Goal: Task Accomplishment & Management: Manage account settings

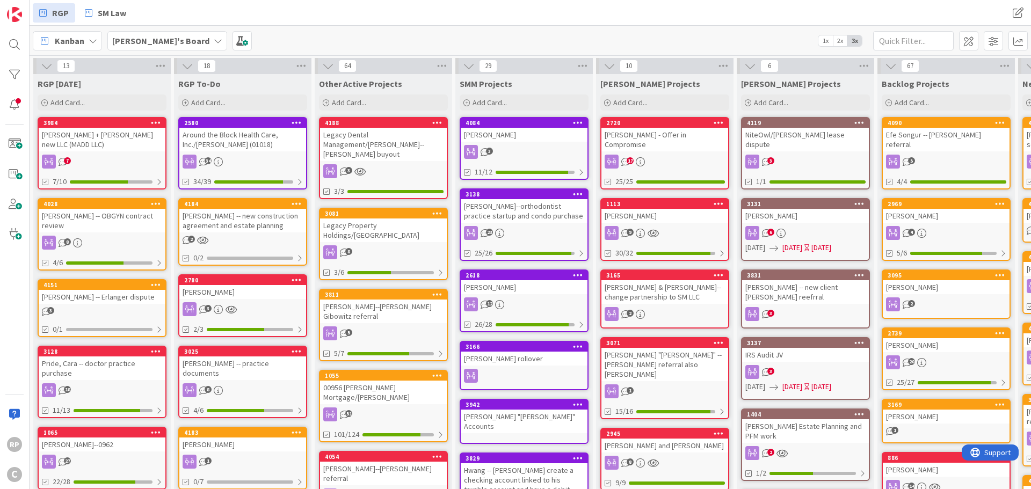
click at [93, 209] on div "[PERSON_NAME] -- OBGYN contract review" at bounding box center [102, 221] width 127 height 24
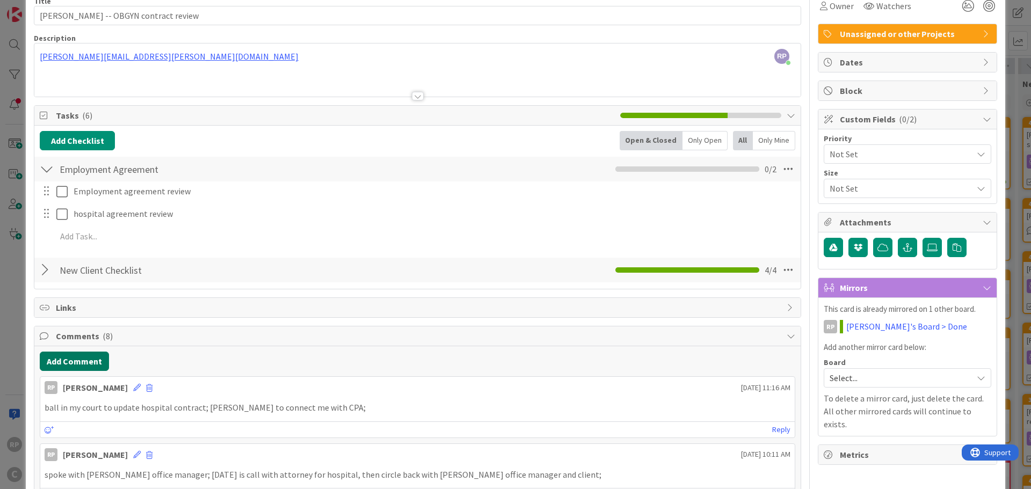
click at [81, 363] on button "Add Comment" at bounding box center [74, 361] width 69 height 19
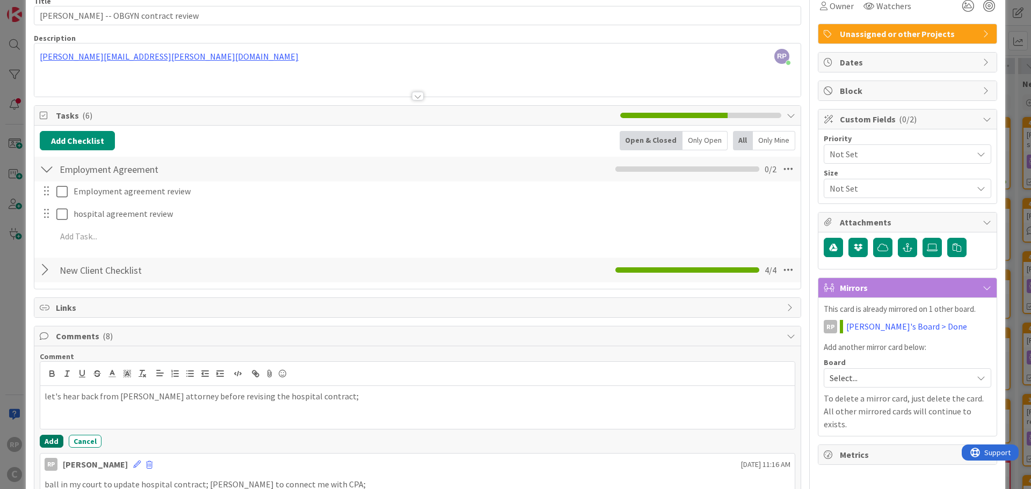
click at [49, 437] on button "Add" at bounding box center [52, 441] width 24 height 13
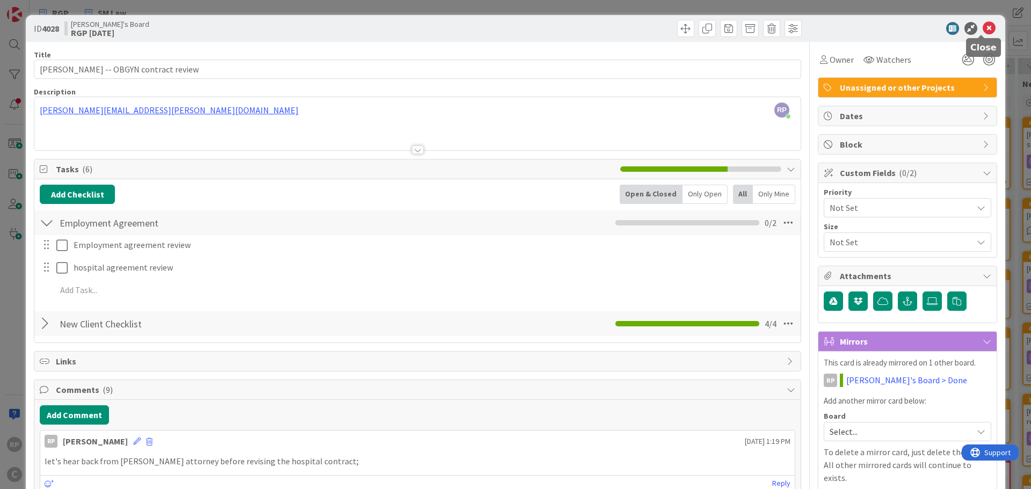
click at [984, 32] on icon at bounding box center [989, 28] width 13 height 13
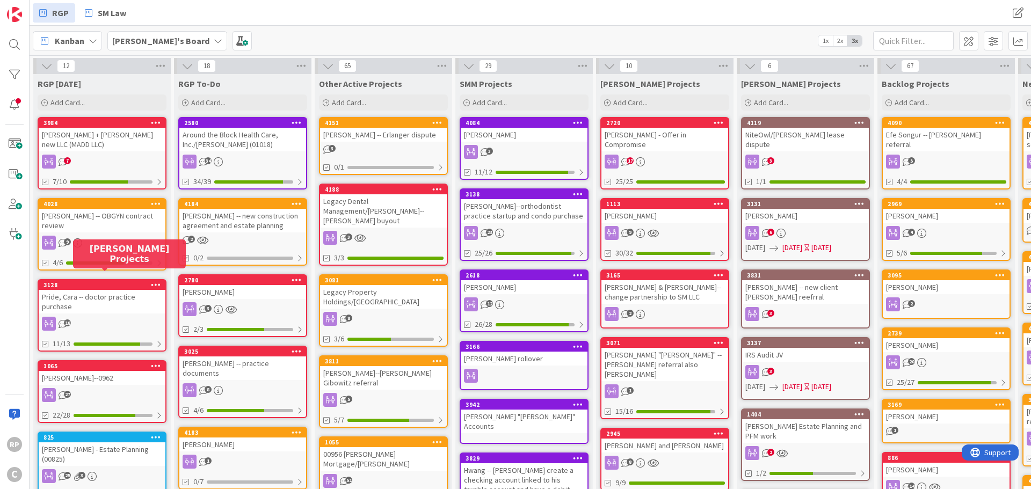
drag, startPoint x: 91, startPoint y: 274, endPoint x: 387, endPoint y: 126, distance: 331.0
click at [379, 140] on div "[PERSON_NAME] -- Erlanger dispute" at bounding box center [383, 135] width 127 height 14
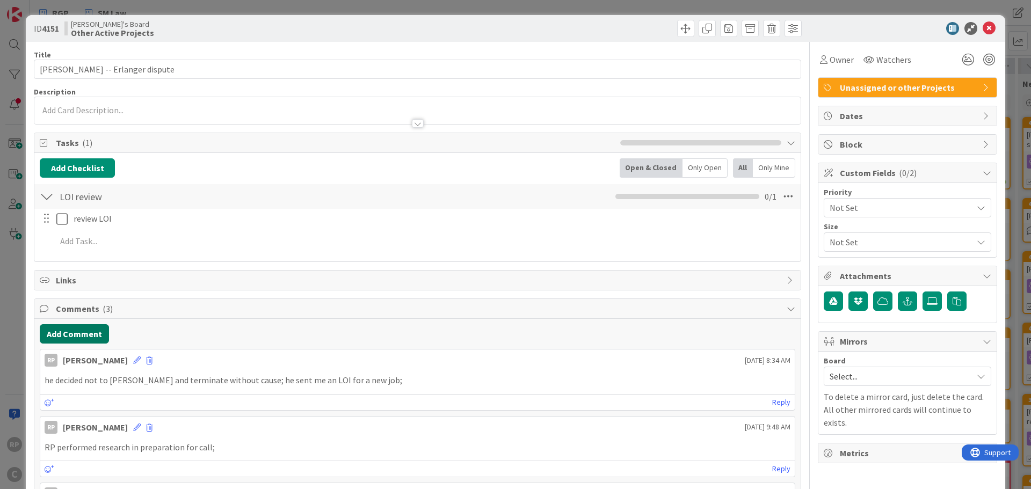
click at [85, 341] on button "Add Comment" at bounding box center [74, 333] width 69 height 19
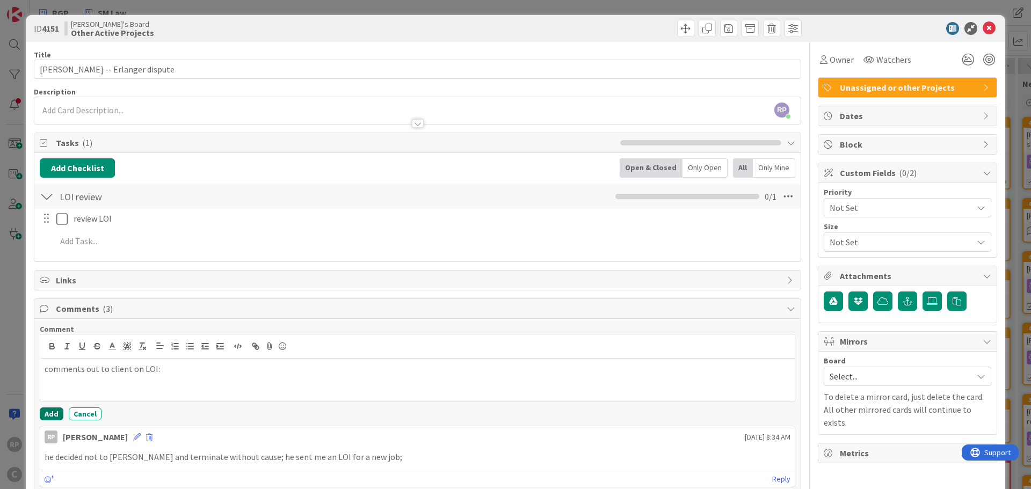
click at [50, 416] on button "Add" at bounding box center [52, 414] width 24 height 13
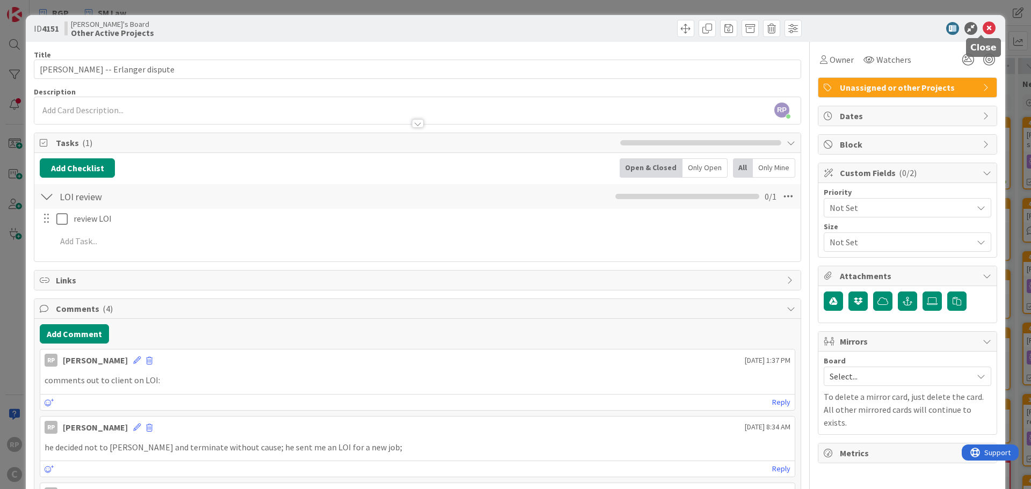
click at [983, 32] on icon at bounding box center [989, 28] width 13 height 13
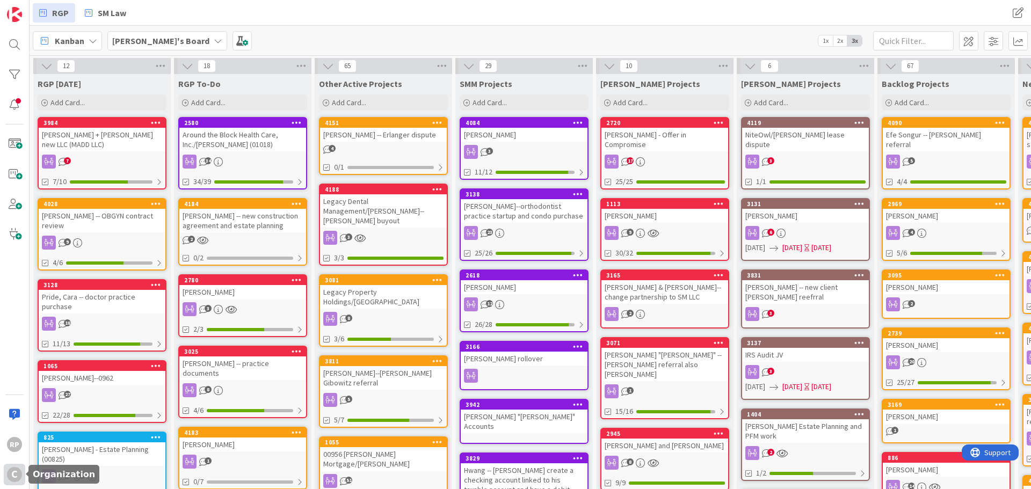
click at [16, 468] on div "C" at bounding box center [14, 474] width 15 height 15
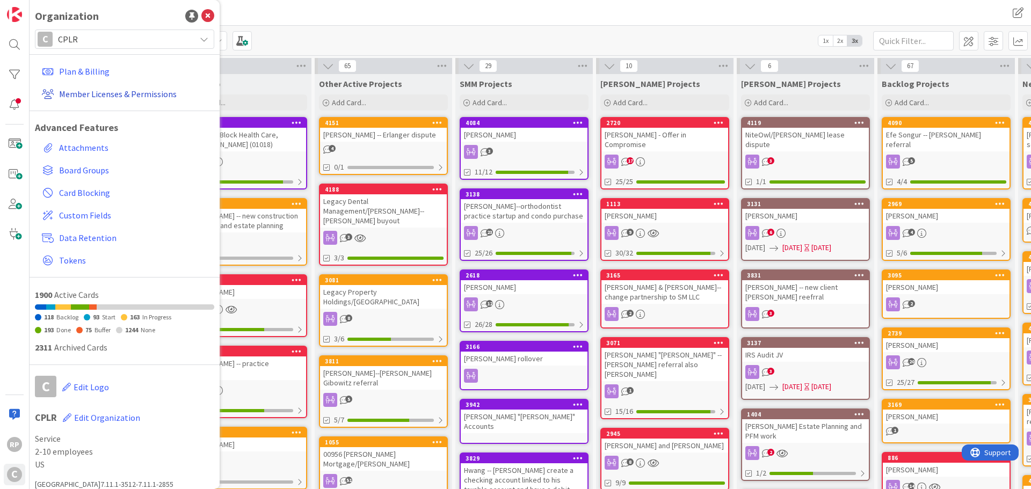
click at [98, 98] on link "Member Licenses & Permissions" at bounding box center [126, 93] width 177 height 19
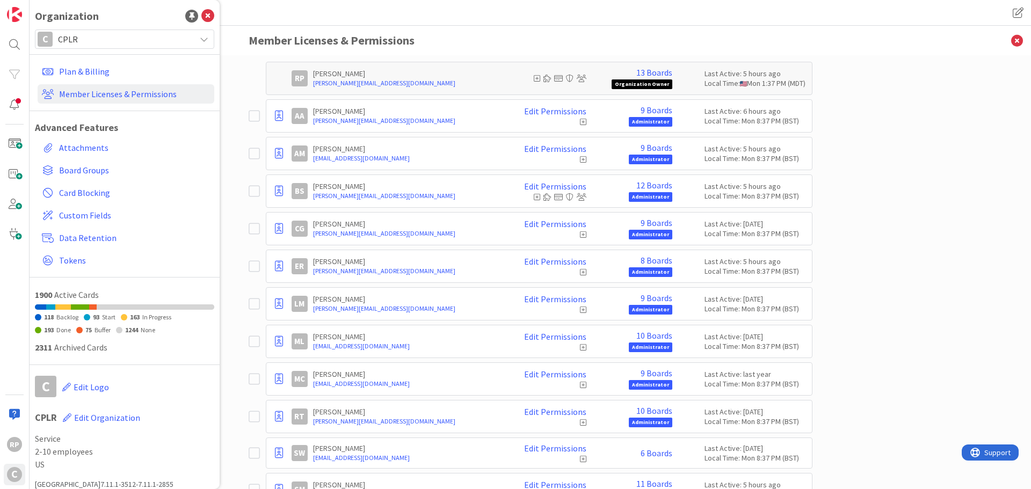
scroll to position [182, 0]
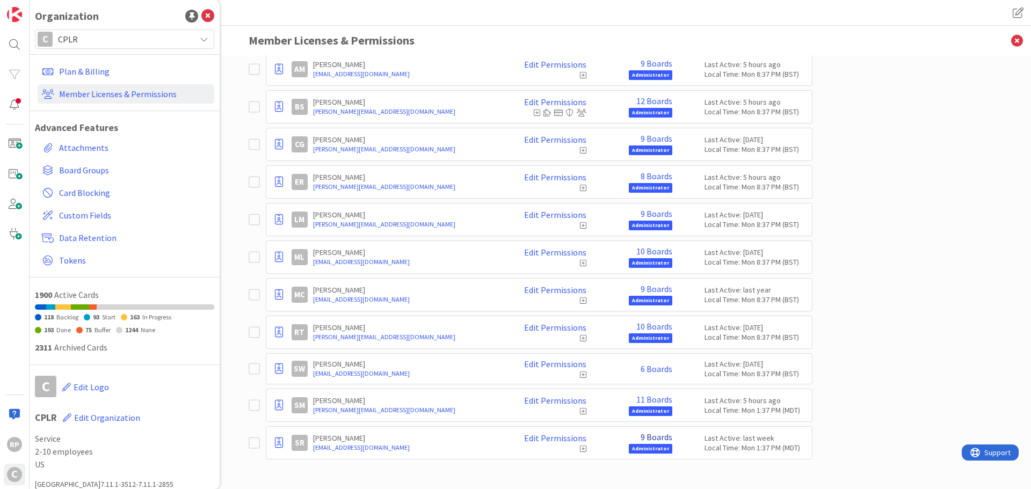
click at [649, 439] on link "9 Boards" at bounding box center [657, 437] width 32 height 10
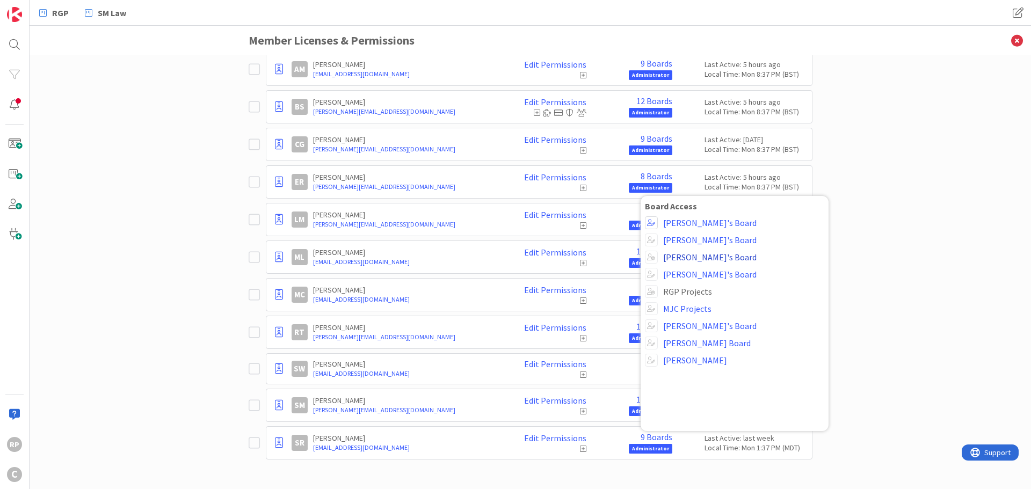
click at [679, 259] on link "[PERSON_NAME]'s Board" at bounding box center [709, 257] width 93 height 10
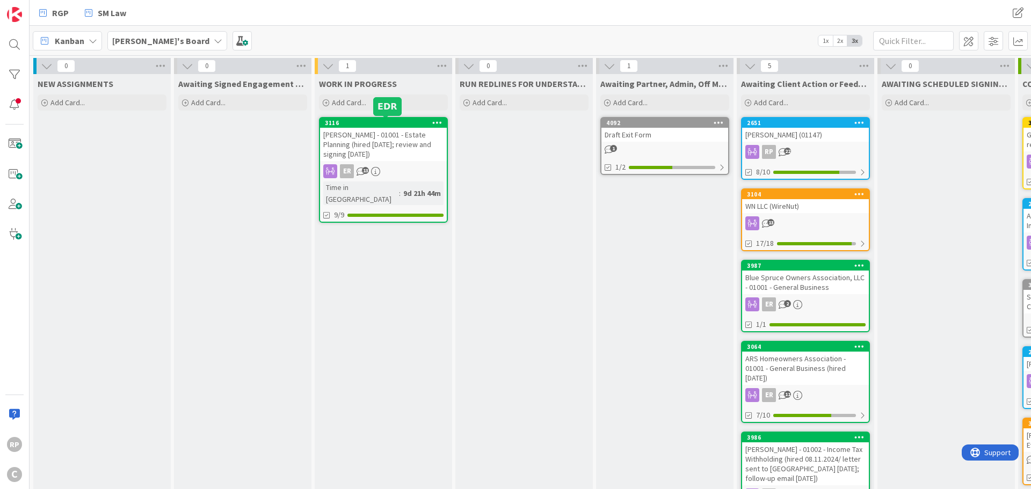
click at [380, 122] on div "3116" at bounding box center [386, 123] width 122 height 8
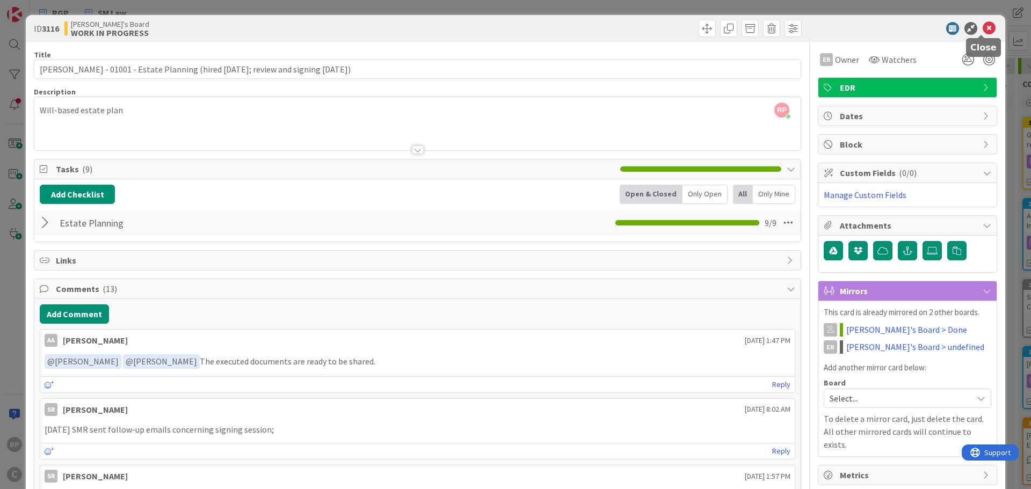
click at [984, 25] on icon at bounding box center [989, 28] width 13 height 13
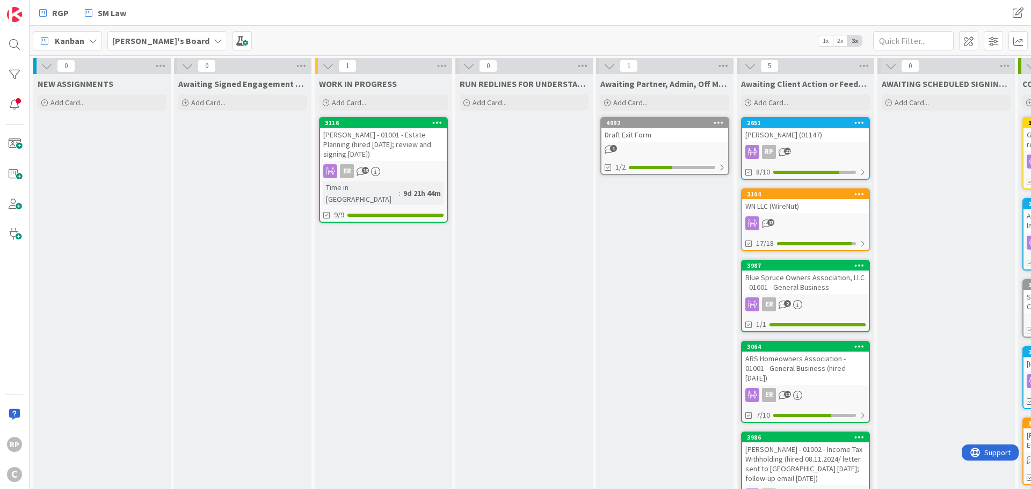
click at [786, 126] on div "2651" at bounding box center [808, 123] width 122 height 8
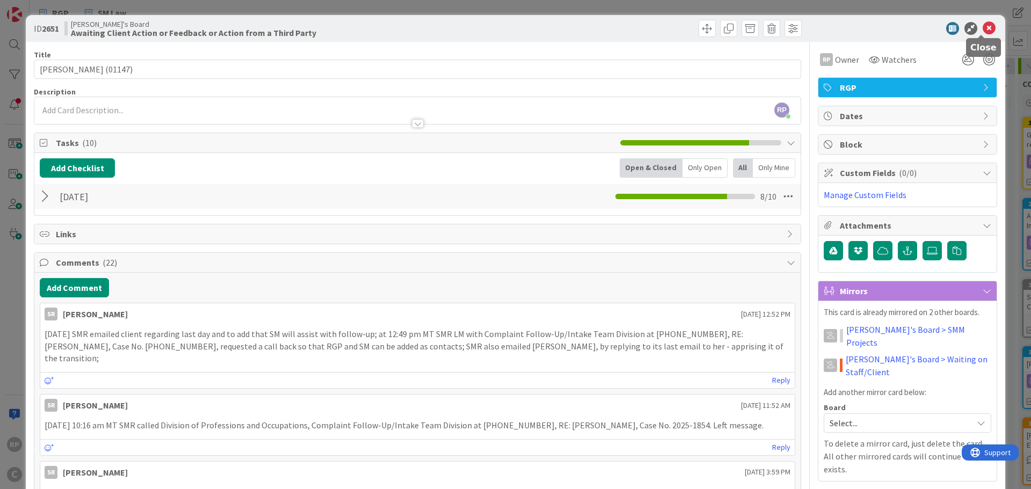
click at [984, 25] on icon at bounding box center [989, 28] width 13 height 13
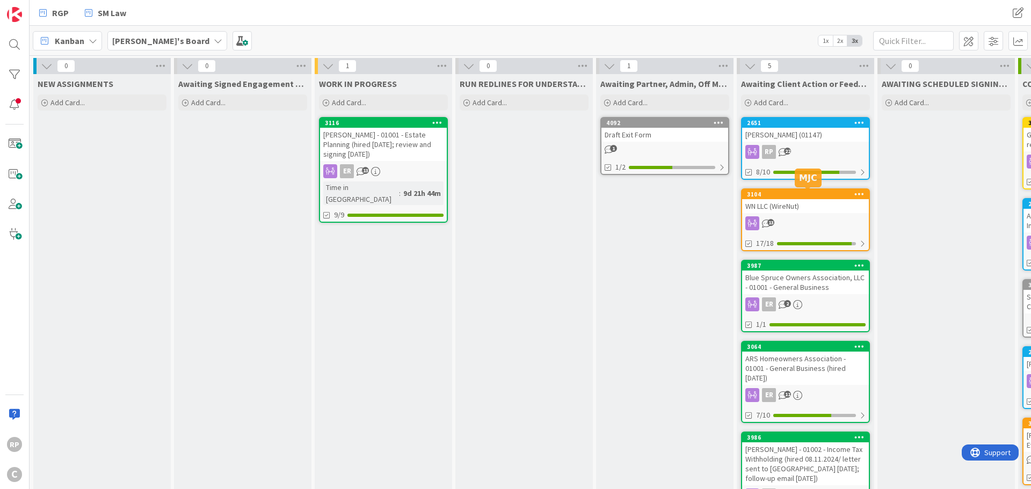
click at [797, 196] on div "3104" at bounding box center [808, 195] width 122 height 8
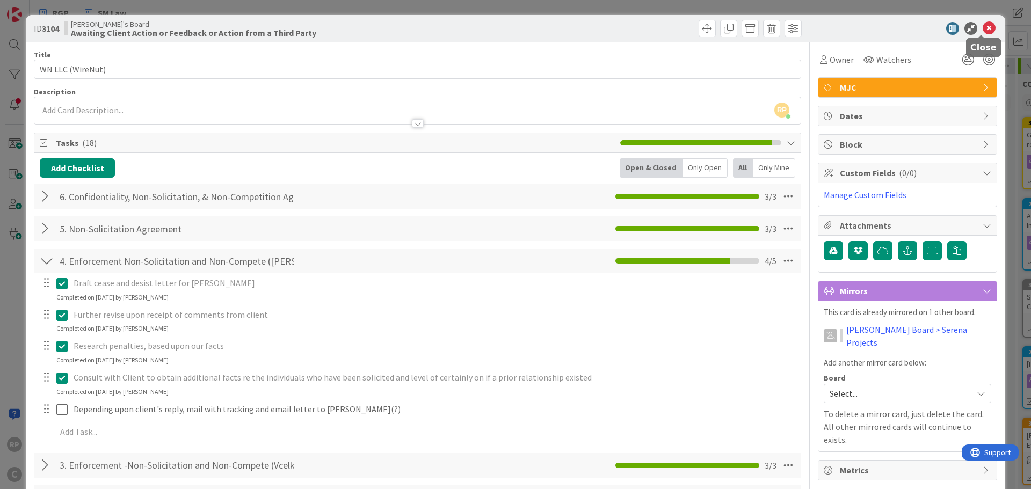
click at [983, 27] on icon at bounding box center [989, 28] width 13 height 13
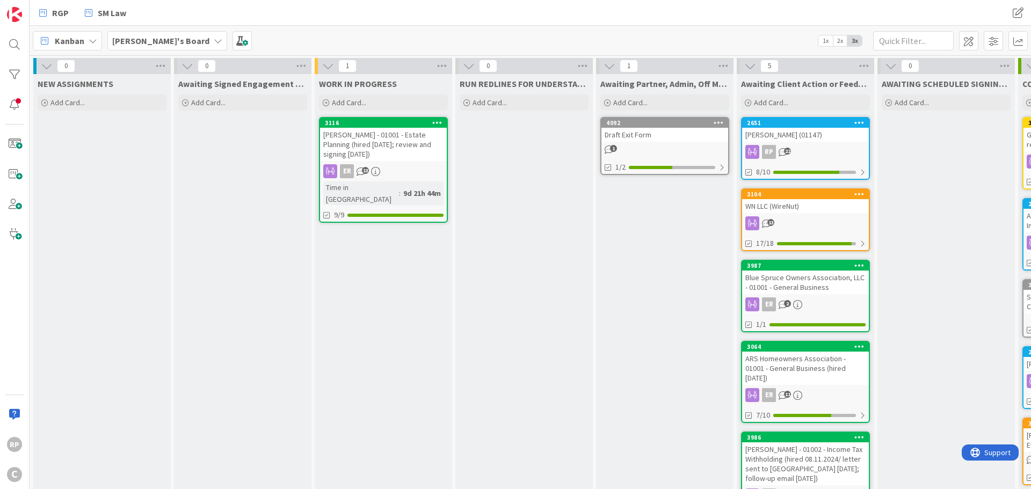
click at [799, 273] on div "Blue Spruce Owners Association, LLC - 01001 - General Business" at bounding box center [805, 283] width 127 height 24
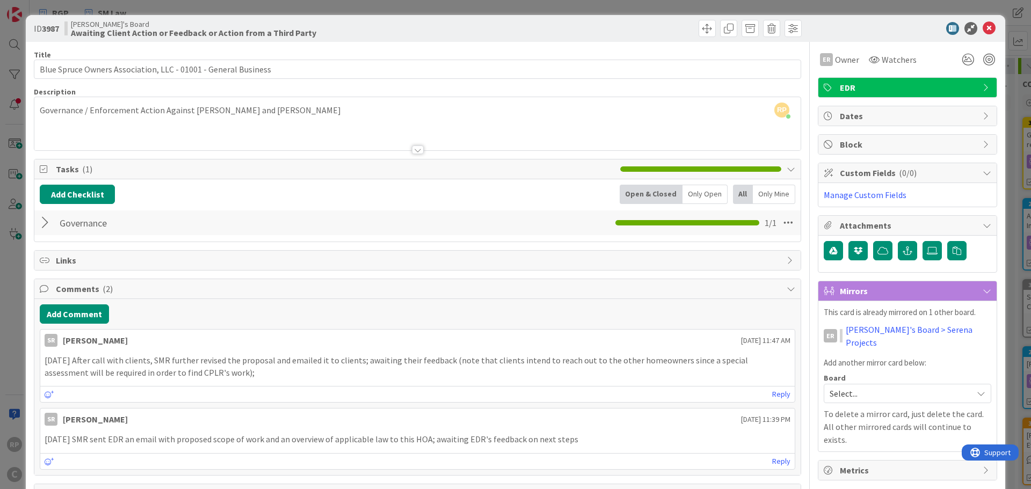
click at [983, 26] on icon at bounding box center [989, 28] width 13 height 13
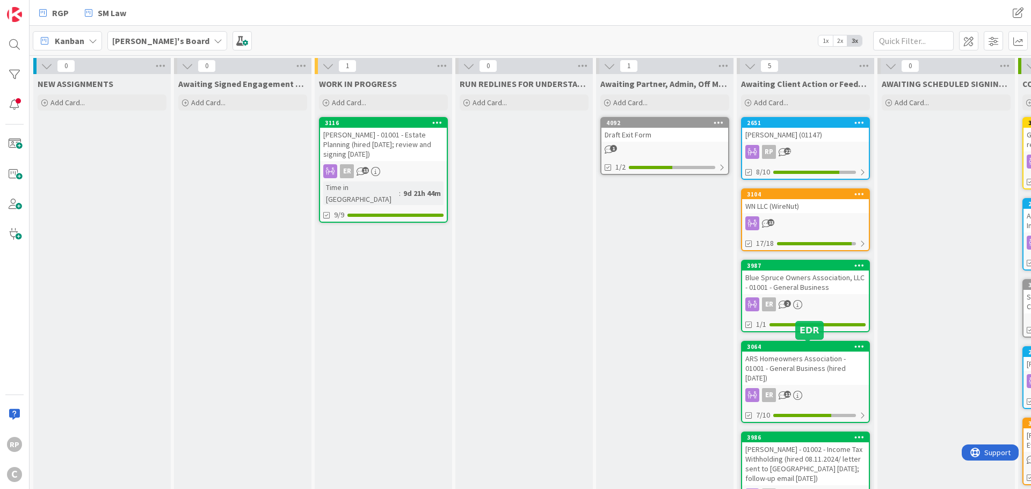
click at [804, 350] on div "3064" at bounding box center [808, 347] width 122 height 8
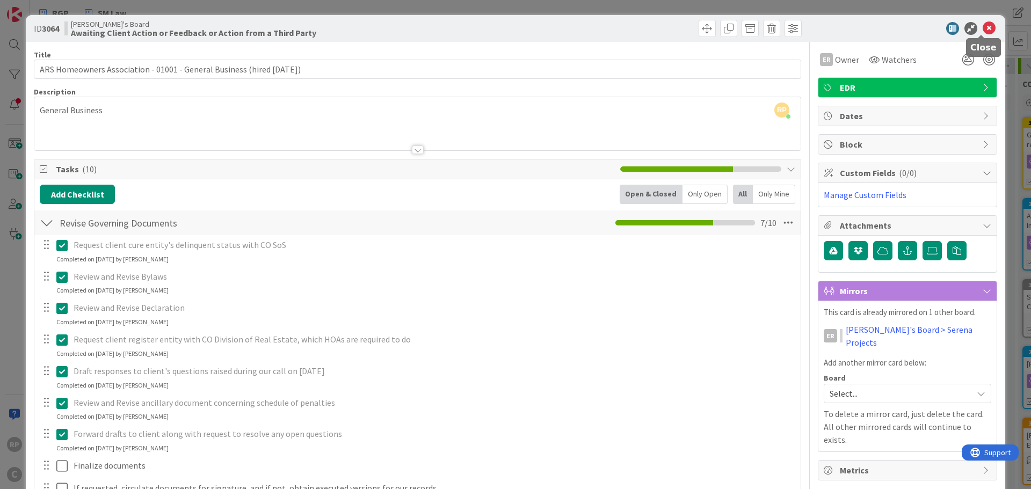
click at [984, 30] on icon at bounding box center [989, 28] width 13 height 13
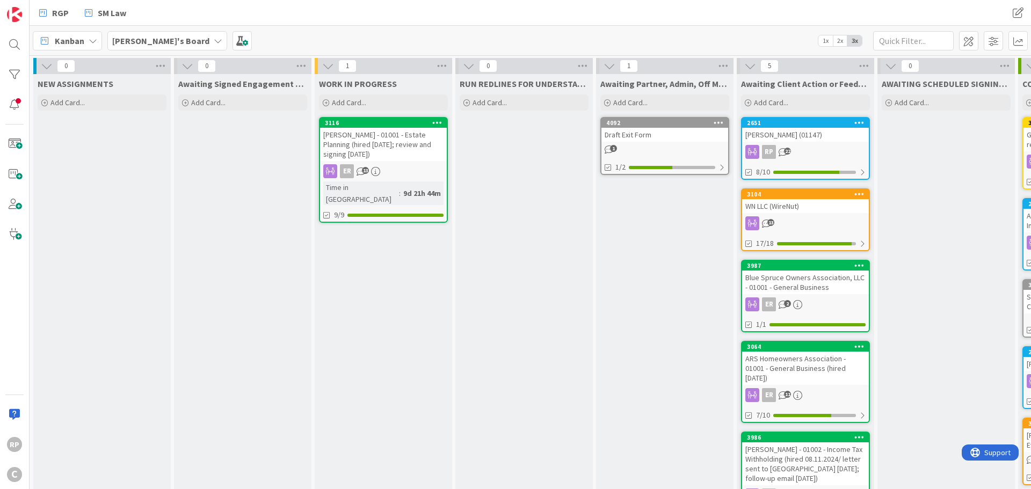
click at [815, 443] on div "[PERSON_NAME] - 01002 - Income Tax Withholding (hired 08.11.2024/ letter sent t…" at bounding box center [805, 464] width 127 height 43
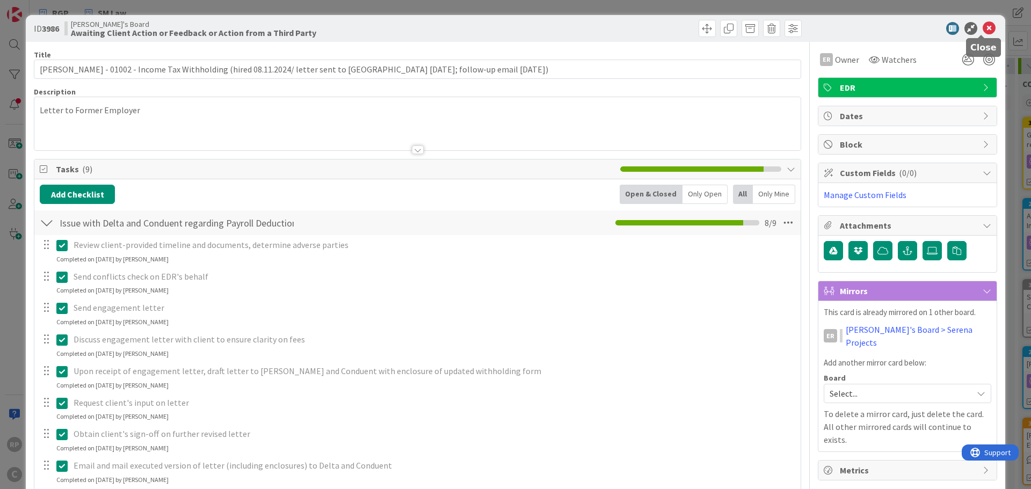
click at [985, 26] on icon at bounding box center [989, 28] width 13 height 13
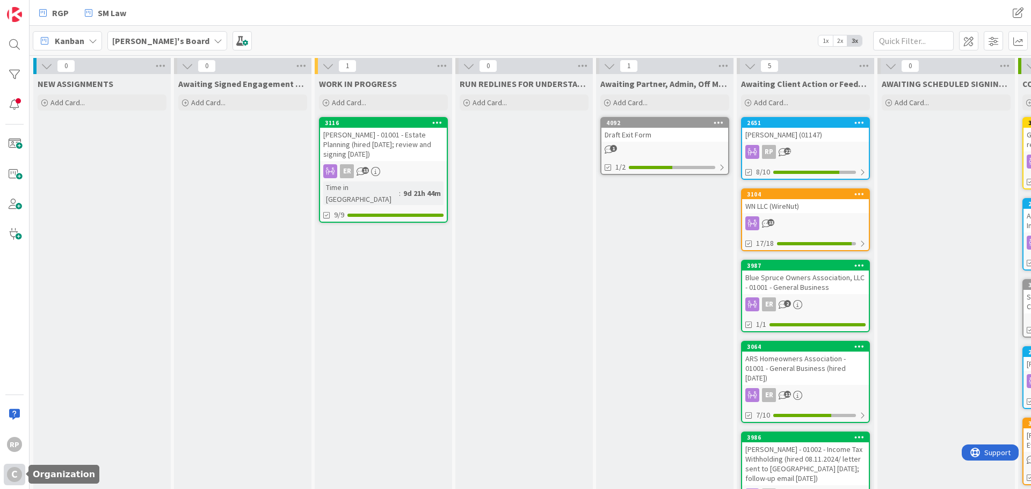
click at [21, 474] on div "C" at bounding box center [14, 474] width 15 height 15
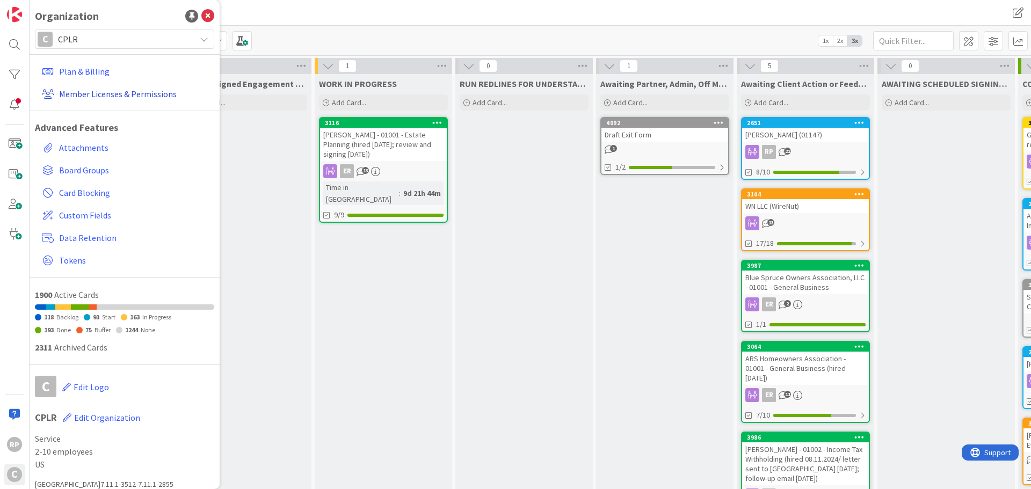
click at [98, 99] on link "Member Licenses & Permissions" at bounding box center [126, 93] width 177 height 19
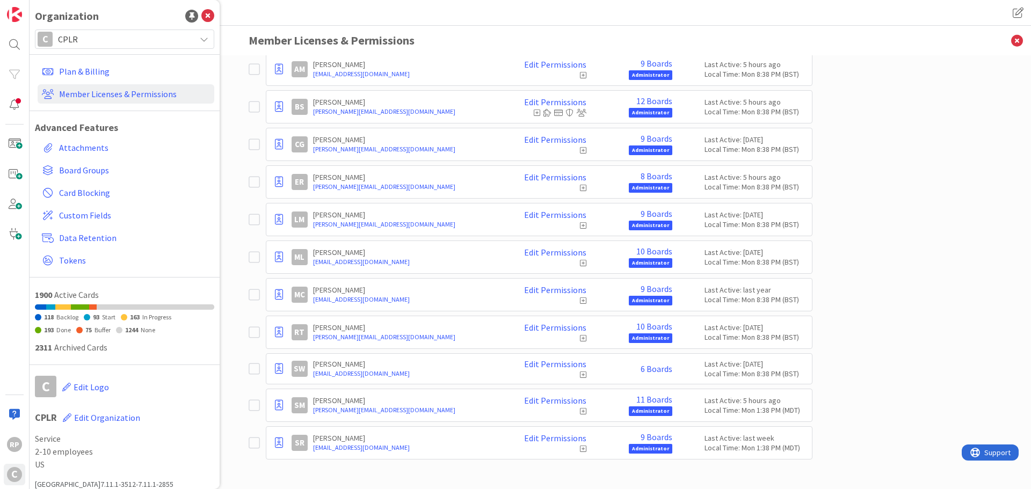
click at [255, 441] on icon at bounding box center [254, 443] width 11 height 13
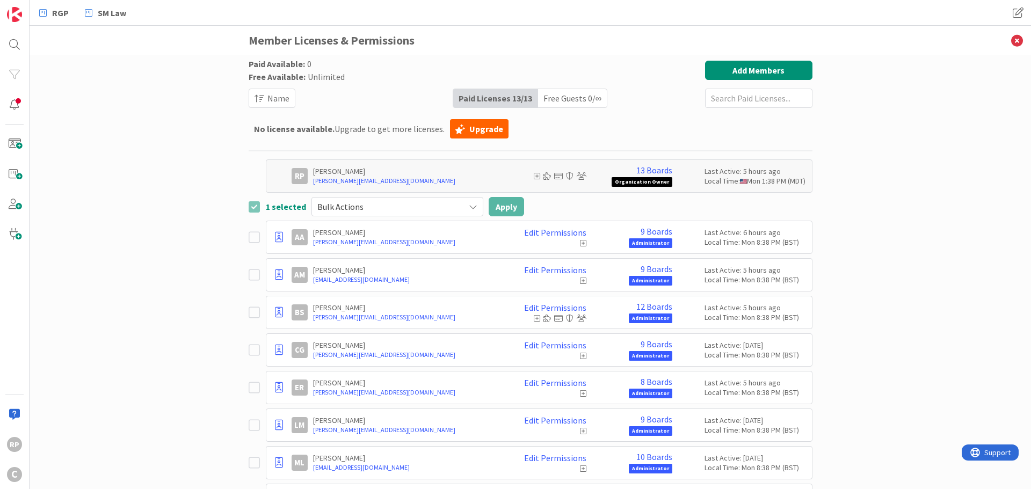
click at [367, 208] on span "Bulk Actions" at bounding box center [388, 206] width 142 height 15
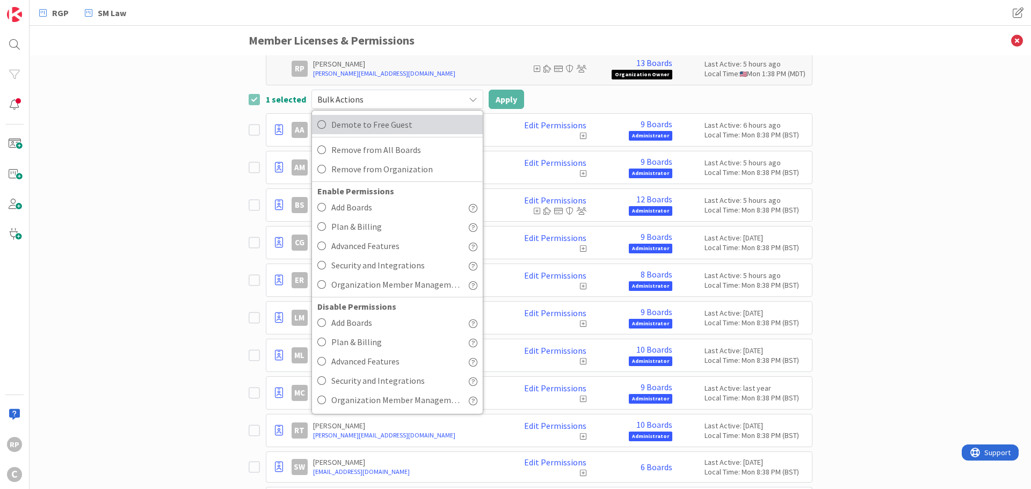
click at [334, 124] on span "Demote to Free Guest" at bounding box center [404, 125] width 146 height 16
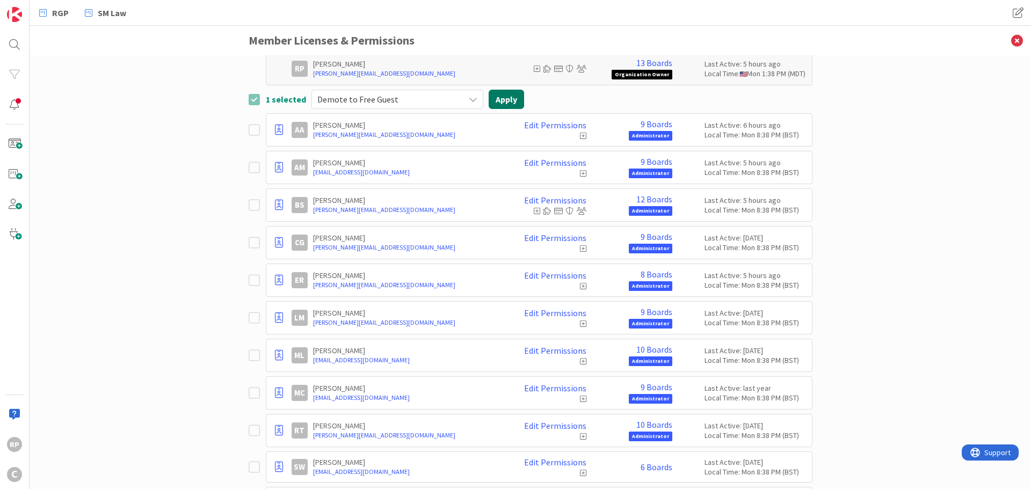
click at [499, 100] on button "Apply" at bounding box center [506, 99] width 35 height 19
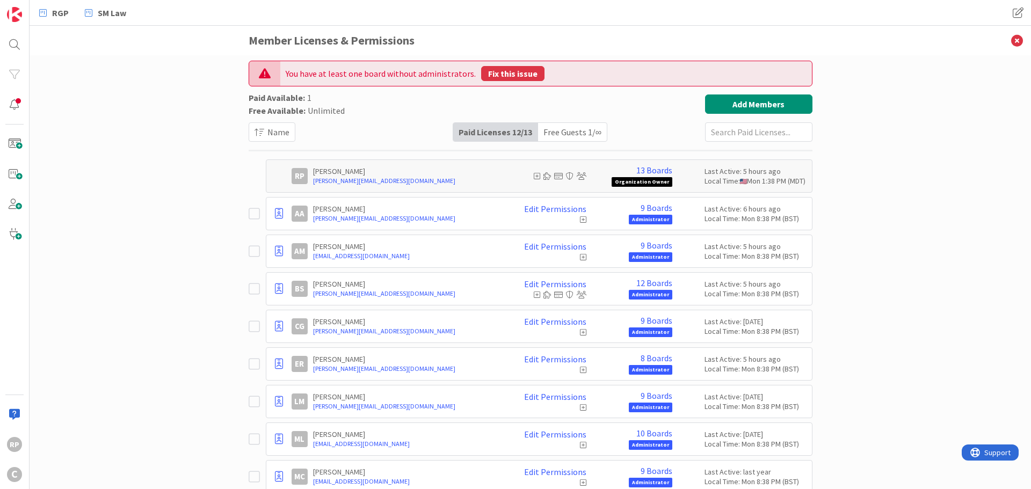
click at [512, 73] on button "Fix this issue" at bounding box center [512, 73] width 63 height 15
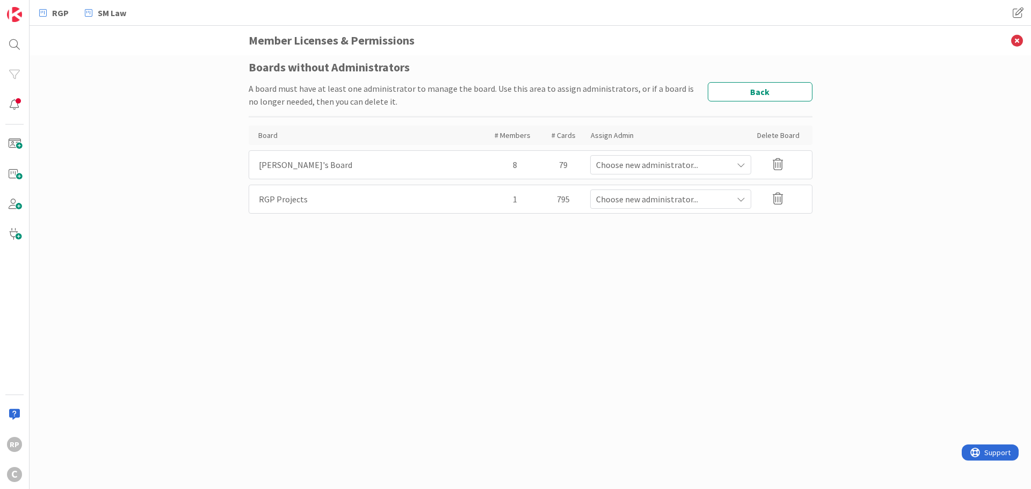
click at [641, 164] on span "Choose new administrator..." at bounding box center [664, 164] width 136 height 13
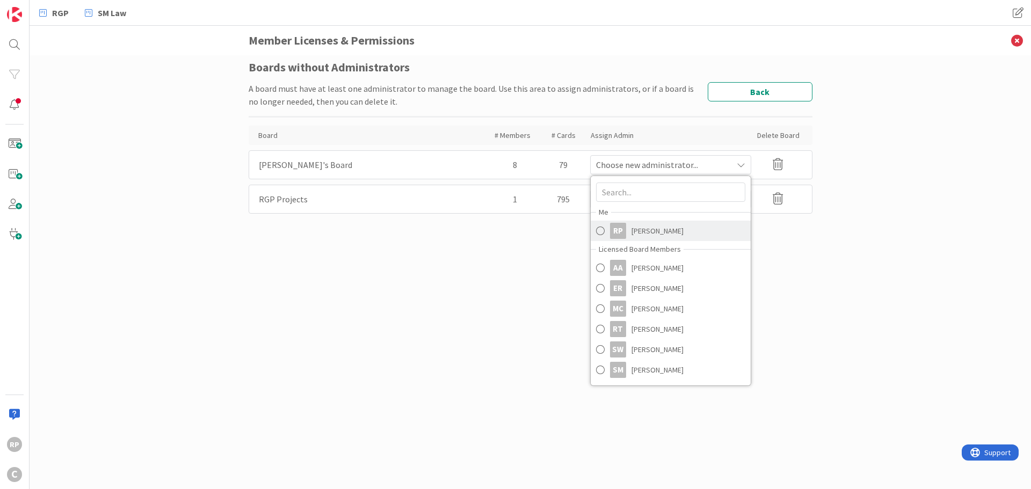
click at [657, 235] on span "[PERSON_NAME]" at bounding box center [658, 231] width 52 height 16
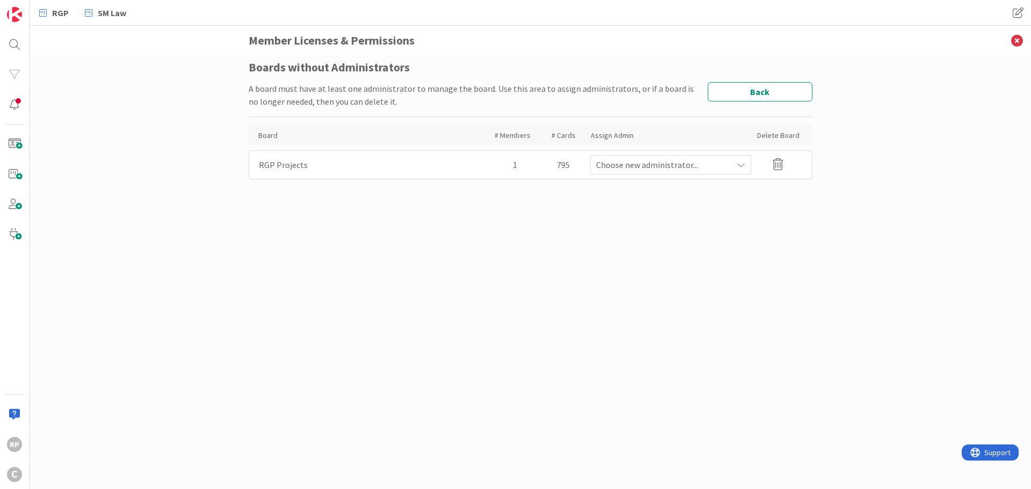
click at [636, 164] on span "Choose new administrator..." at bounding box center [664, 164] width 136 height 13
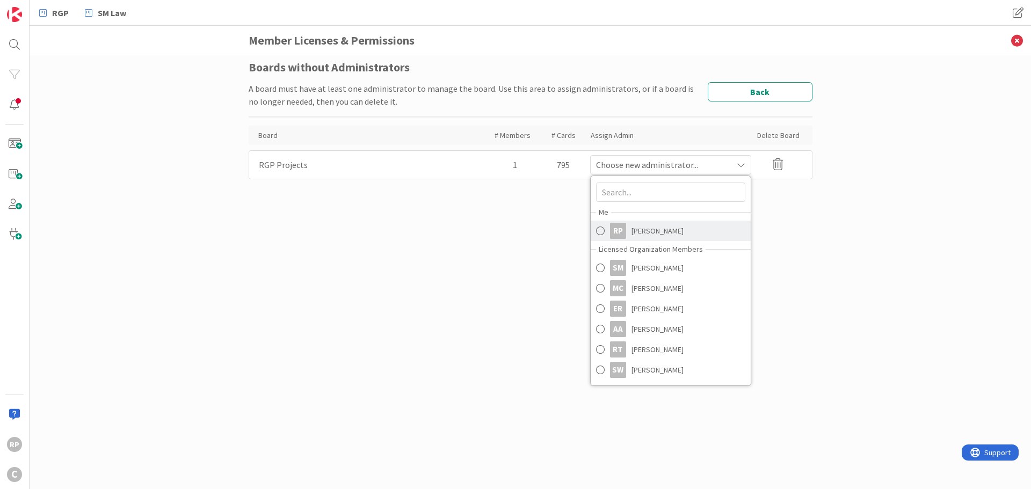
click at [638, 229] on span "[PERSON_NAME]" at bounding box center [658, 231] width 52 height 16
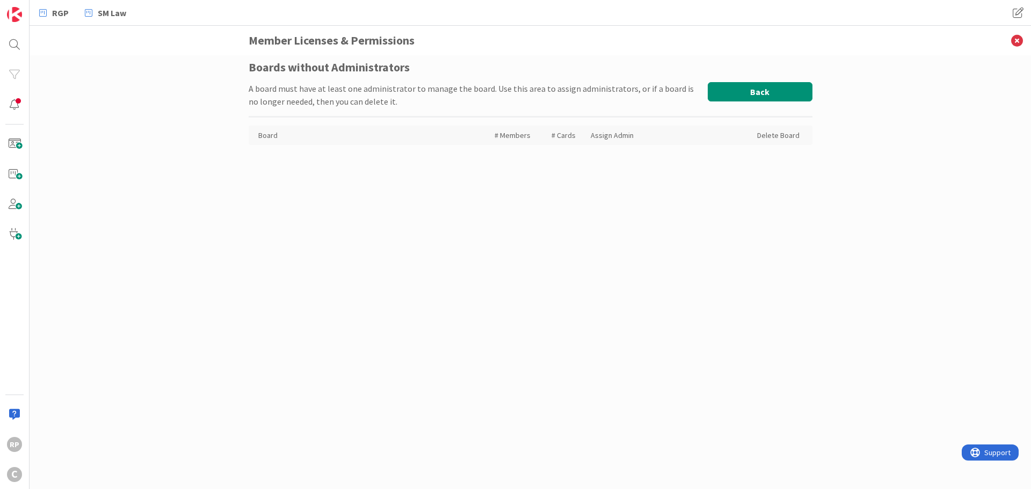
click at [743, 95] on button "Back" at bounding box center [760, 91] width 105 height 19
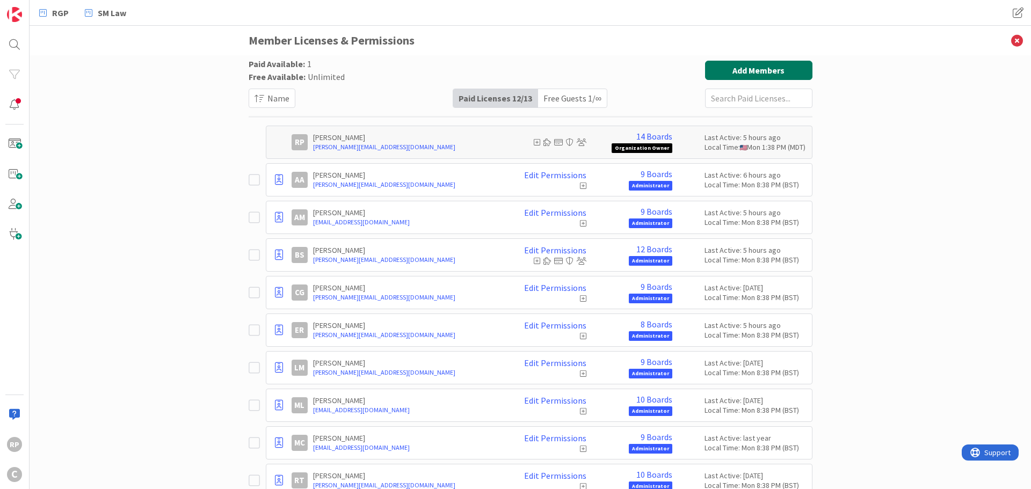
click at [750, 73] on button "Add Members" at bounding box center [758, 70] width 107 height 19
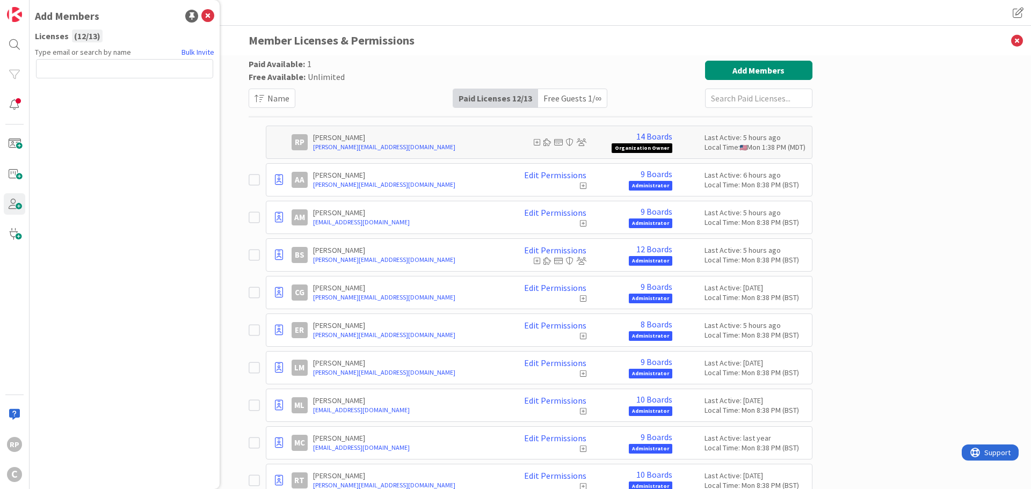
click at [96, 71] on input "text" at bounding box center [124, 68] width 177 height 19
type input "[EMAIL_ADDRESS][DOMAIN_NAME]"
click at [54, 94] on button "Send Invite" at bounding box center [64, 92] width 57 height 19
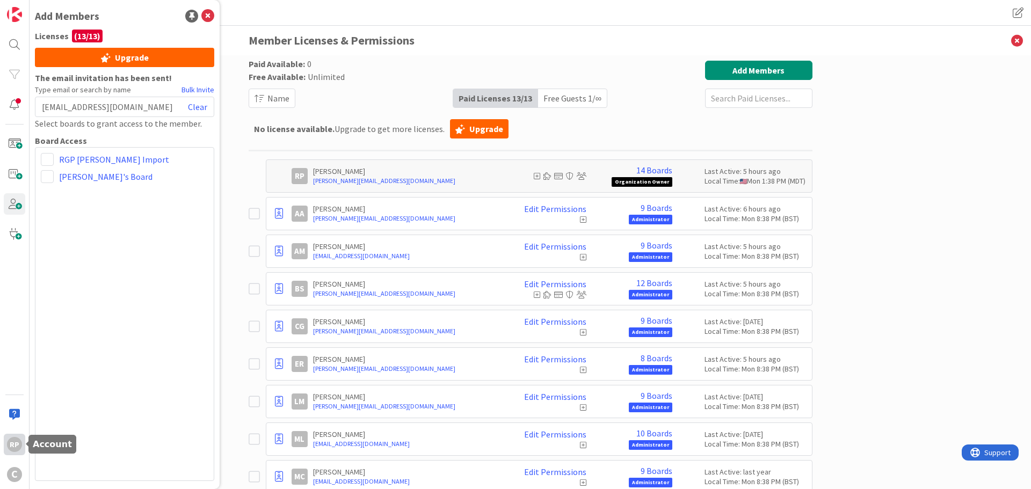
click at [11, 446] on div "RP" at bounding box center [14, 444] width 15 height 15
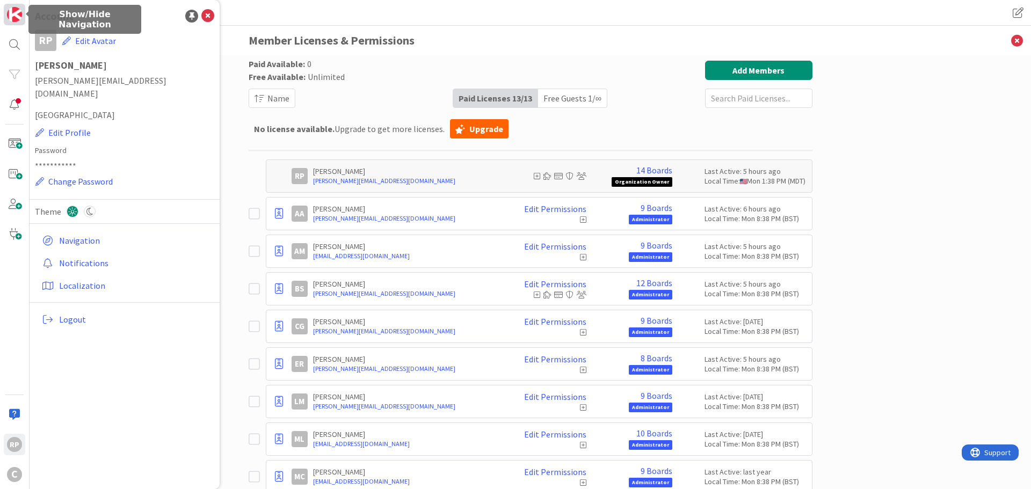
click at [10, 18] on img at bounding box center [14, 14] width 15 height 15
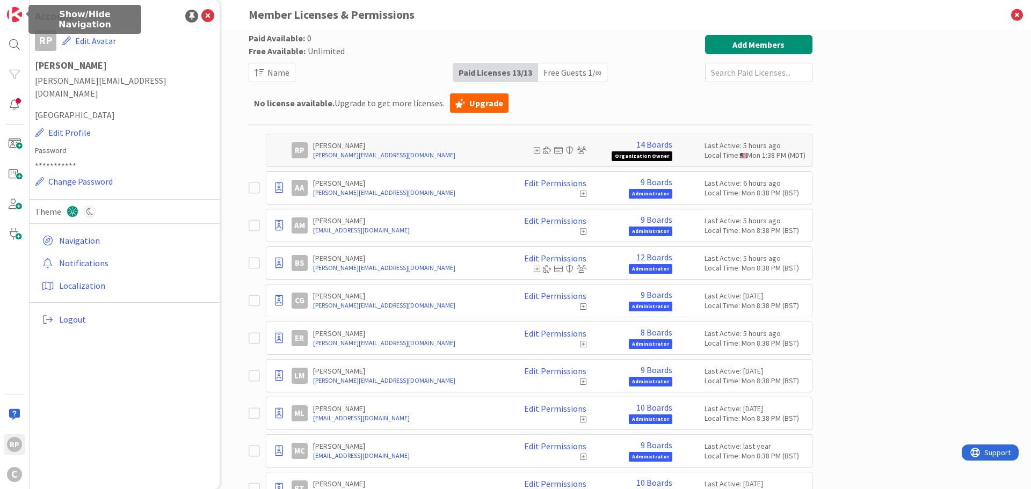
click at [3, 15] on div "RP C" at bounding box center [15, 244] width 30 height 489
click at [13, 10] on img at bounding box center [14, 14] width 15 height 15
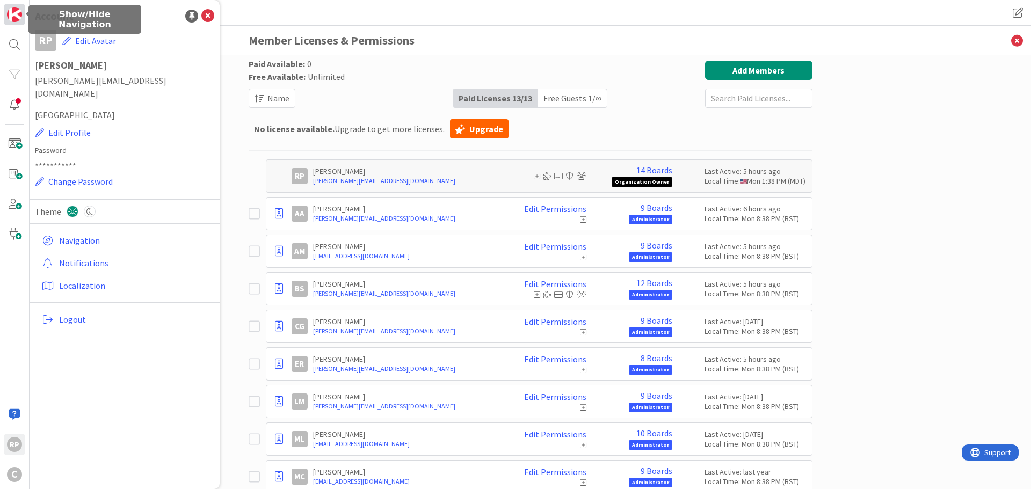
click at [13, 10] on img at bounding box center [14, 14] width 15 height 15
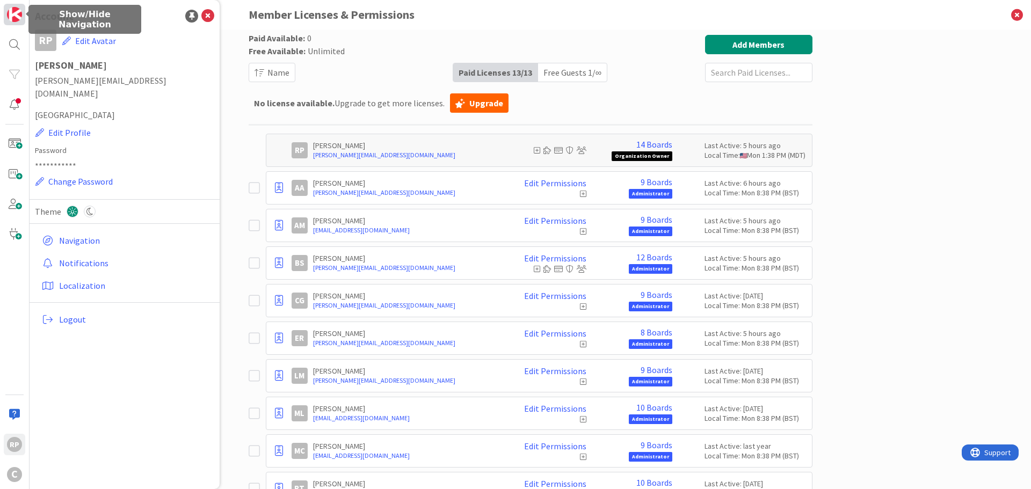
click at [13, 16] on img at bounding box center [14, 14] width 15 height 15
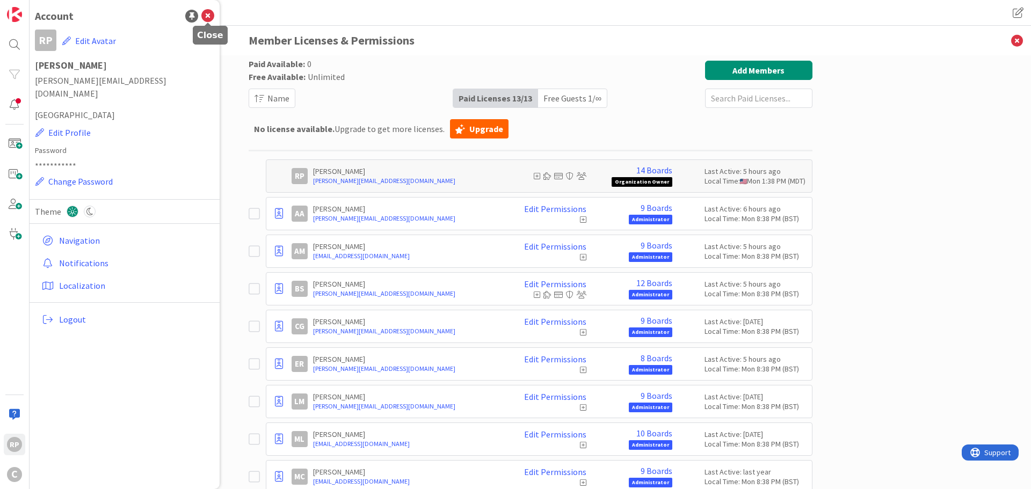
click at [207, 15] on icon at bounding box center [207, 16] width 13 height 13
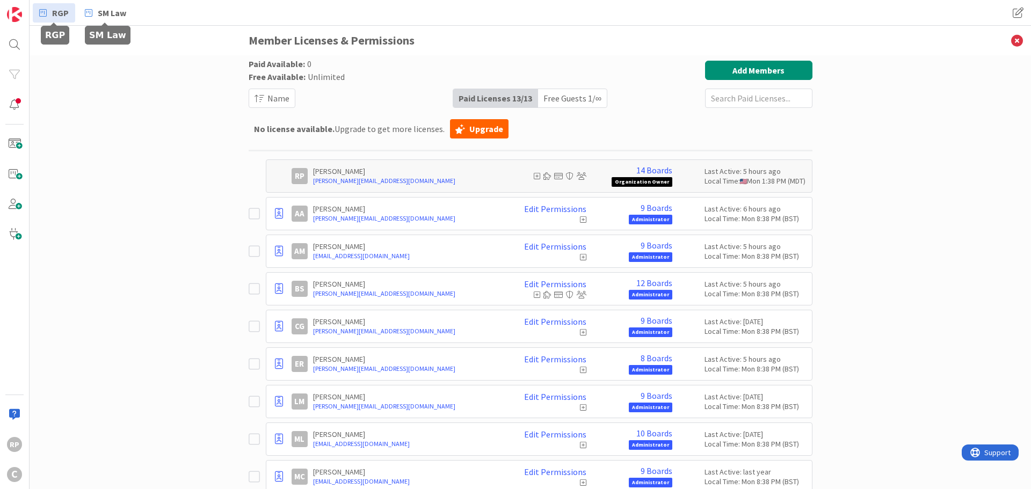
click at [49, 6] on link "RGP" at bounding box center [54, 12] width 42 height 19
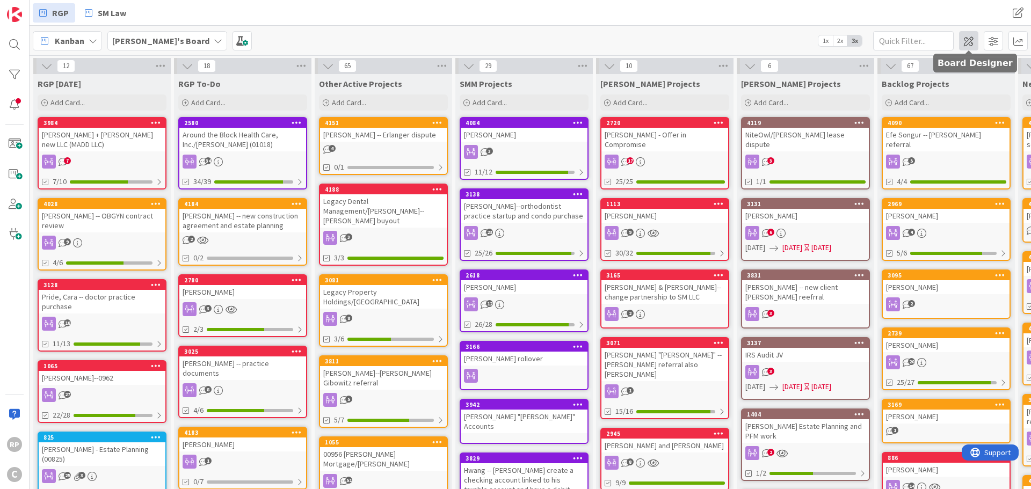
click at [974, 40] on span at bounding box center [968, 40] width 19 height 19
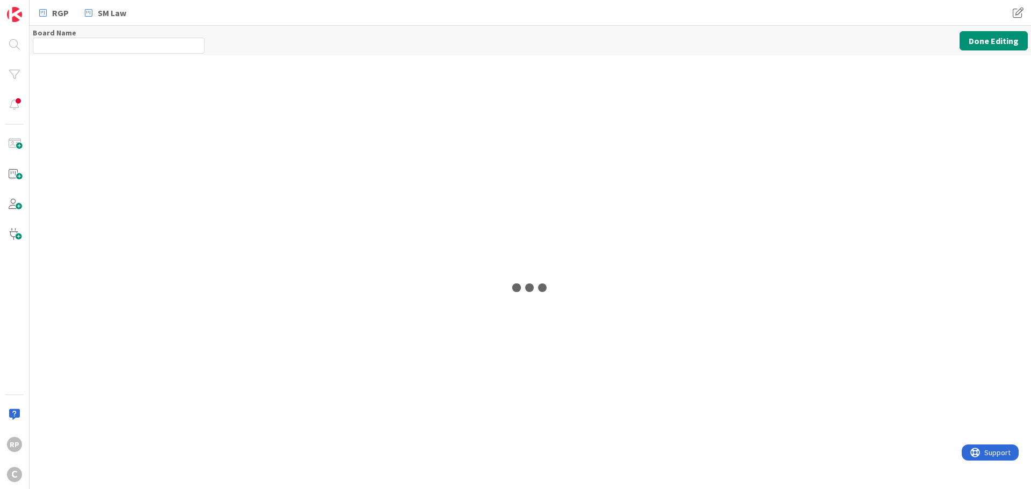
type input "[PERSON_NAME]'s Board"
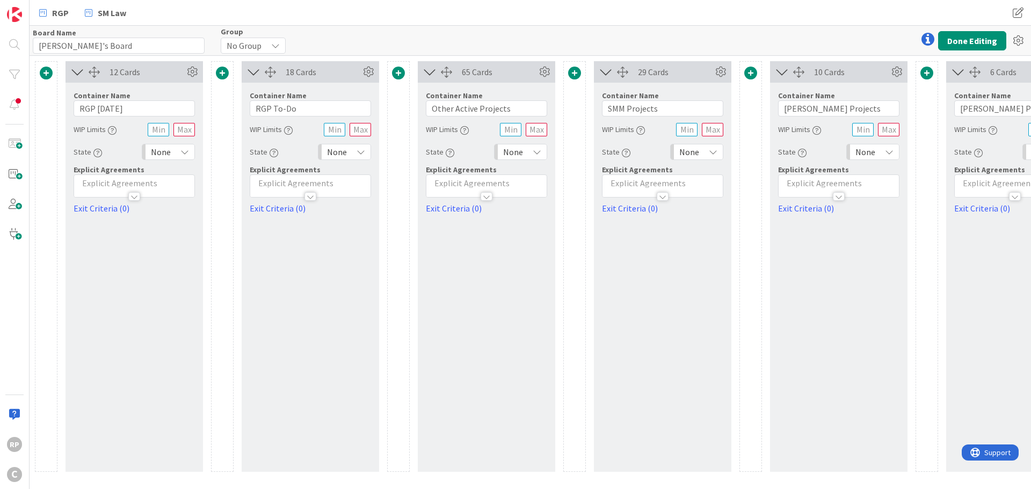
drag, startPoint x: 658, startPoint y: 487, endPoint x: 53, endPoint y: 3, distance: 774.5
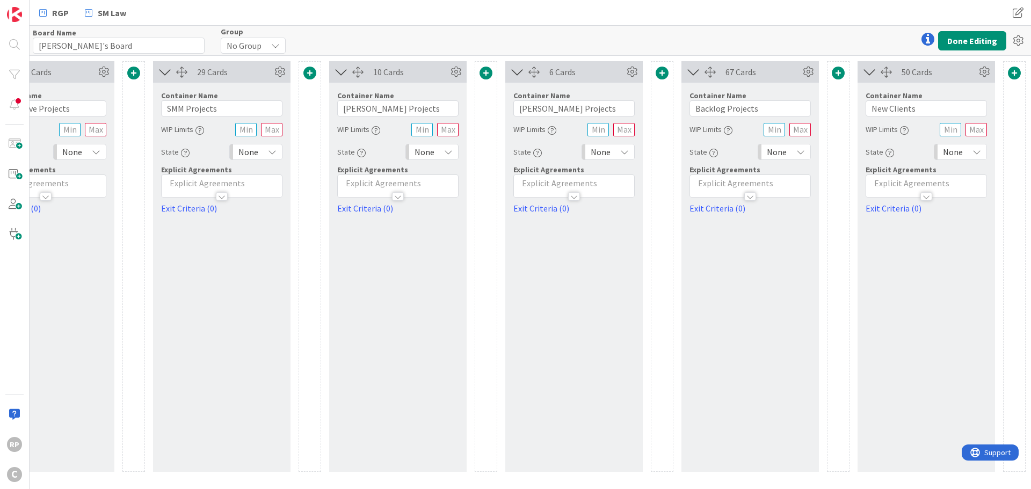
click at [1015, 77] on span at bounding box center [1014, 73] width 13 height 13
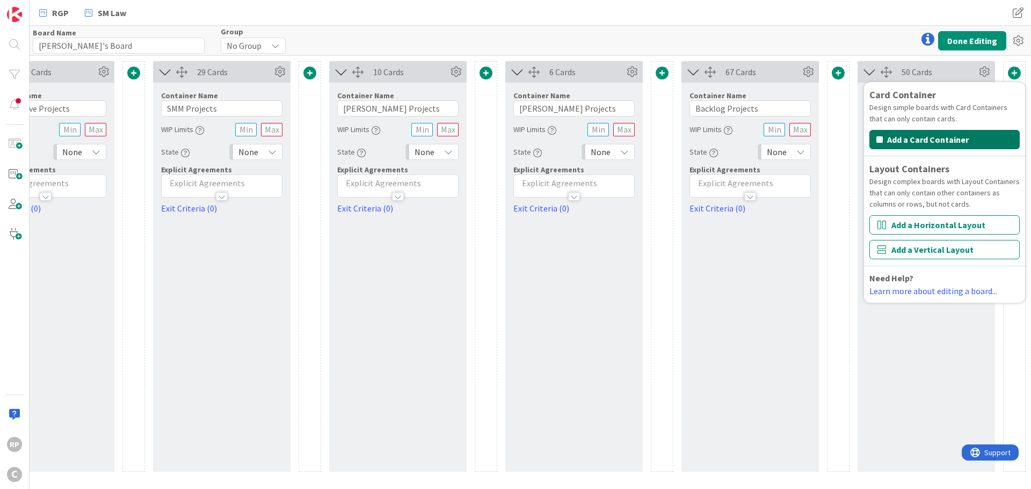
click at [916, 135] on button "Add a Card Container" at bounding box center [945, 139] width 150 height 19
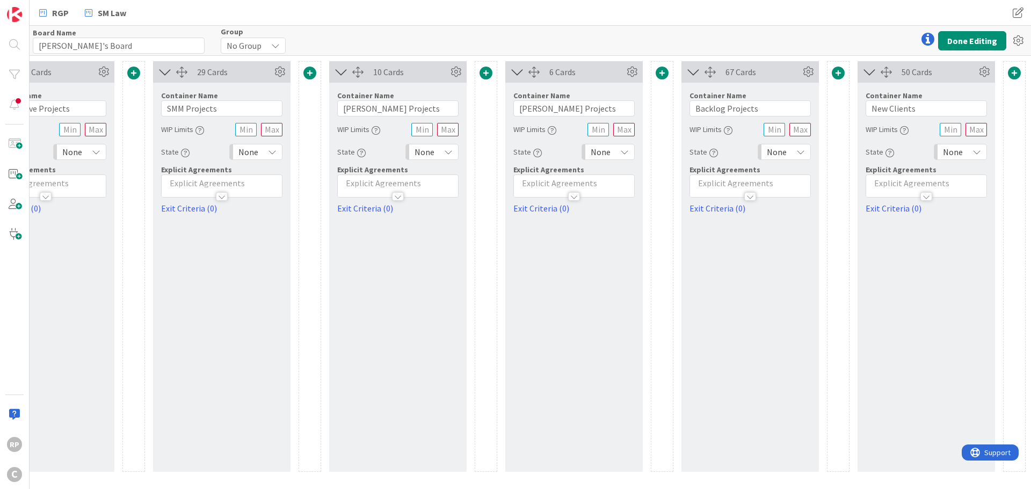
click at [1007, 73] on div at bounding box center [1014, 74] width 21 height 15
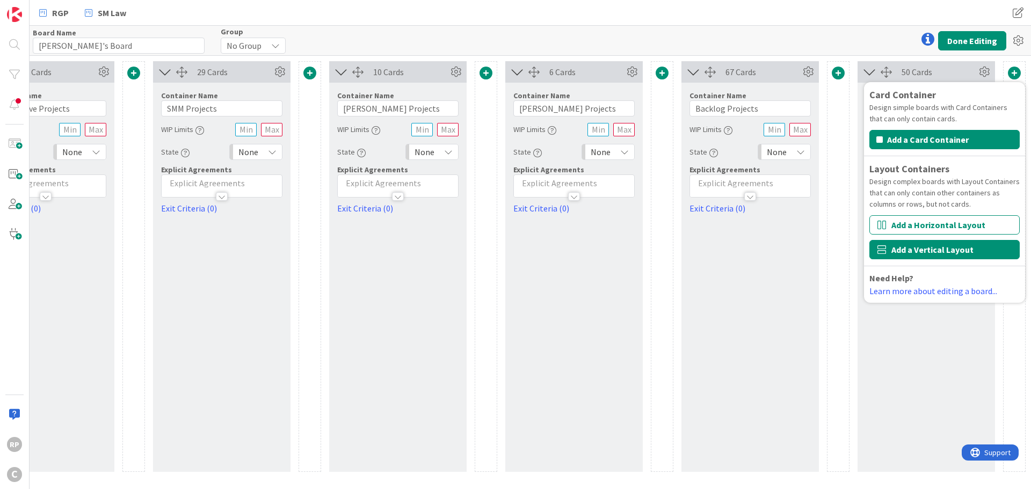
click at [931, 243] on button "Add a Vertical Layout" at bounding box center [945, 249] width 150 height 19
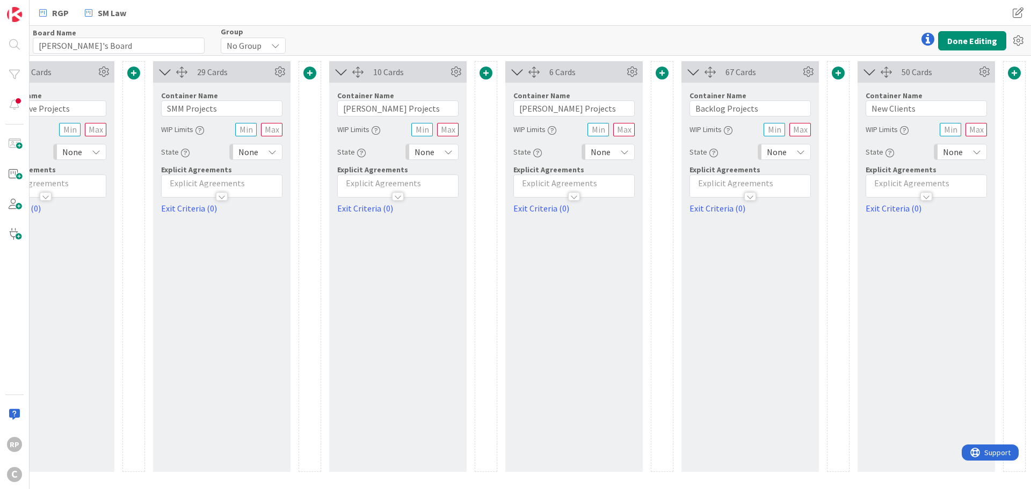
click at [897, 477] on div "12 Cards Container Name 9 / 64 RGP [DATE] WIP Limits State None Explicit Agreem…" at bounding box center [486, 272] width 1795 height 433
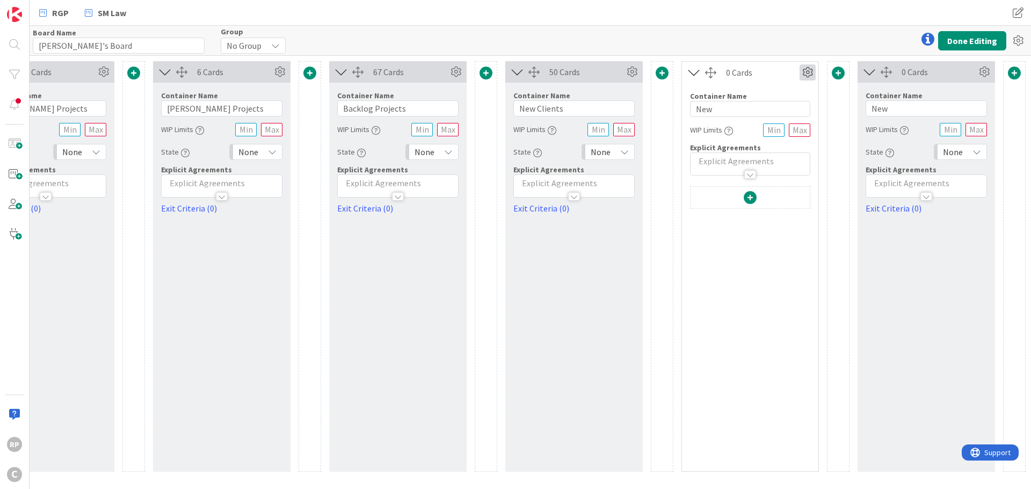
click at [805, 68] on icon at bounding box center [808, 72] width 16 height 16
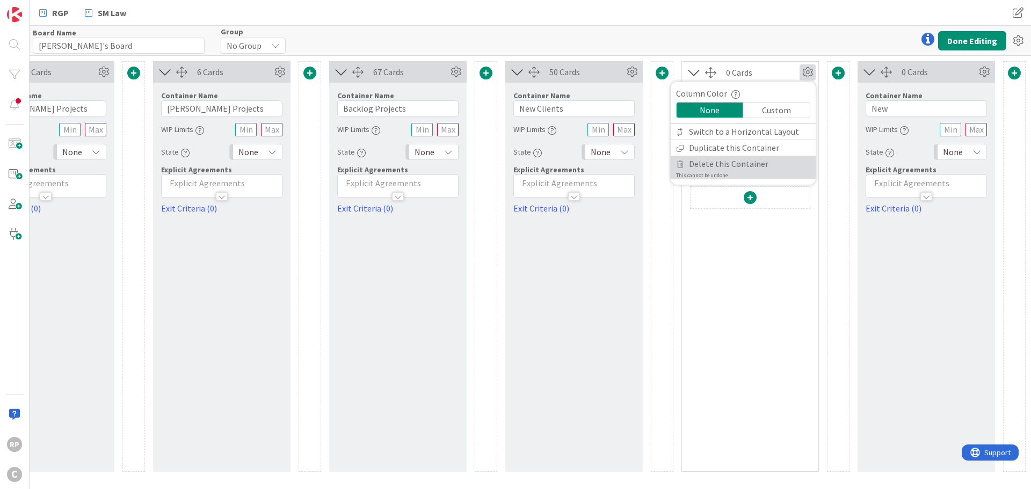
click at [733, 159] on span "Delete this Container" at bounding box center [728, 164] width 79 height 16
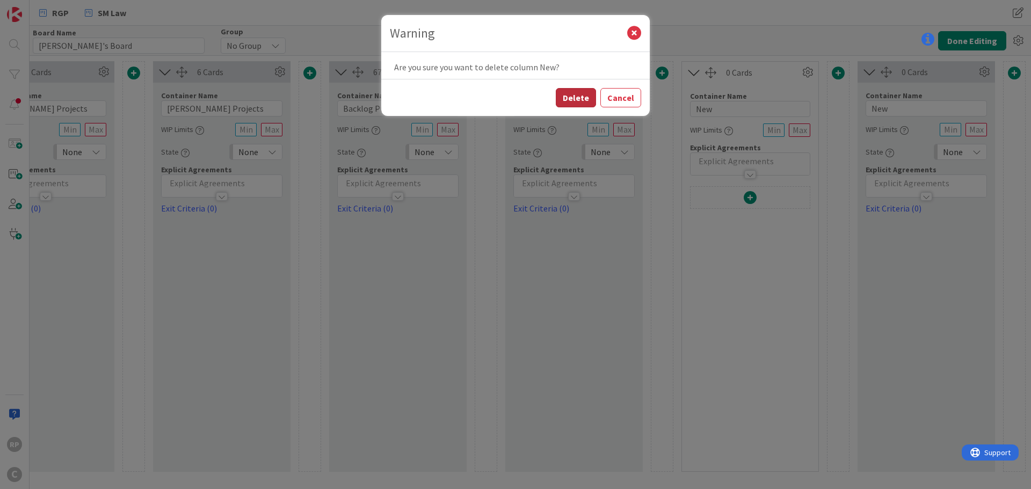
click at [581, 101] on button "Delete" at bounding box center [576, 97] width 40 height 19
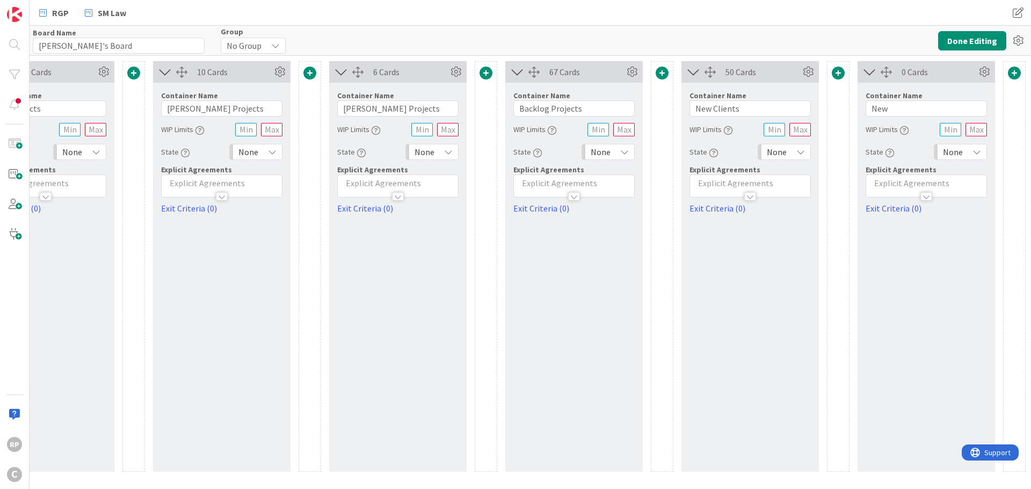
scroll to position [0, 617]
click at [928, 108] on input "New" at bounding box center [926, 108] width 121 height 16
drag, startPoint x: 904, startPoint y: 106, endPoint x: 828, endPoint y: 105, distance: 75.7
click at [828, 105] on div "12 Cards Container Name 9 / 64 RGP [DATE] WIP Limits State None Explicit Agreem…" at bounding box center [222, 266] width 1608 height 411
type input "[DEMOGRAPHIC_DATA] Projects"
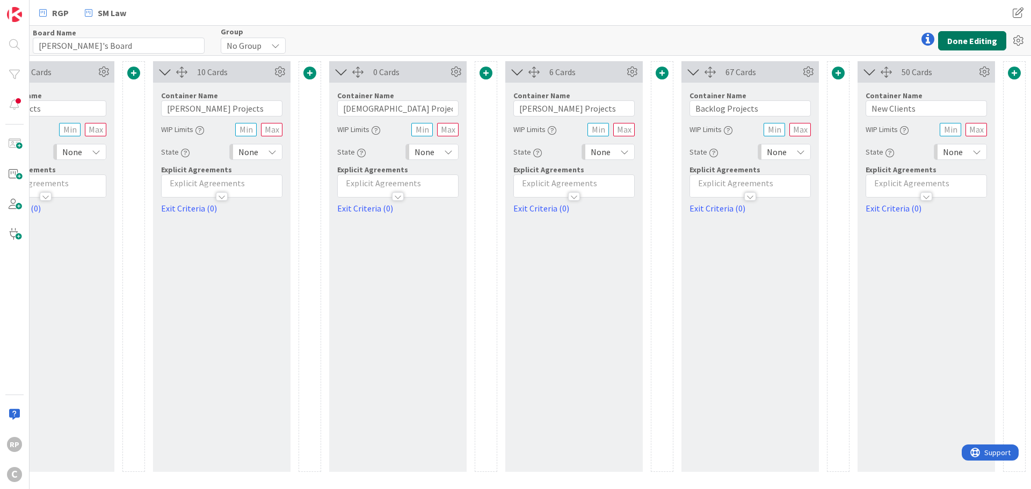
click at [968, 44] on button "Done Editing" at bounding box center [972, 40] width 68 height 19
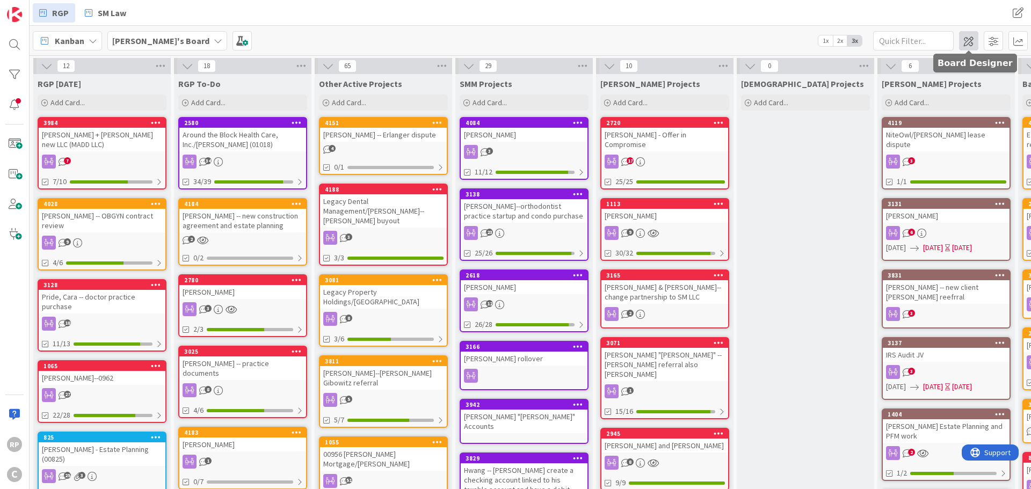
click at [972, 45] on span at bounding box center [968, 40] width 19 height 19
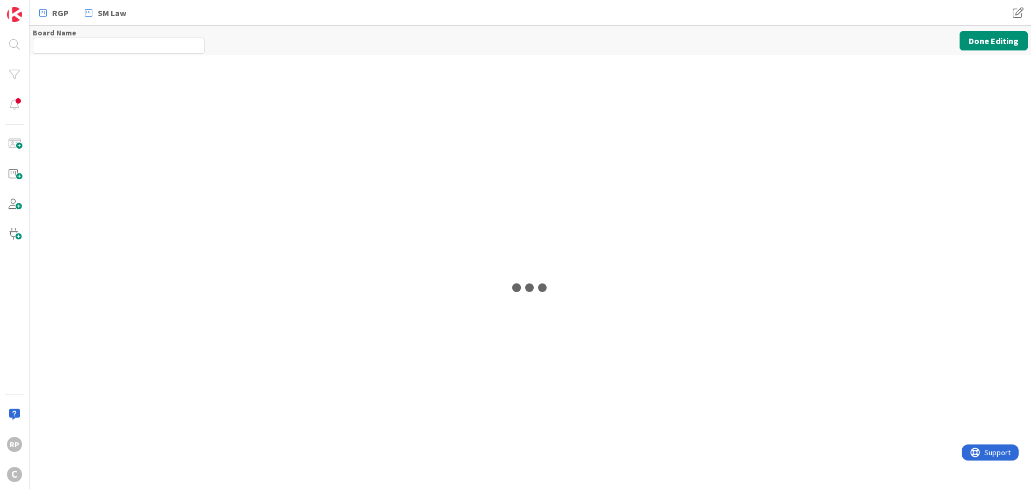
type input "[PERSON_NAME]'s Board"
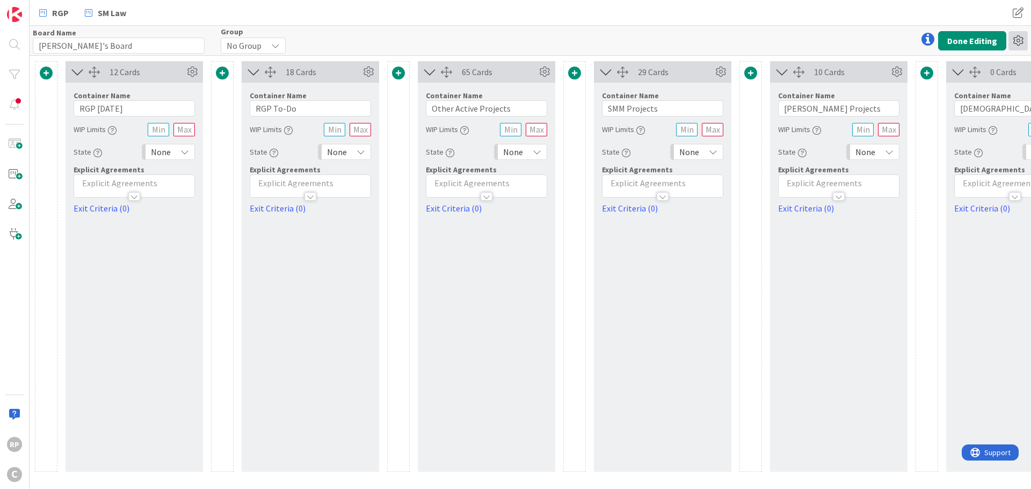
click at [1022, 36] on icon at bounding box center [1018, 40] width 19 height 19
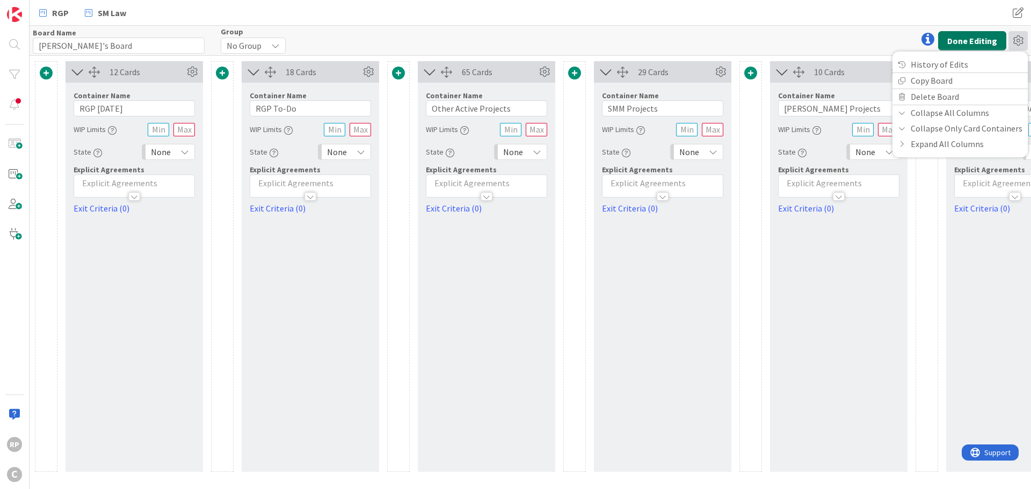
click at [981, 38] on button "Done Editing" at bounding box center [972, 40] width 68 height 19
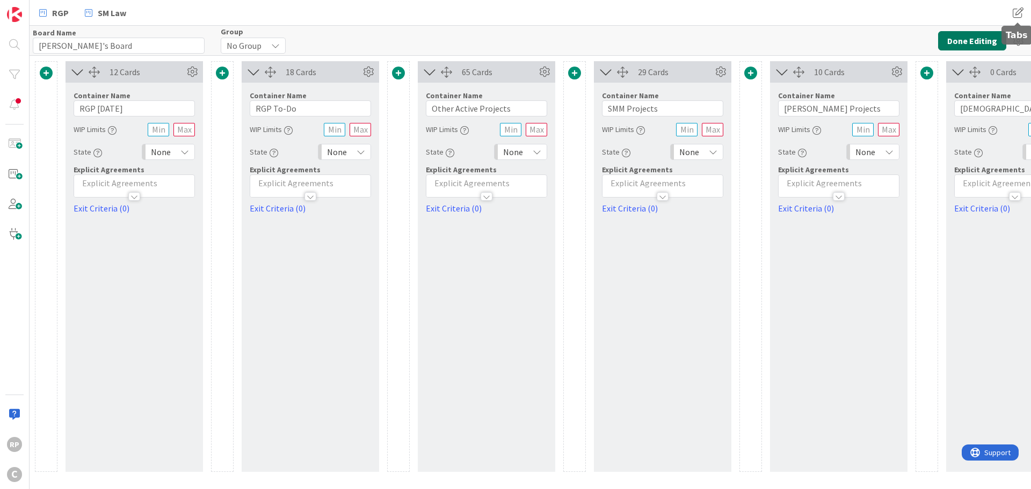
click at [974, 41] on button "Done Editing" at bounding box center [972, 40] width 68 height 19
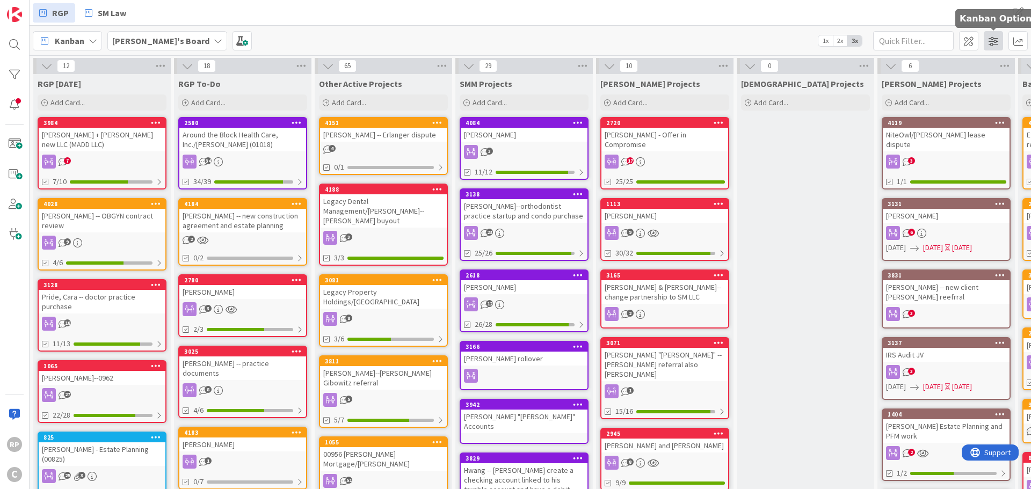
click at [986, 39] on span at bounding box center [993, 40] width 19 height 19
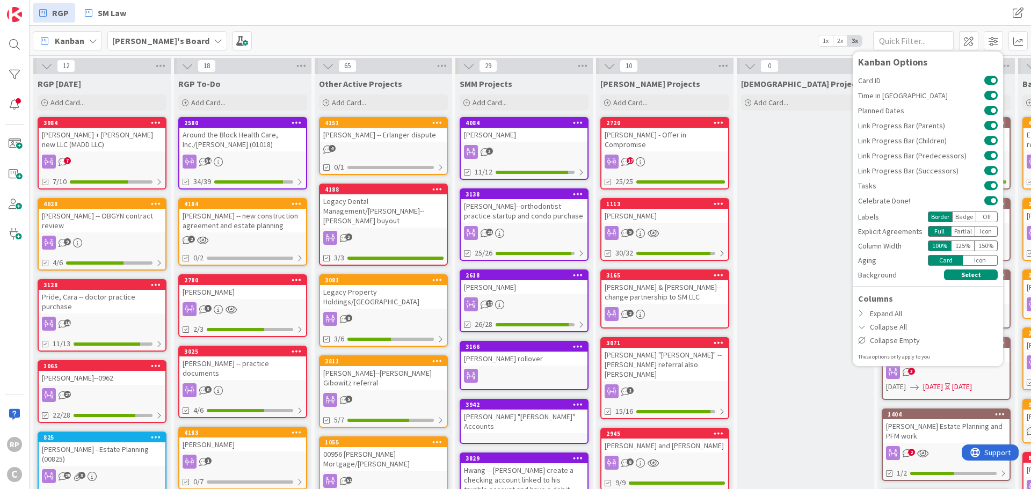
click at [952, 3] on div "RGP SM Law RGP SM Law" at bounding box center [531, 13] width 1002 height 26
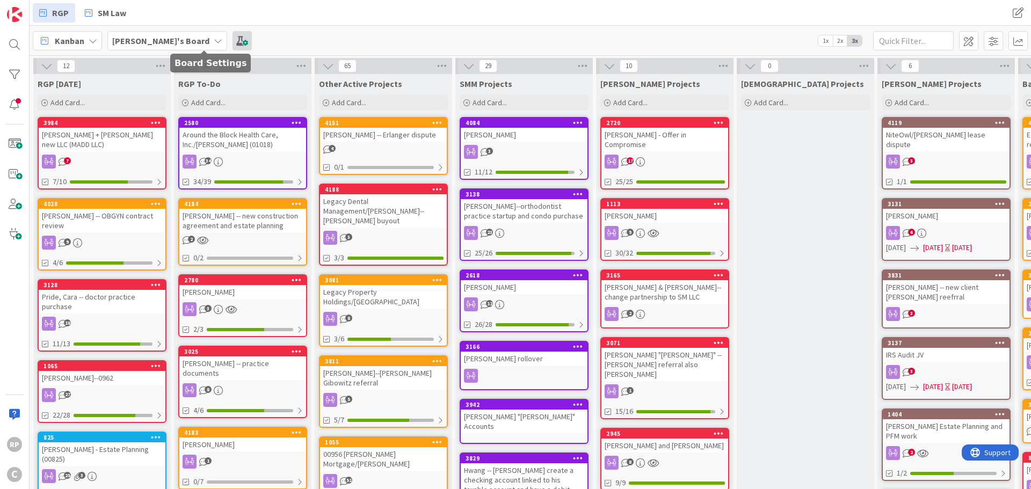
click at [233, 38] on span at bounding box center [242, 40] width 19 height 19
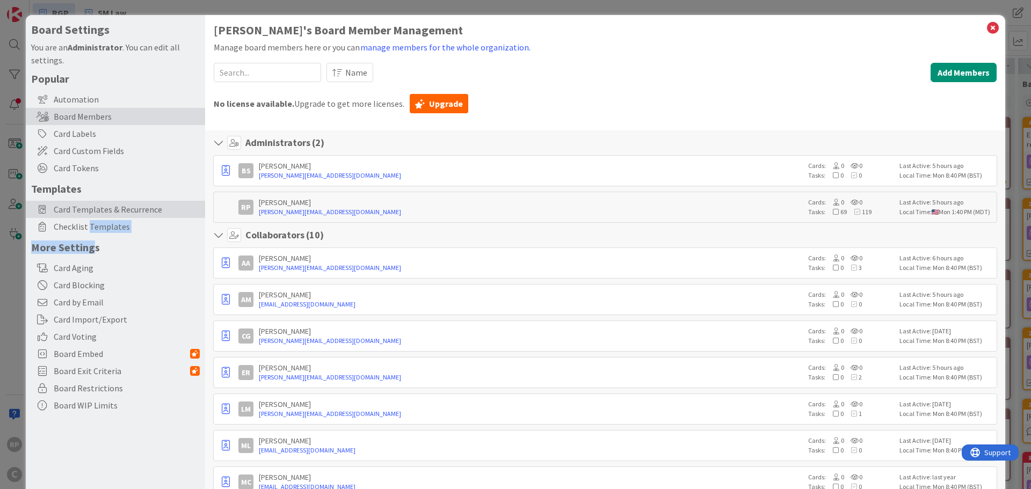
drag, startPoint x: 90, startPoint y: 240, endPoint x: 95, endPoint y: 201, distance: 39.0
click at [90, 219] on div "Checklist Templates" at bounding box center [115, 226] width 179 height 17
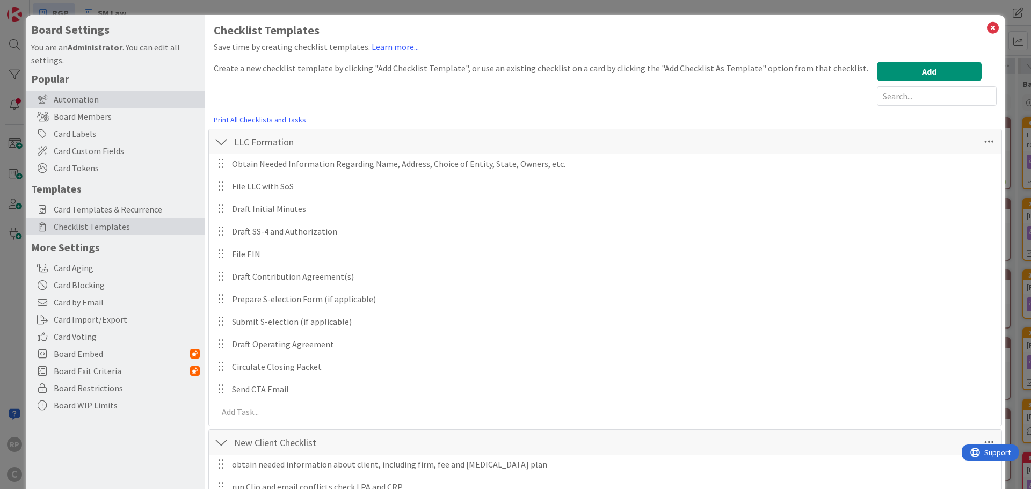
click at [89, 102] on div "Automation" at bounding box center [115, 99] width 179 height 17
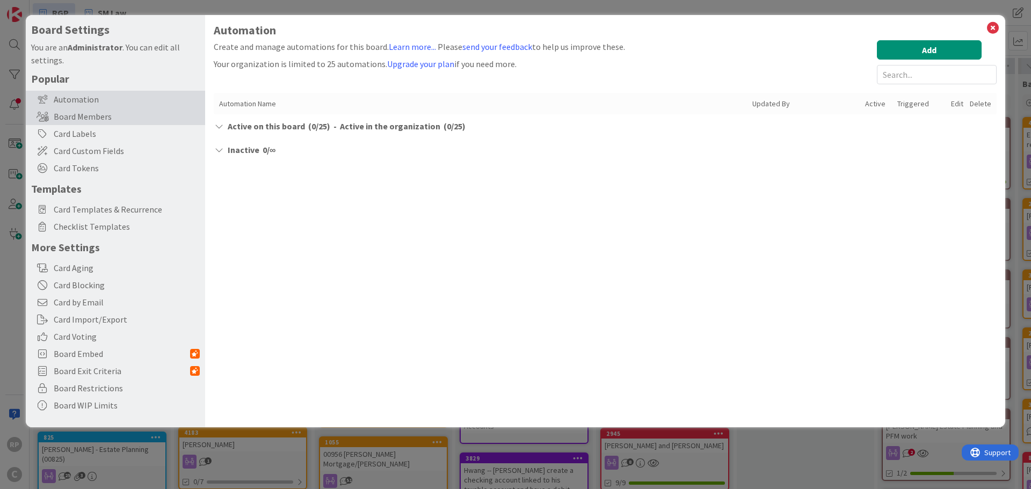
click at [88, 118] on div "Board Members" at bounding box center [115, 116] width 179 height 17
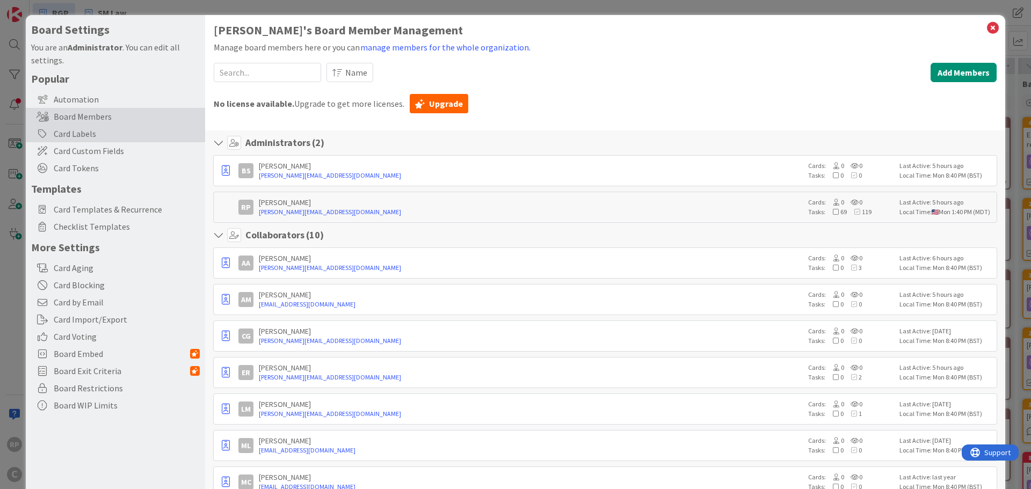
click at [78, 136] on div "Card Labels" at bounding box center [115, 133] width 179 height 17
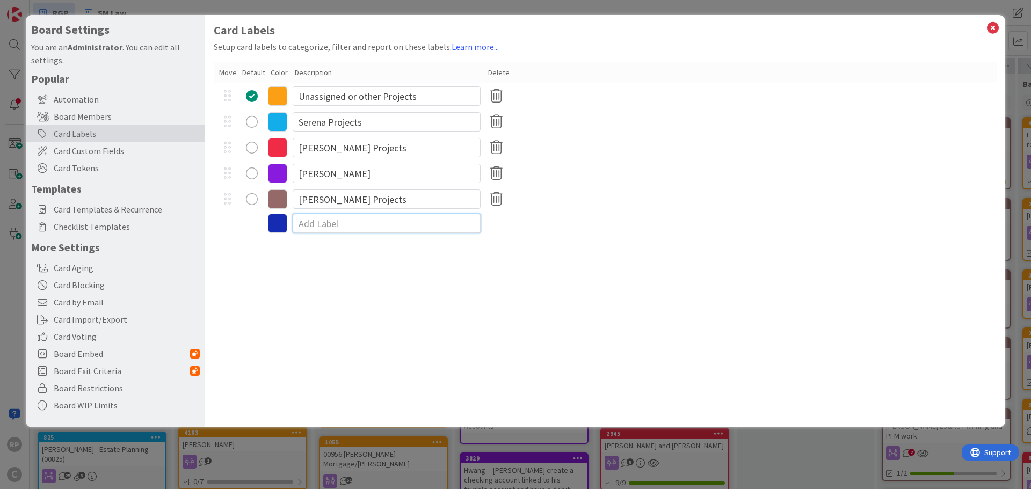
click at [315, 223] on input at bounding box center [387, 223] width 188 height 19
click at [313, 128] on input "Serena Projects" at bounding box center [387, 121] width 188 height 19
type input "[DEMOGRAPHIC_DATA] Projects"
click at [712, 140] on div "[PERSON_NAME] Projects" at bounding box center [605, 148] width 783 height 26
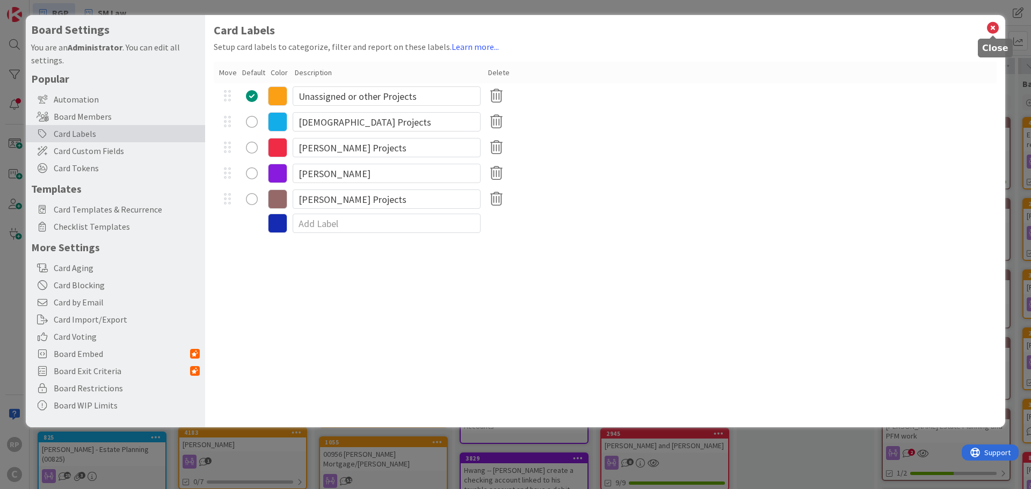
click at [993, 28] on icon at bounding box center [993, 27] width 14 height 15
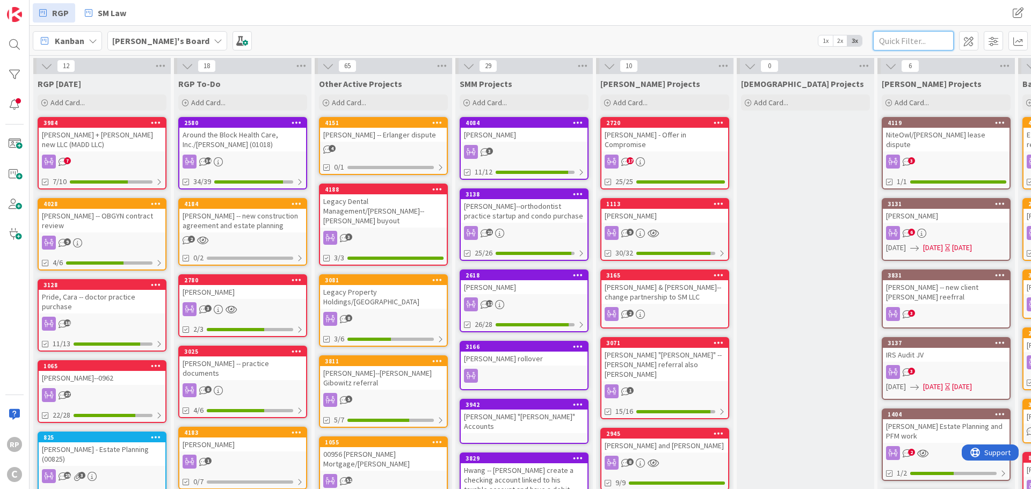
click at [916, 49] on input "text" at bounding box center [913, 40] width 81 height 19
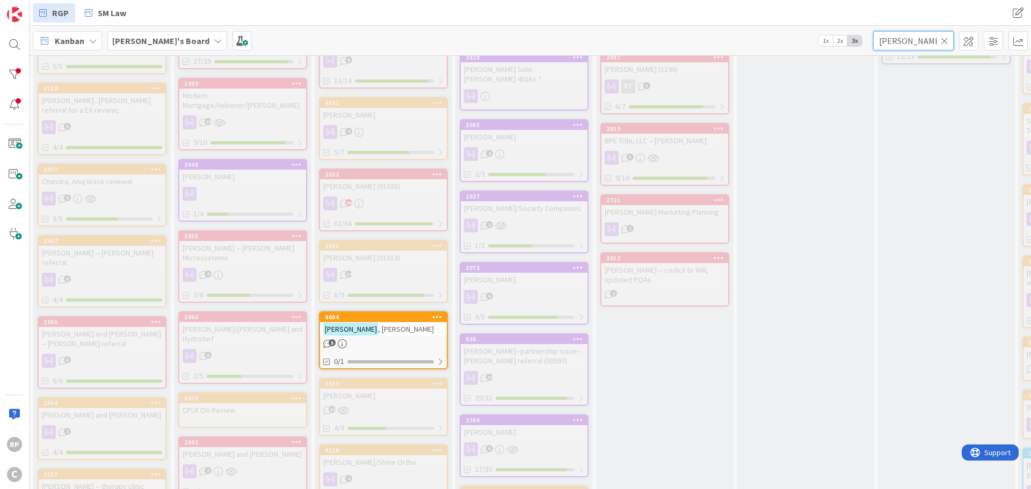
scroll to position [537, 0]
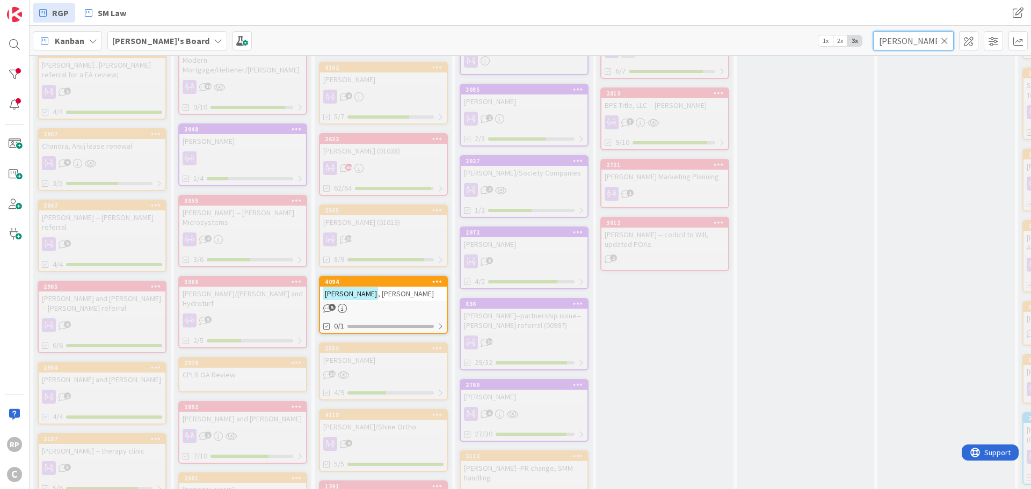
type input "[PERSON_NAME]"
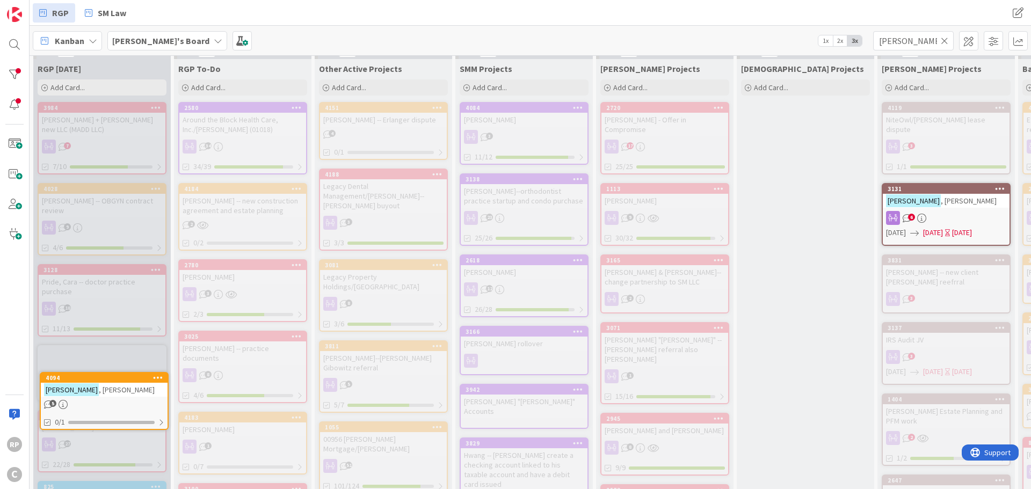
scroll to position [25, 0]
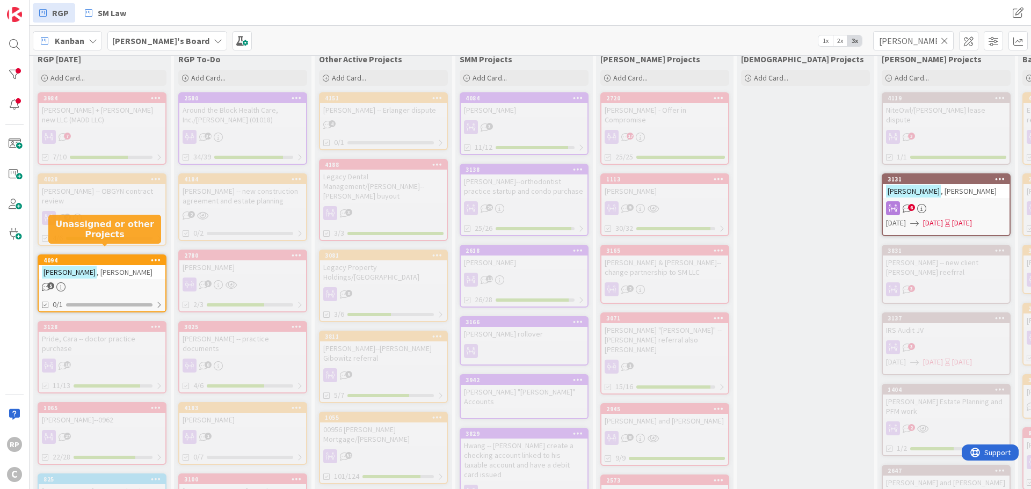
click at [89, 268] on div "[PERSON_NAME]" at bounding box center [102, 272] width 127 height 14
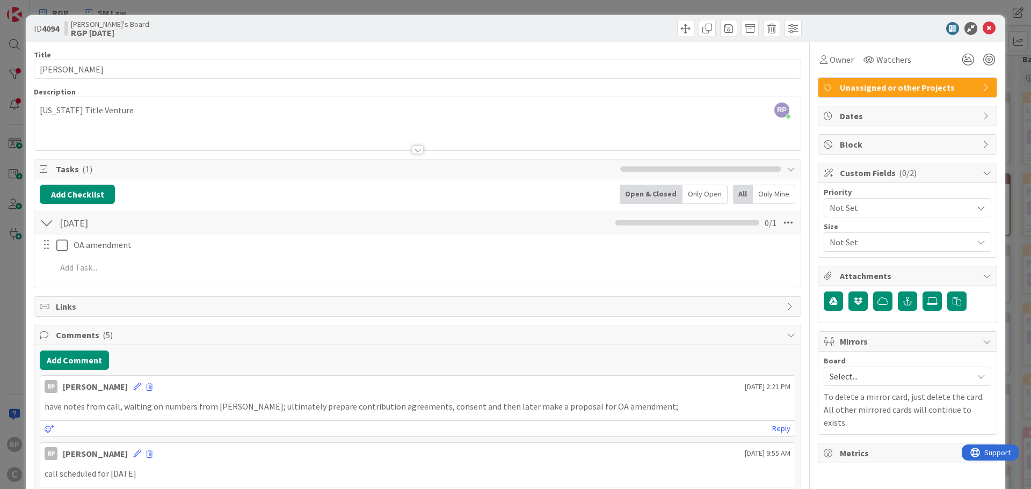
click at [983, 27] on icon at bounding box center [989, 28] width 13 height 13
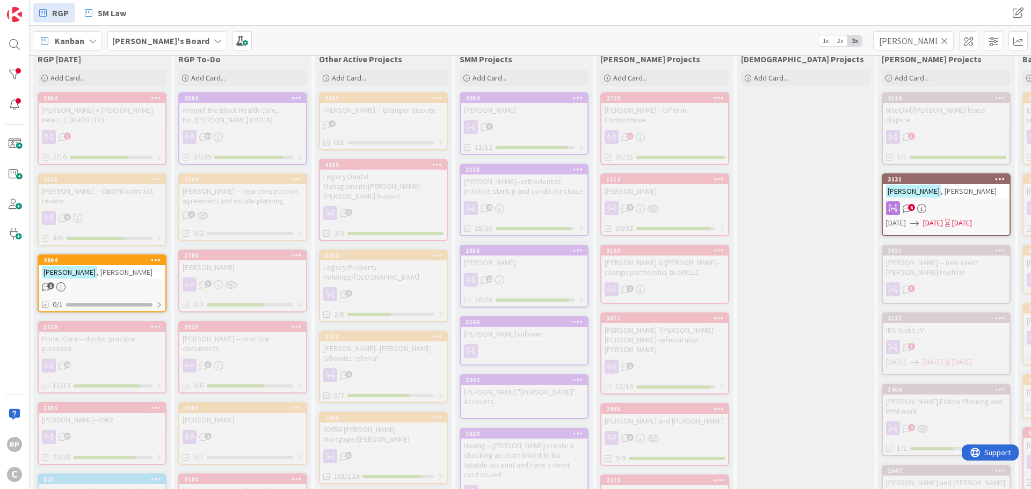
click at [989, 26] on div "[PERSON_NAME]'s Board 1x 2x 3x [PERSON_NAME] Options Card ID Time in Column Pla…" at bounding box center [531, 41] width 1002 height 30
click at [946, 39] on icon at bounding box center [945, 41] width 8 height 10
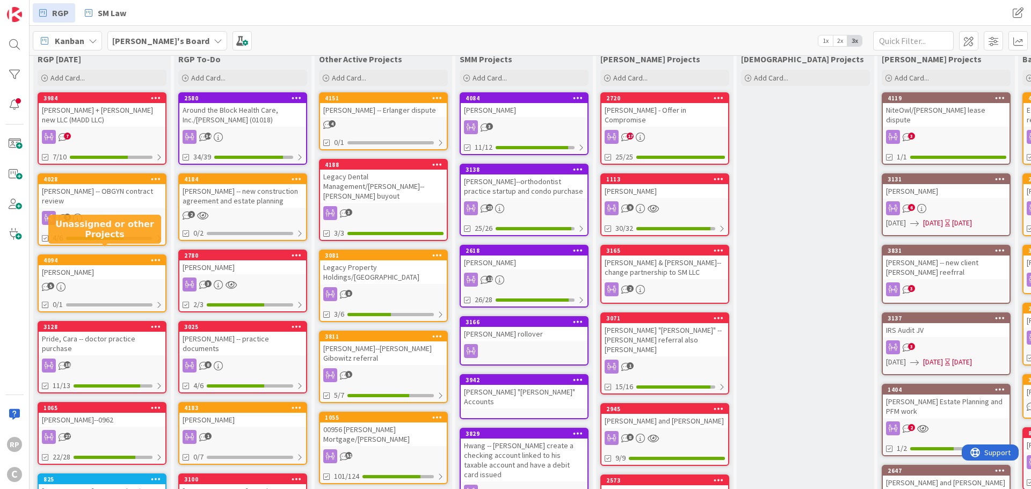
click at [96, 257] on div "4094" at bounding box center [105, 261] width 122 height 8
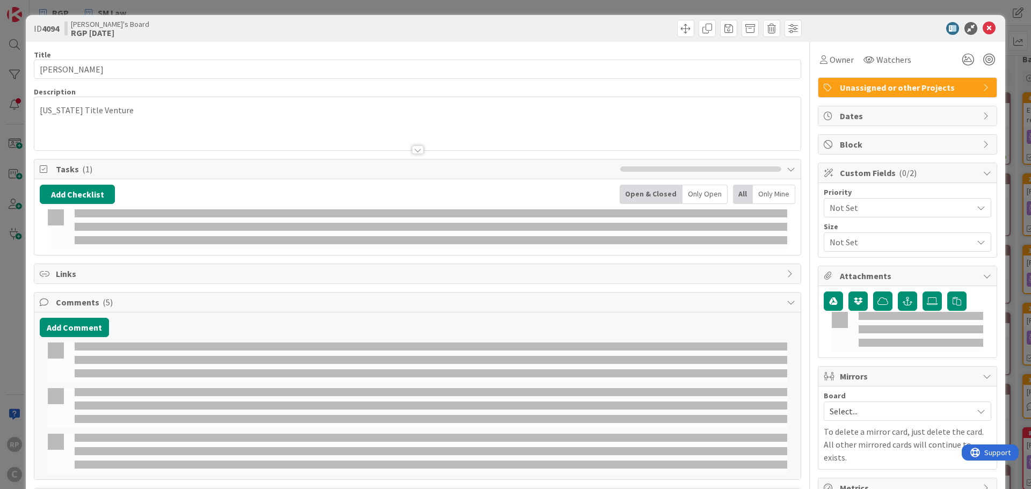
click at [864, 88] on span "Unassigned or other Projects" at bounding box center [908, 87] width 137 height 13
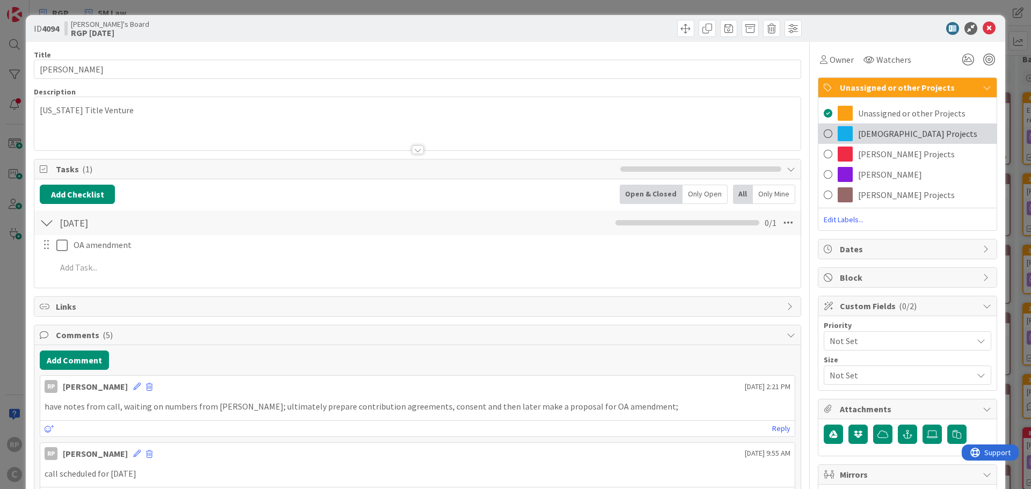
click at [879, 139] on span "[DEMOGRAPHIC_DATA] Projects" at bounding box center [917, 133] width 119 height 13
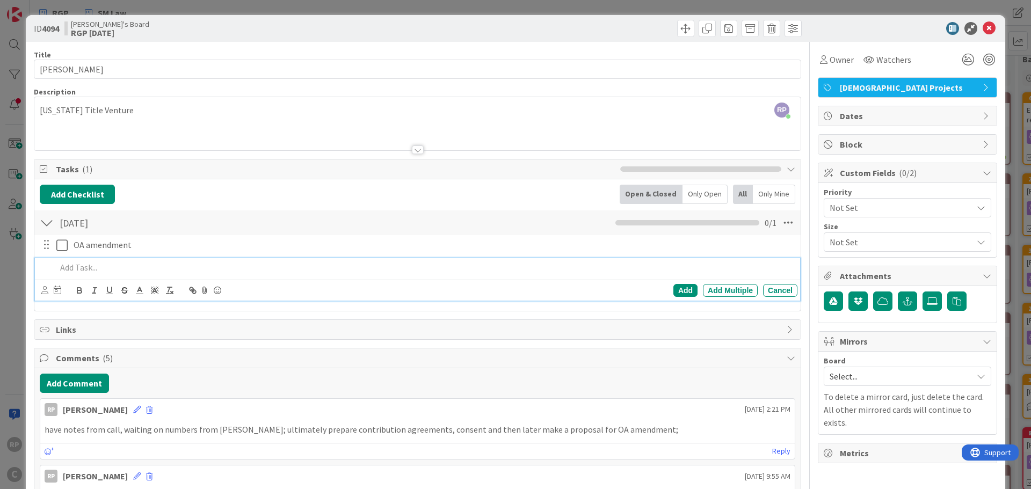
click at [136, 264] on p at bounding box center [424, 268] width 737 height 12
click at [674, 293] on div "Add" at bounding box center [686, 290] width 24 height 13
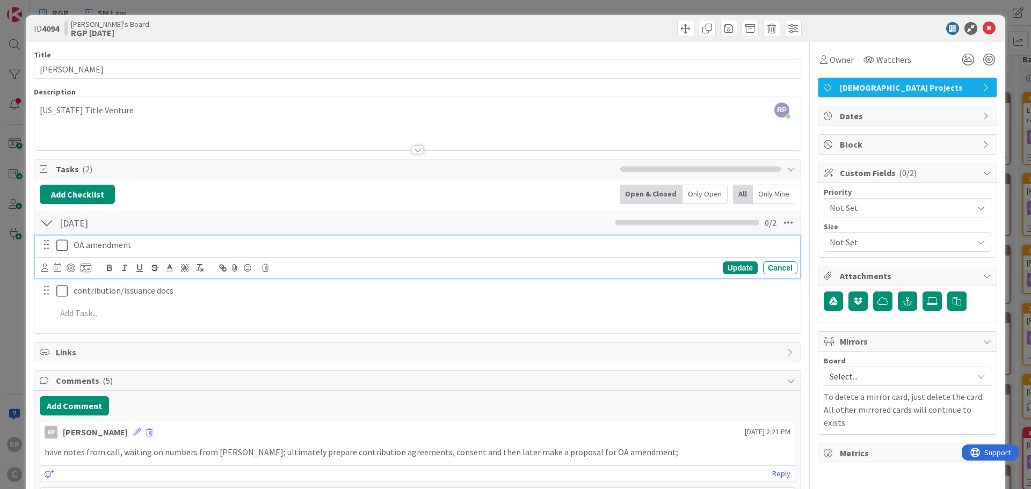
click at [119, 253] on div "OA amendment" at bounding box center [433, 245] width 728 height 19
click at [47, 270] on icon at bounding box center [44, 268] width 7 height 8
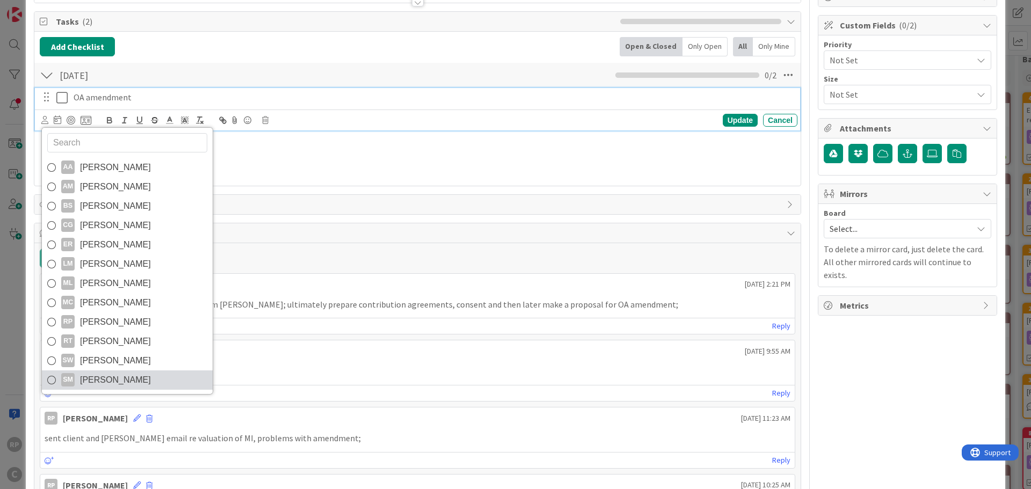
scroll to position [161, 0]
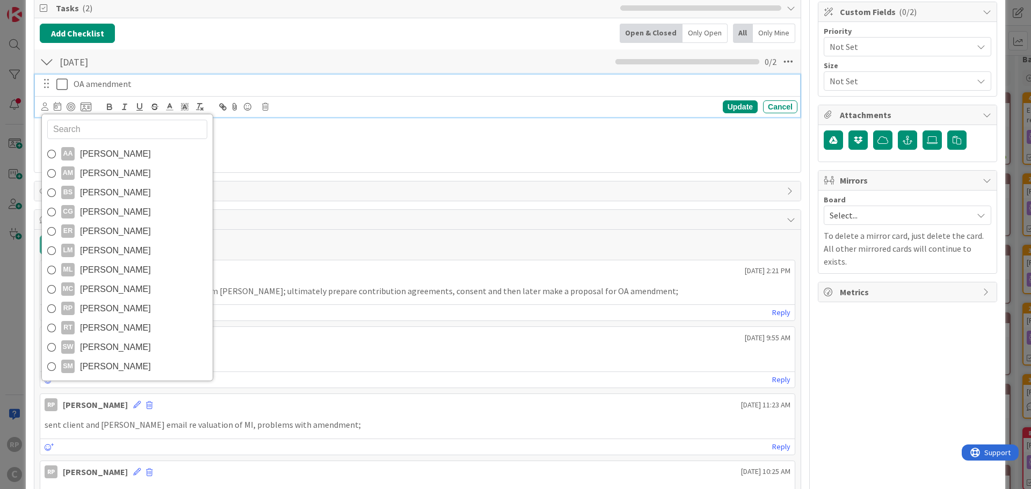
click at [110, 133] on input "text" at bounding box center [127, 129] width 160 height 19
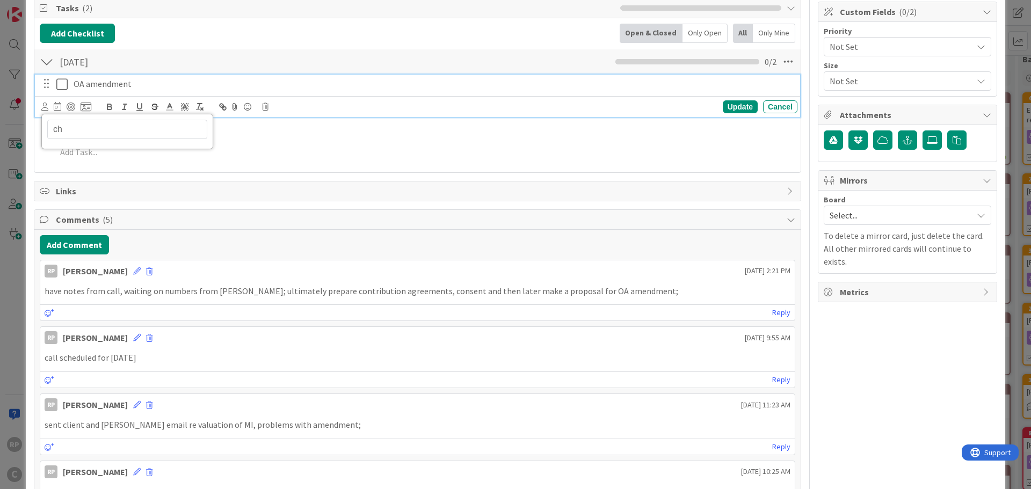
type input "c"
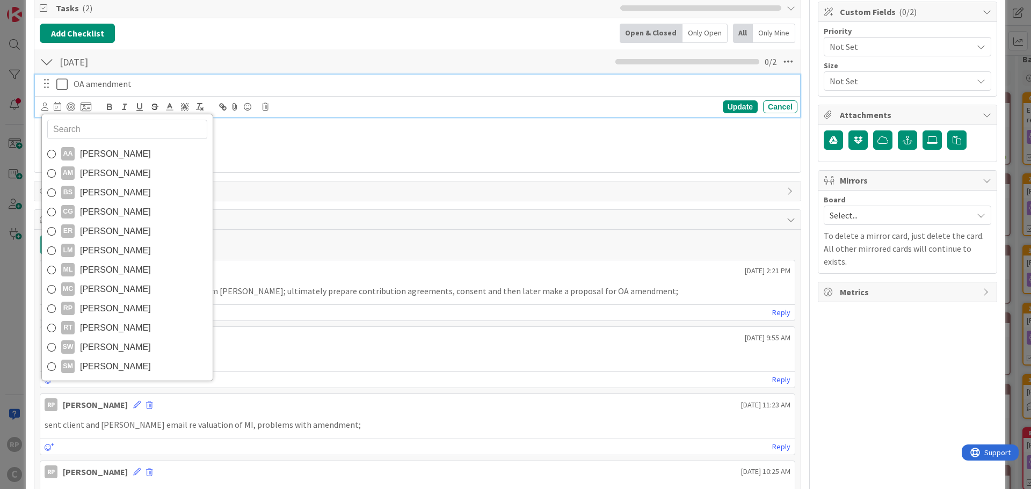
click at [155, 79] on p "OA amendment" at bounding box center [434, 84] width 720 height 12
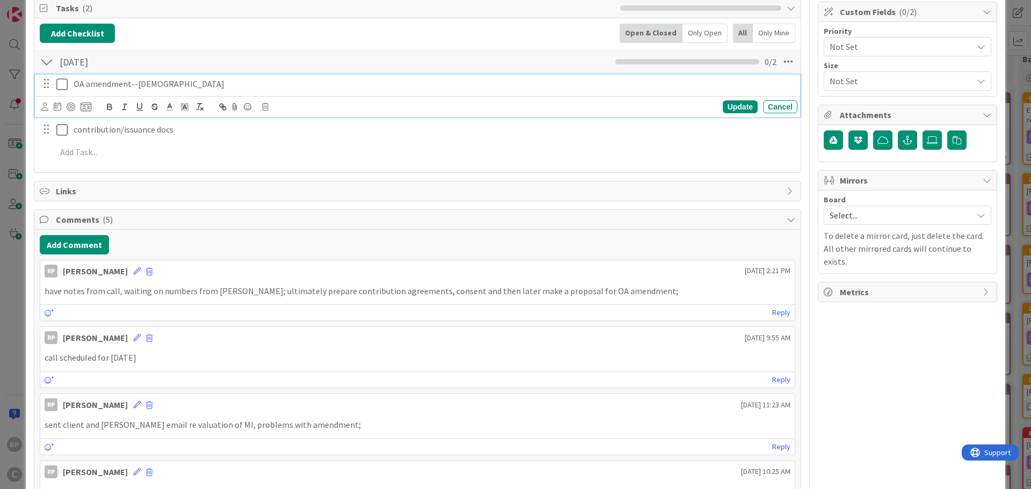
click at [347, 48] on div "[DATE] Checklist Name 6 / 64 [DATE] 0 / 2 OA amendment--Christian AA [PERSON_NA…" at bounding box center [417, 107] width 766 height 119
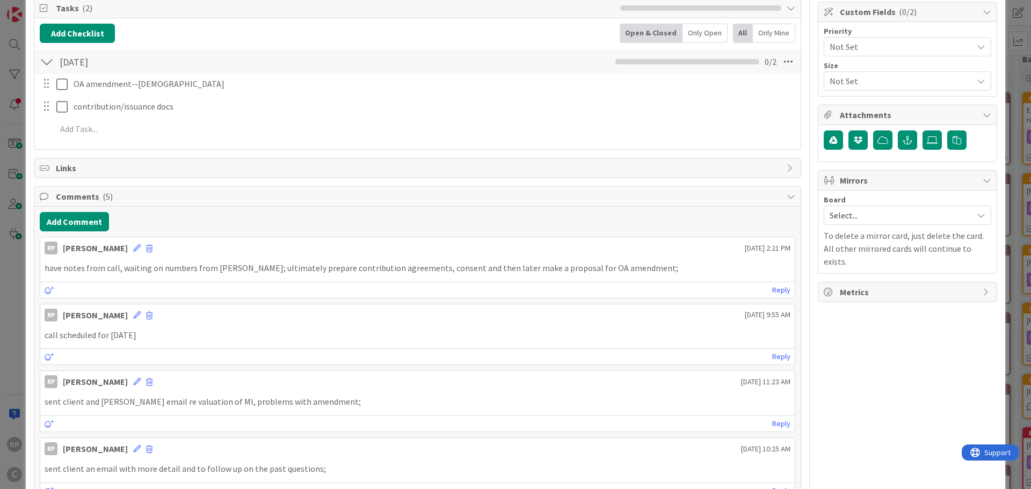
scroll to position [0, 0]
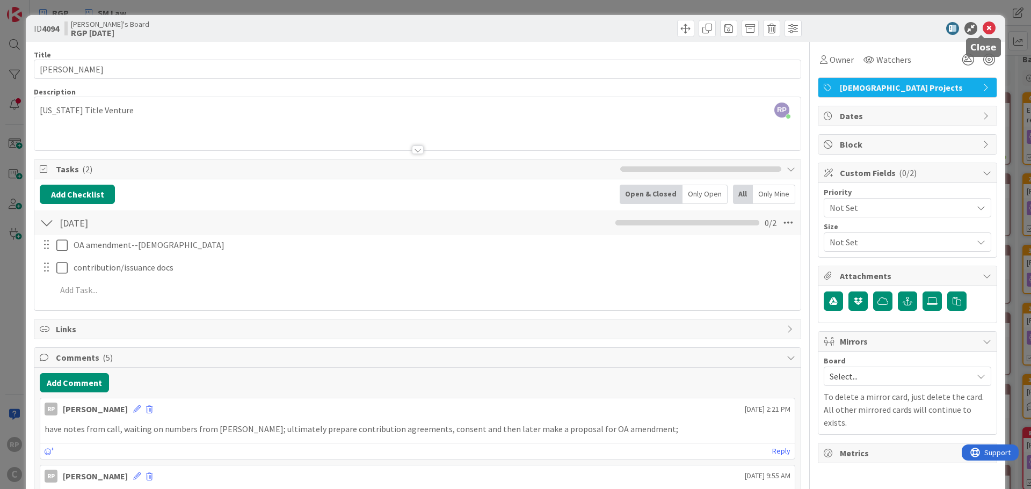
click at [983, 27] on icon at bounding box center [989, 28] width 13 height 13
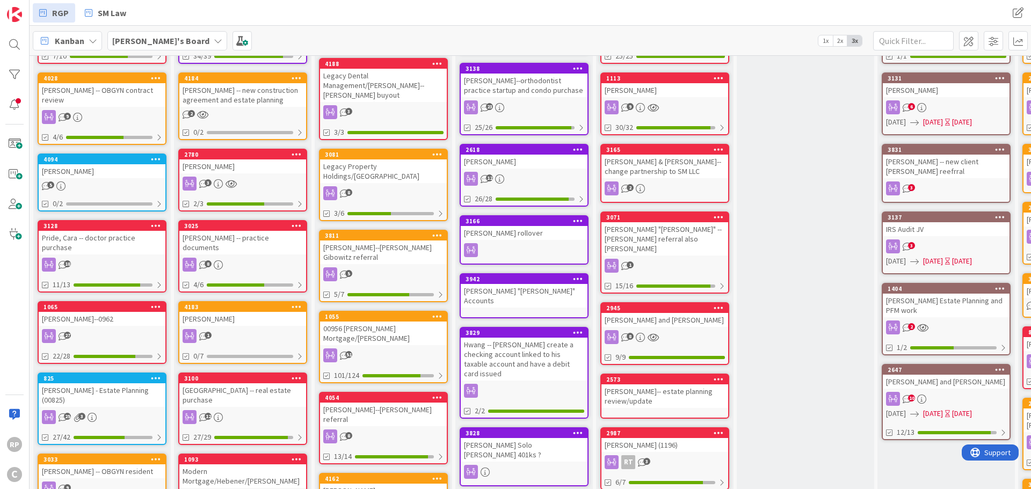
scroll to position [161, 0]
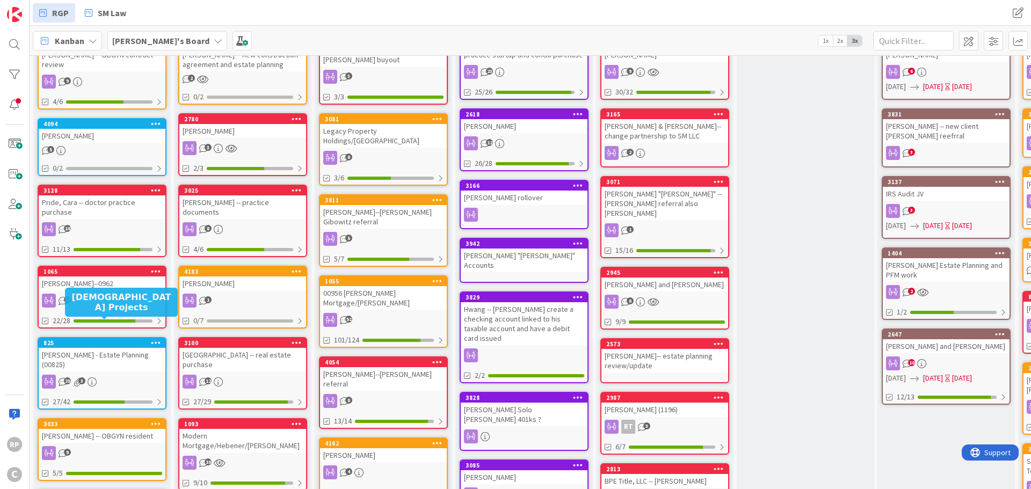
click at [113, 339] on div "825" at bounding box center [105, 343] width 122 height 8
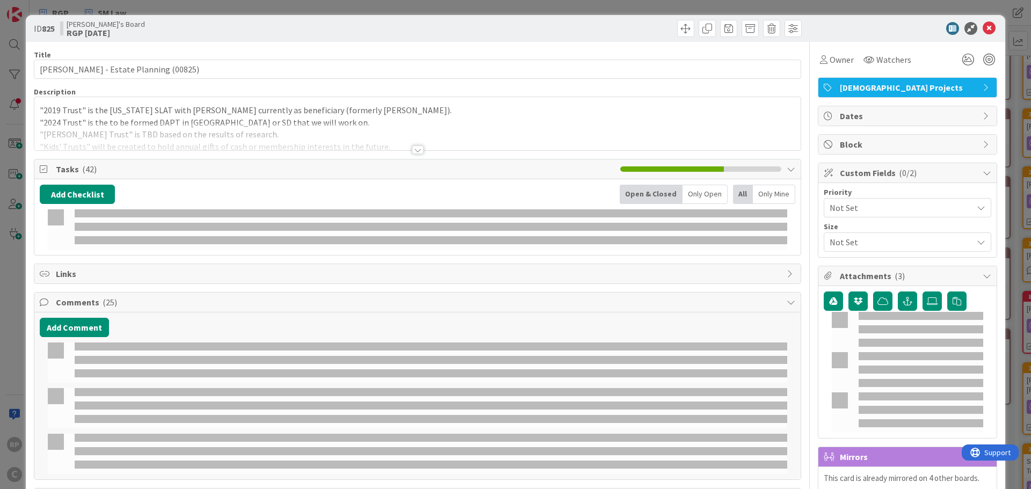
click at [874, 93] on span "[DEMOGRAPHIC_DATA] Projects" at bounding box center [908, 87] width 137 height 13
click at [870, 88] on span "[DEMOGRAPHIC_DATA] Projects" at bounding box center [908, 87] width 137 height 13
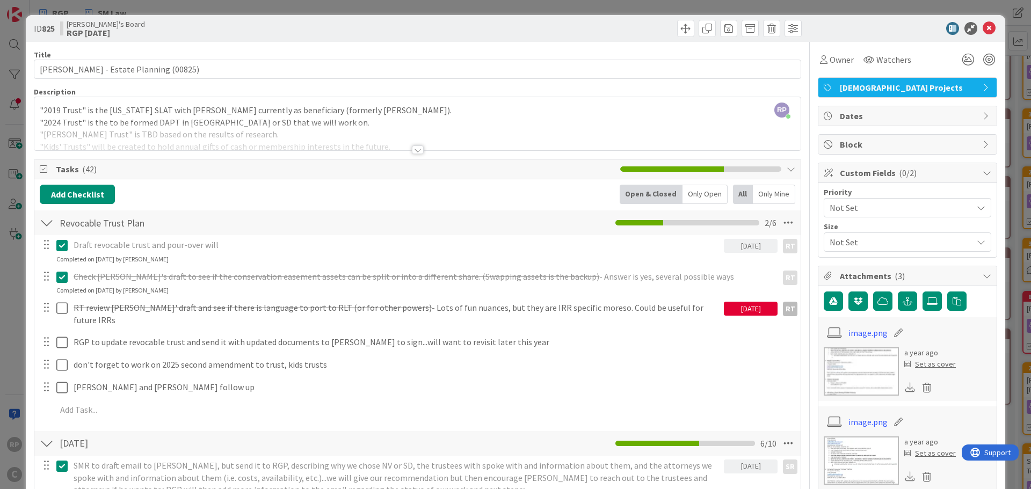
click at [871, 85] on span "[DEMOGRAPHIC_DATA] Projects" at bounding box center [908, 87] width 137 height 13
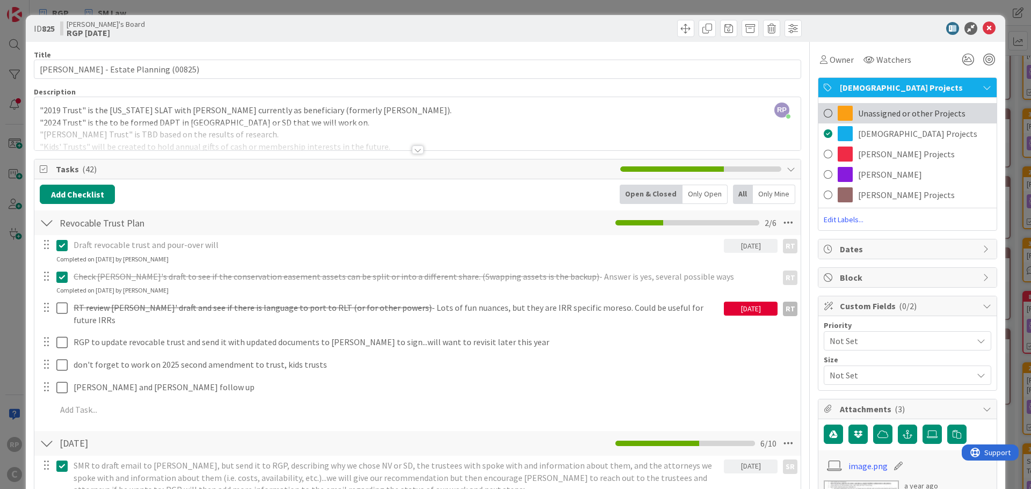
click at [870, 116] on span "Unassigned or other Projects" at bounding box center [911, 113] width 107 height 13
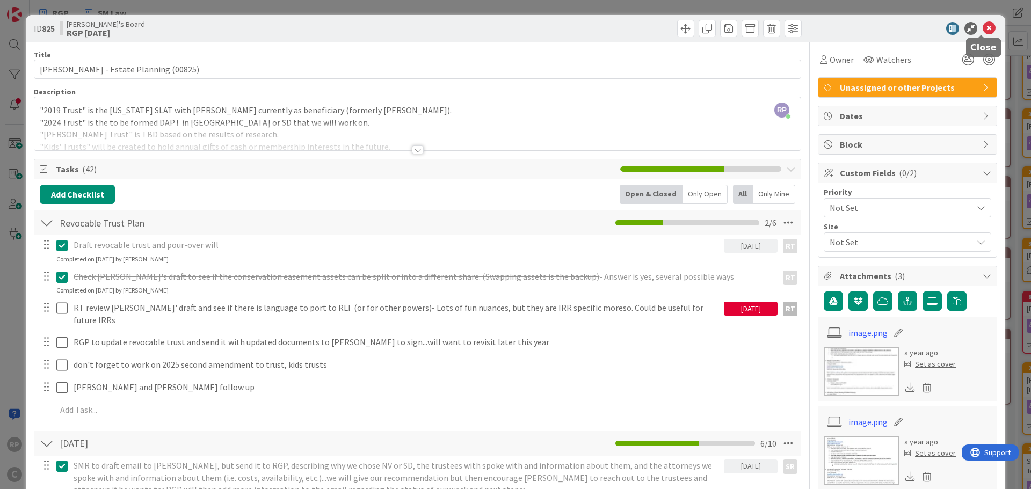
click at [983, 24] on icon at bounding box center [989, 28] width 13 height 13
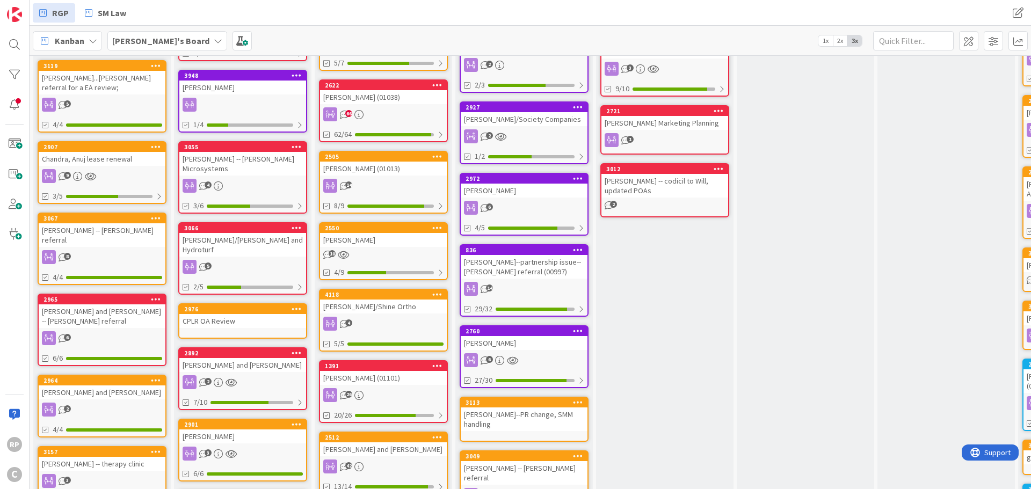
scroll to position [752, 0]
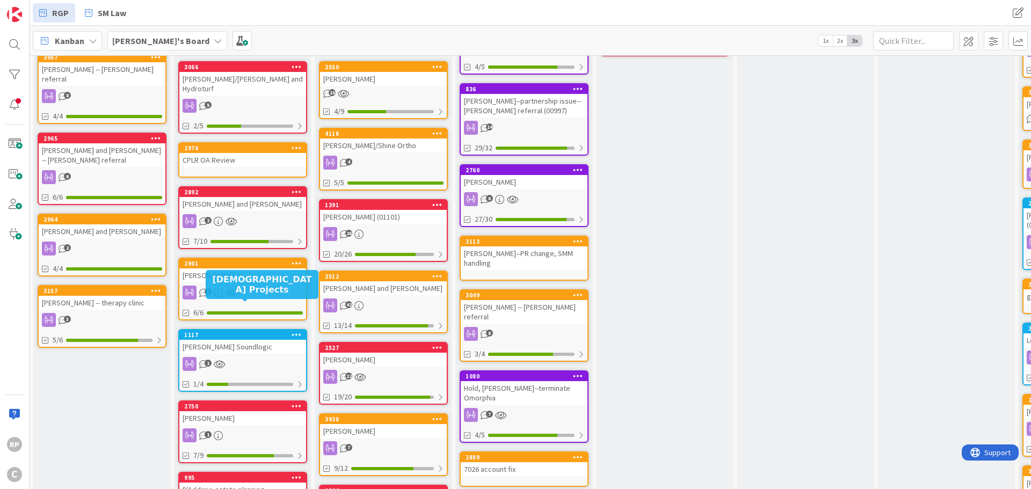
click at [232, 340] on div "[PERSON_NAME] Soundlogic" at bounding box center [242, 347] width 127 height 14
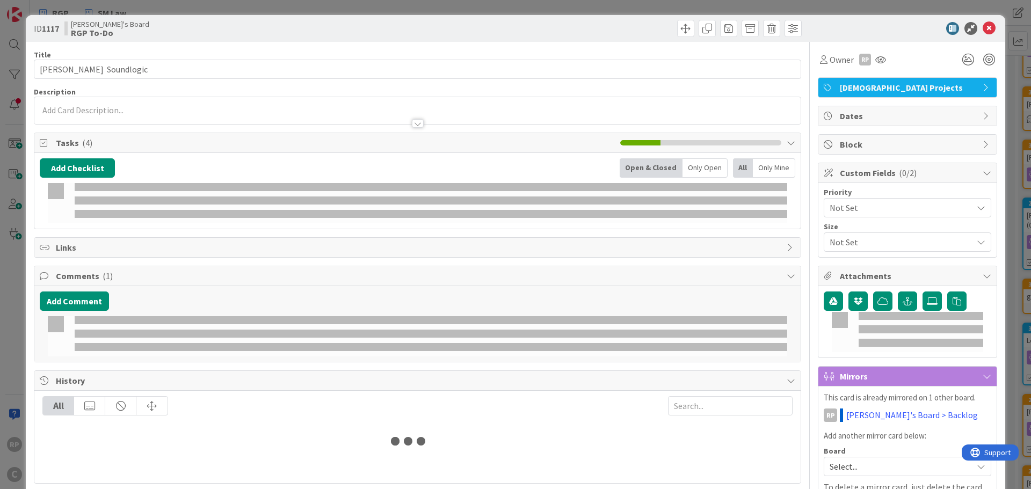
click at [901, 86] on span "[DEMOGRAPHIC_DATA] Projects" at bounding box center [908, 87] width 137 height 13
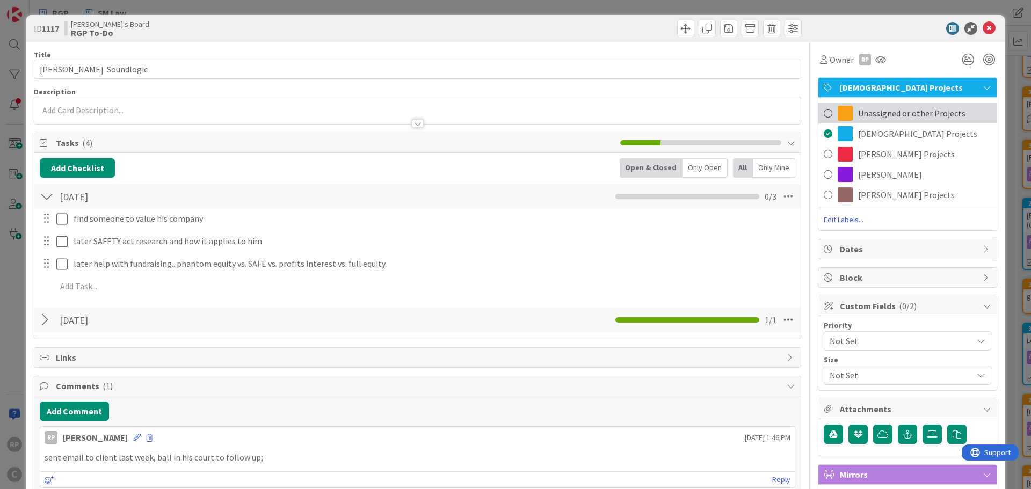
click at [875, 115] on span "Unassigned or other Projects" at bounding box center [911, 113] width 107 height 13
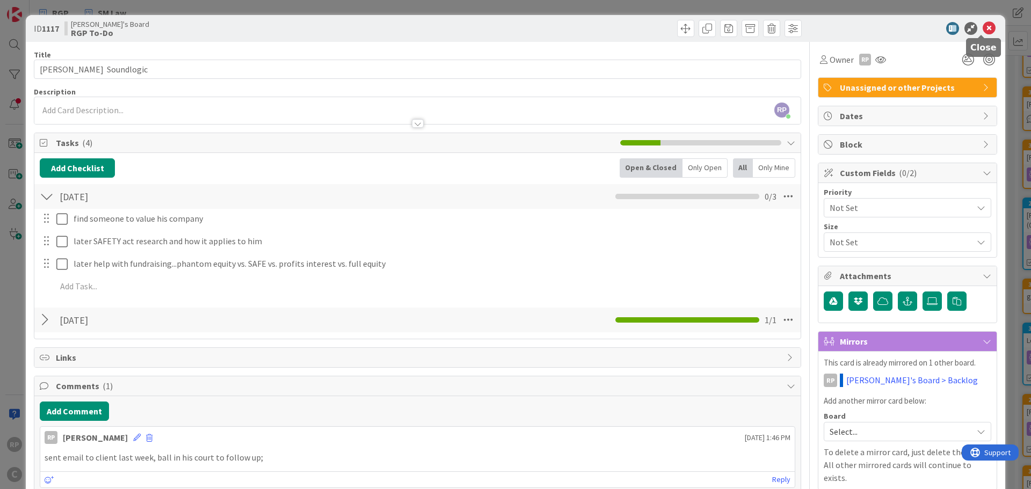
click at [983, 26] on icon at bounding box center [989, 28] width 13 height 13
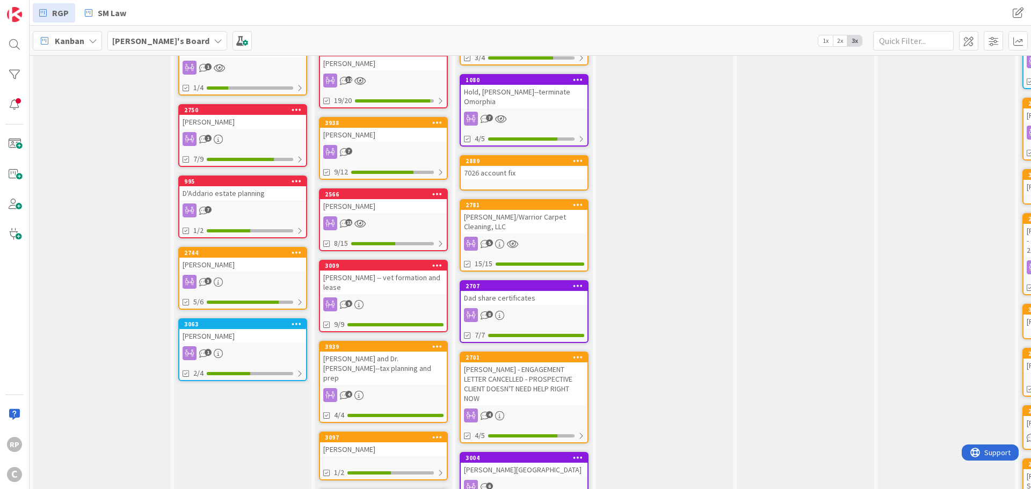
scroll to position [1074, 0]
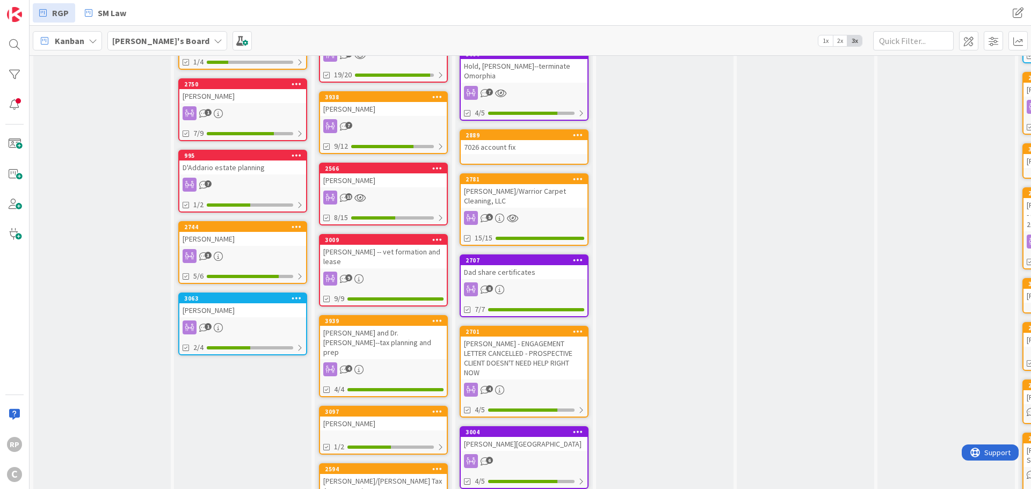
click at [257, 303] on div "[PERSON_NAME]" at bounding box center [242, 310] width 127 height 14
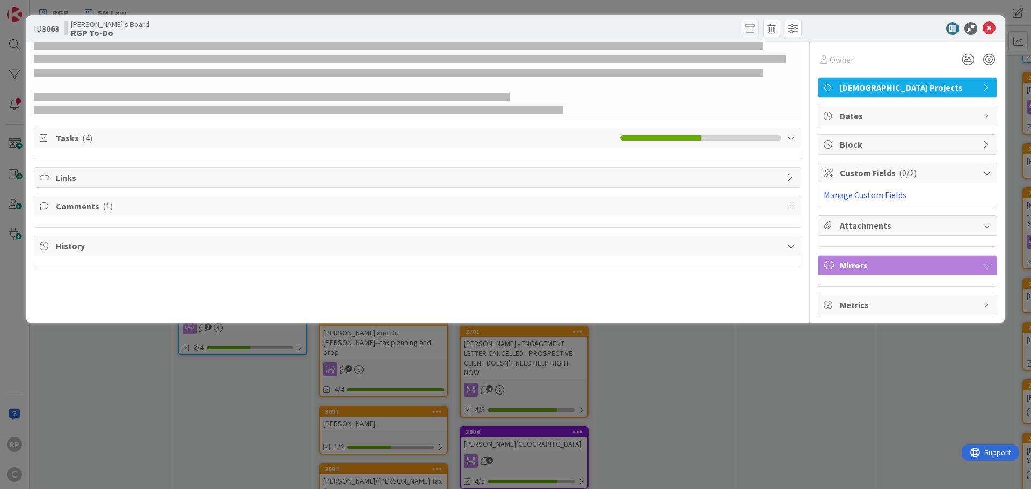
click at [858, 83] on span "[DEMOGRAPHIC_DATA] Projects" at bounding box center [908, 87] width 137 height 13
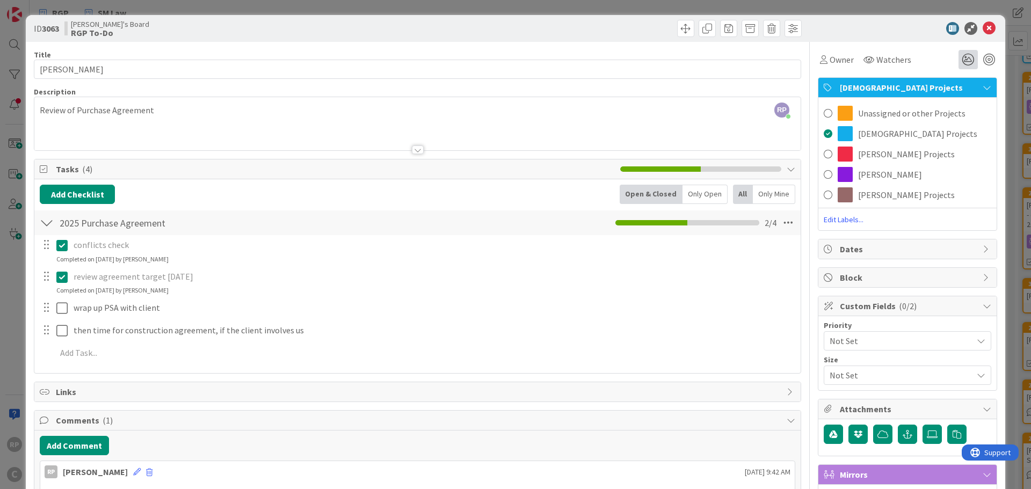
drag, startPoint x: 883, startPoint y: 112, endPoint x: 967, endPoint y: 56, distance: 101.0
click at [887, 112] on span "Unassigned or other Projects" at bounding box center [911, 113] width 107 height 13
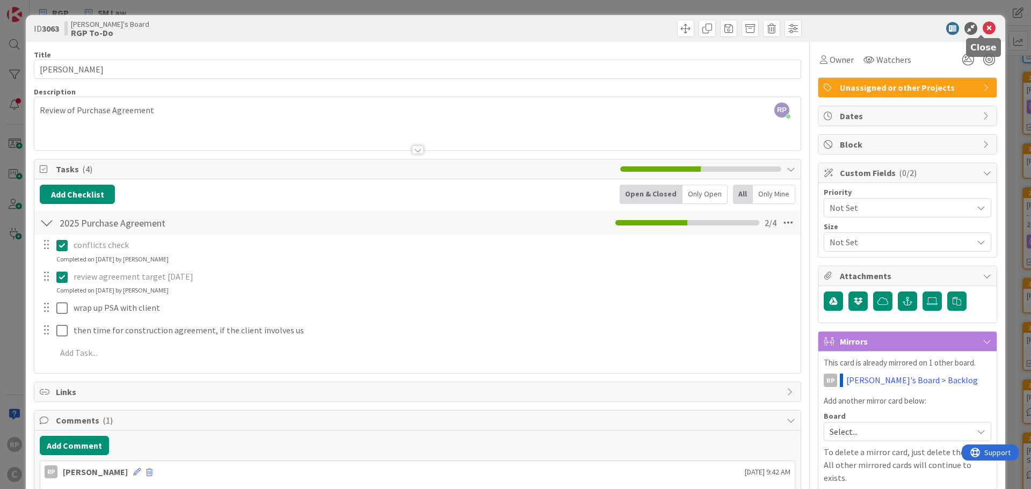
click at [985, 28] on icon at bounding box center [989, 28] width 13 height 13
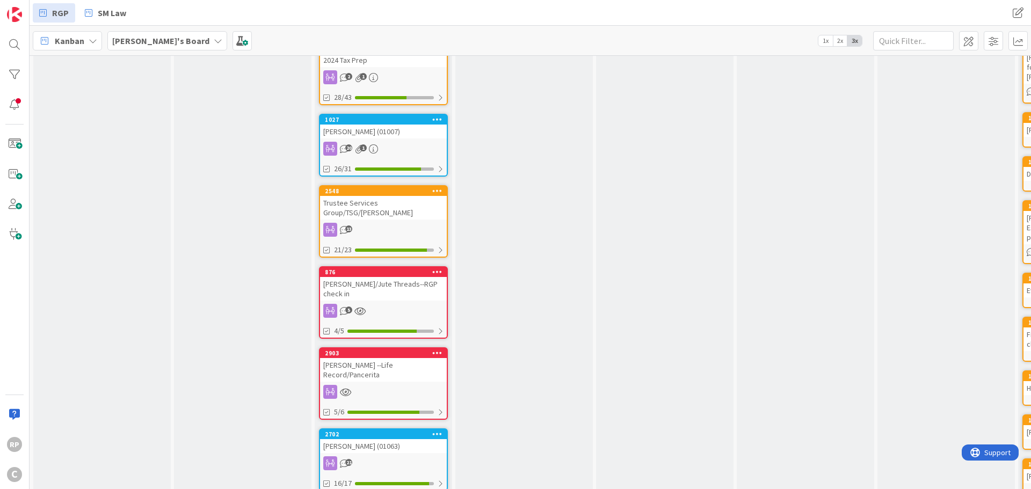
scroll to position [2524, 0]
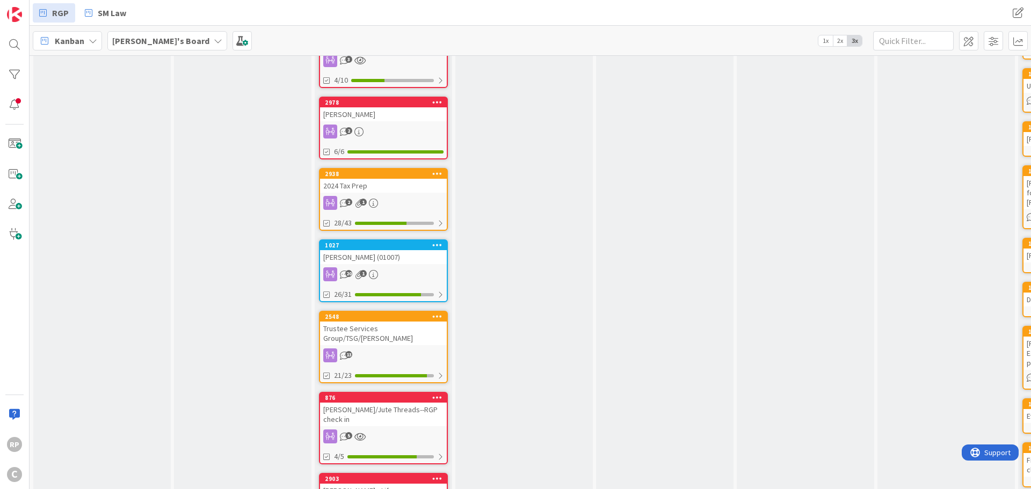
click at [396, 242] on div "1027" at bounding box center [386, 246] width 122 height 8
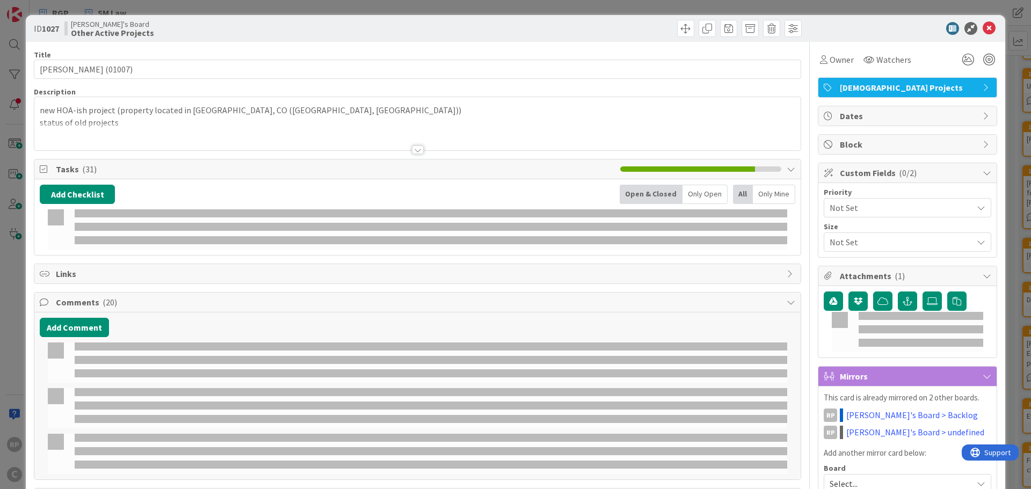
click at [860, 95] on div "[DEMOGRAPHIC_DATA] Projects" at bounding box center [908, 87] width 178 height 19
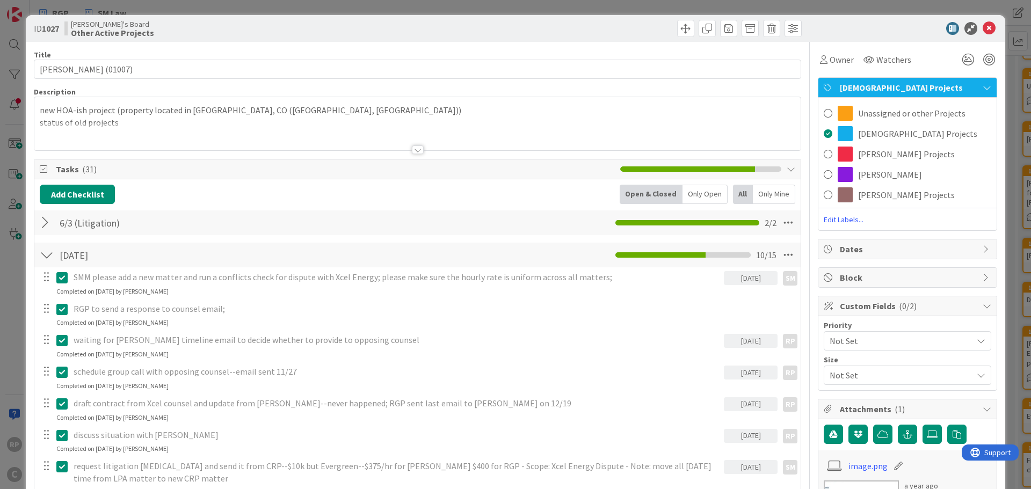
drag, startPoint x: 880, startPoint y: 117, endPoint x: 974, endPoint y: 44, distance: 119.8
click at [880, 117] on span "Unassigned or other Projects" at bounding box center [911, 113] width 107 height 13
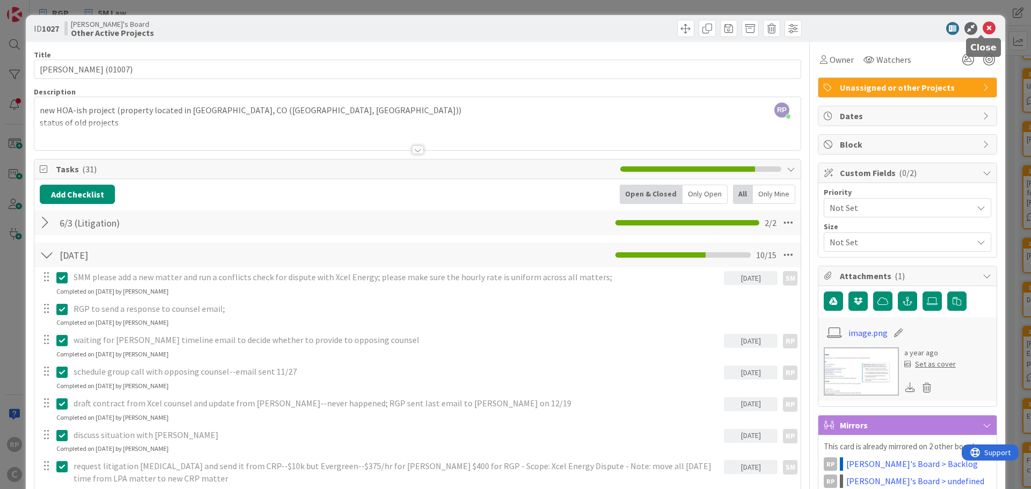
click at [983, 28] on icon at bounding box center [989, 28] width 13 height 13
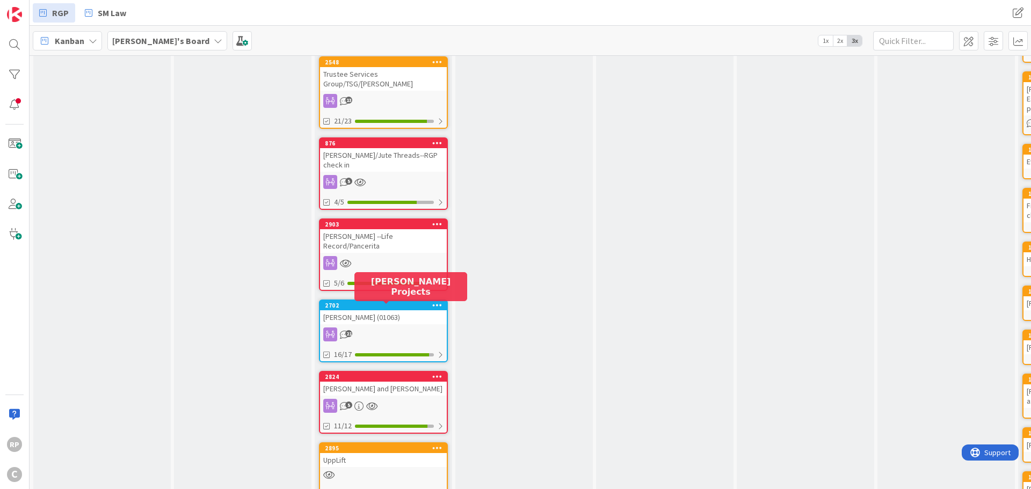
scroll to position [2793, 0]
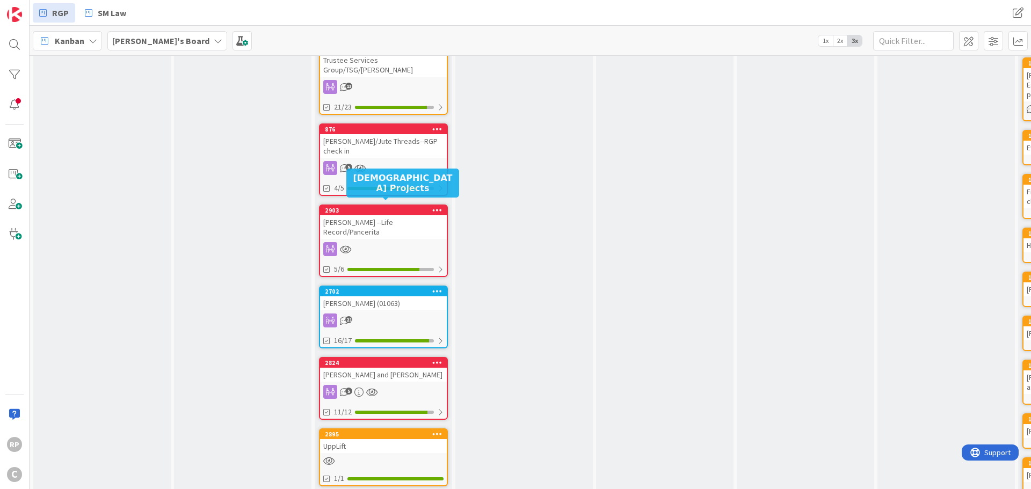
click at [388, 288] on div "2702" at bounding box center [386, 292] width 122 height 8
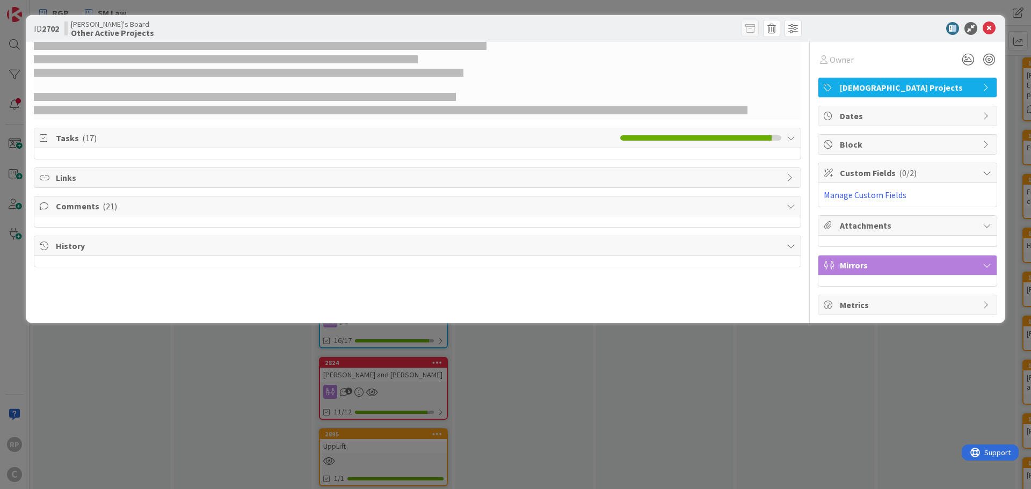
click at [854, 89] on span "[DEMOGRAPHIC_DATA] Projects" at bounding box center [908, 87] width 137 height 13
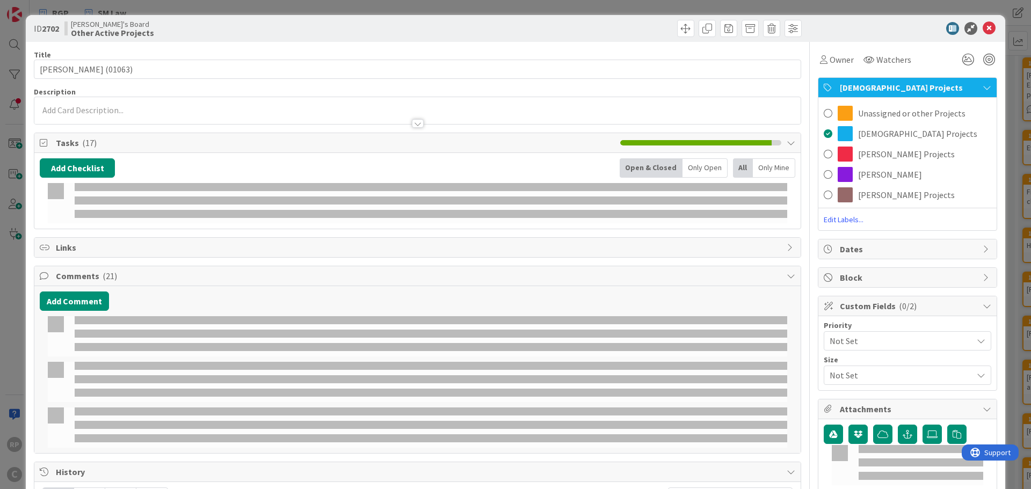
click at [879, 111] on span "Unassigned or other Projects" at bounding box center [911, 113] width 107 height 13
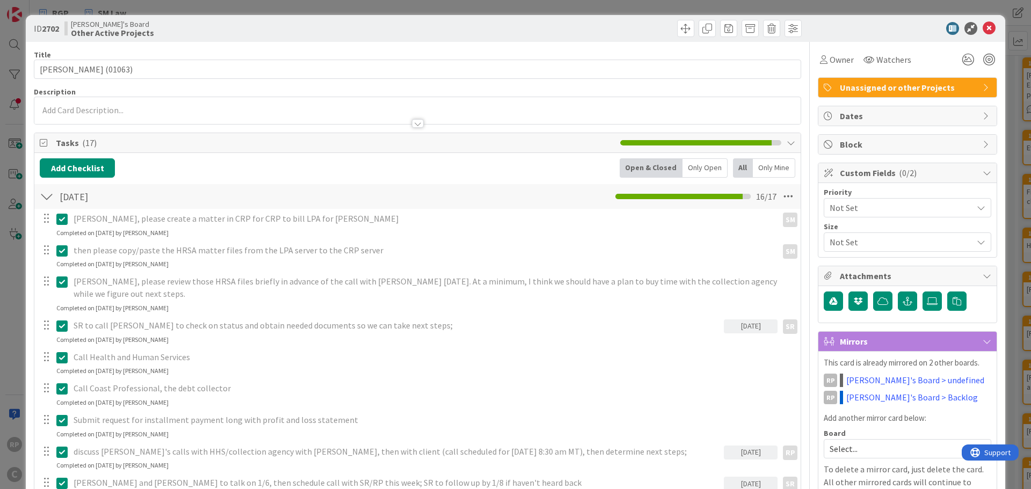
click at [983, 32] on icon at bounding box center [989, 28] width 13 height 13
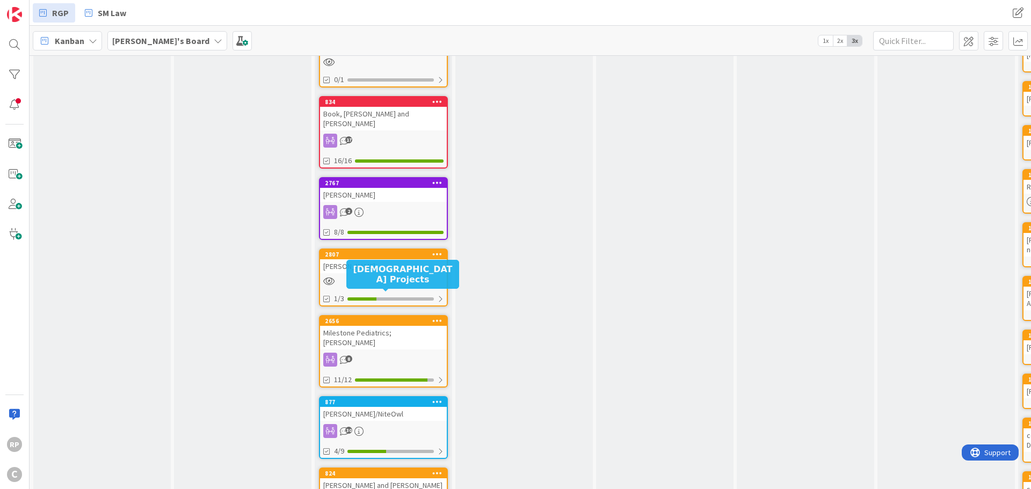
click at [397, 399] on div "877" at bounding box center [386, 403] width 122 height 8
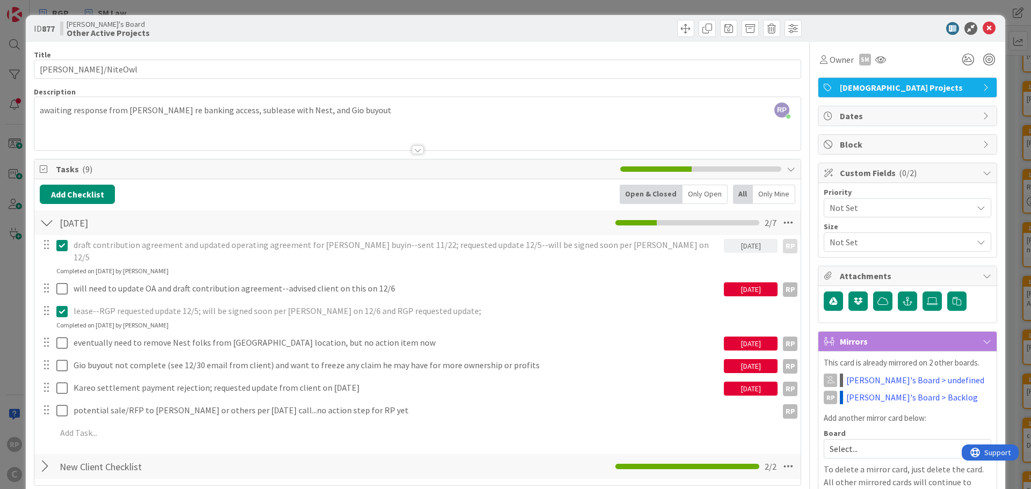
click at [881, 82] on span "[DEMOGRAPHIC_DATA] Projects" at bounding box center [908, 87] width 137 height 13
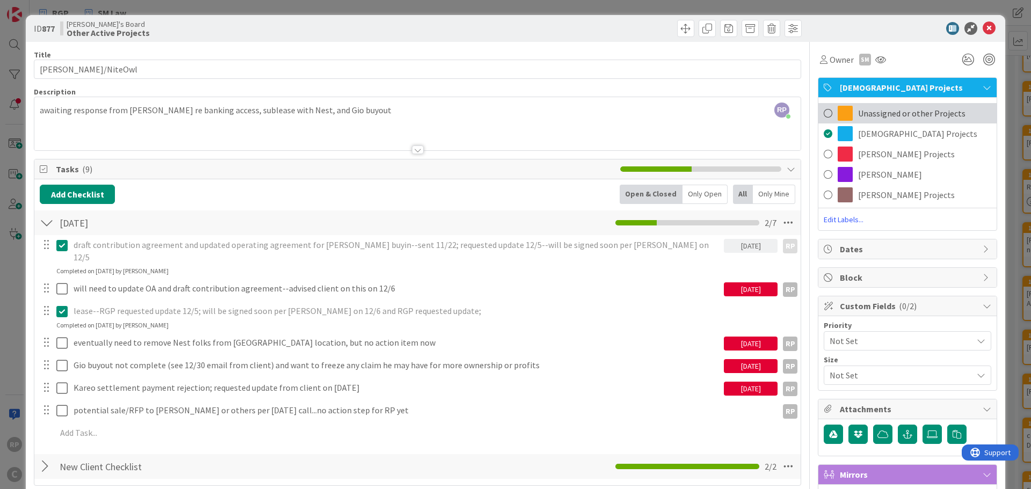
click at [863, 104] on div "Unassigned or other Projects" at bounding box center [908, 113] width 178 height 20
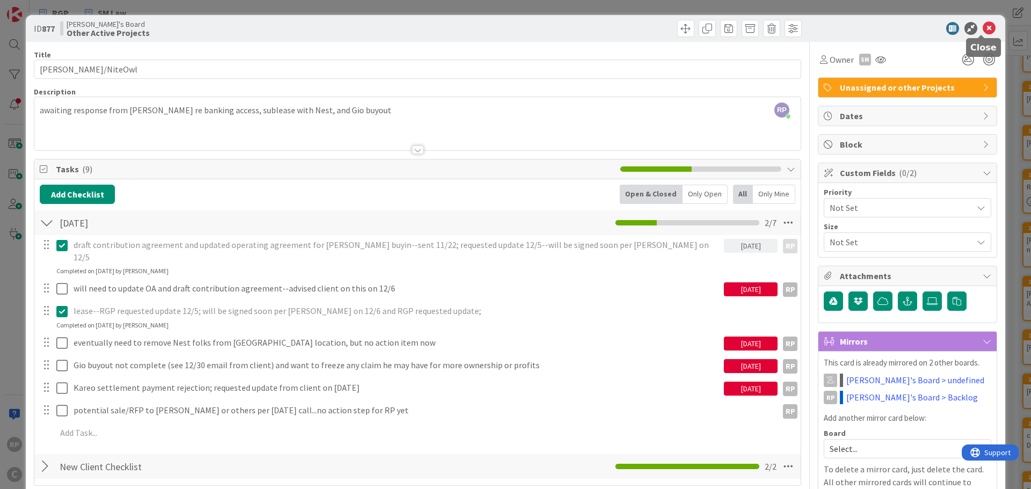
click at [983, 25] on icon at bounding box center [989, 28] width 13 height 13
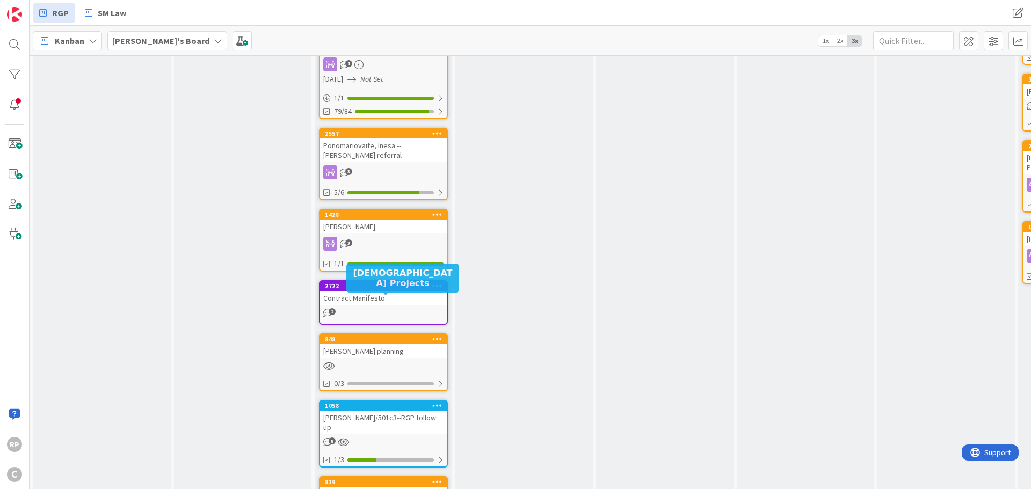
click at [353, 402] on div "1058" at bounding box center [386, 406] width 122 height 8
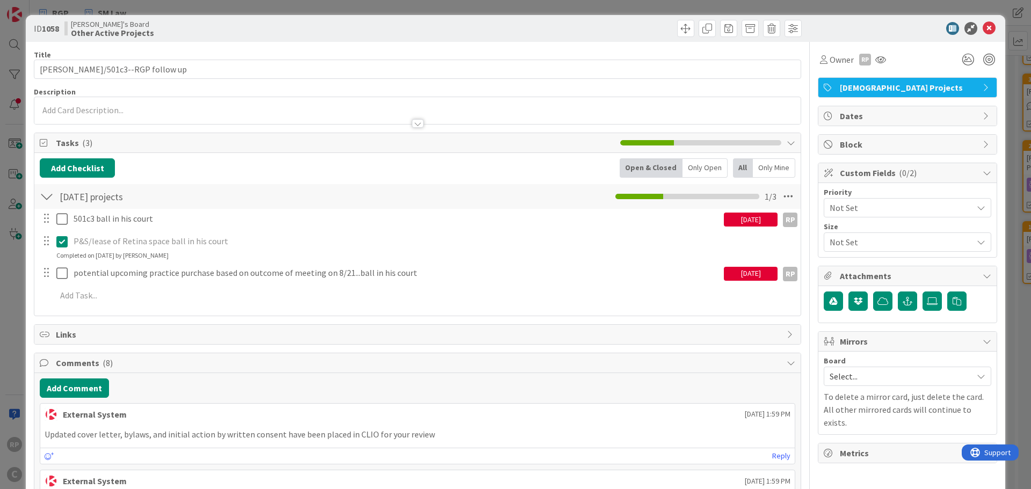
click at [870, 84] on span "[DEMOGRAPHIC_DATA] Projects" at bounding box center [908, 87] width 137 height 13
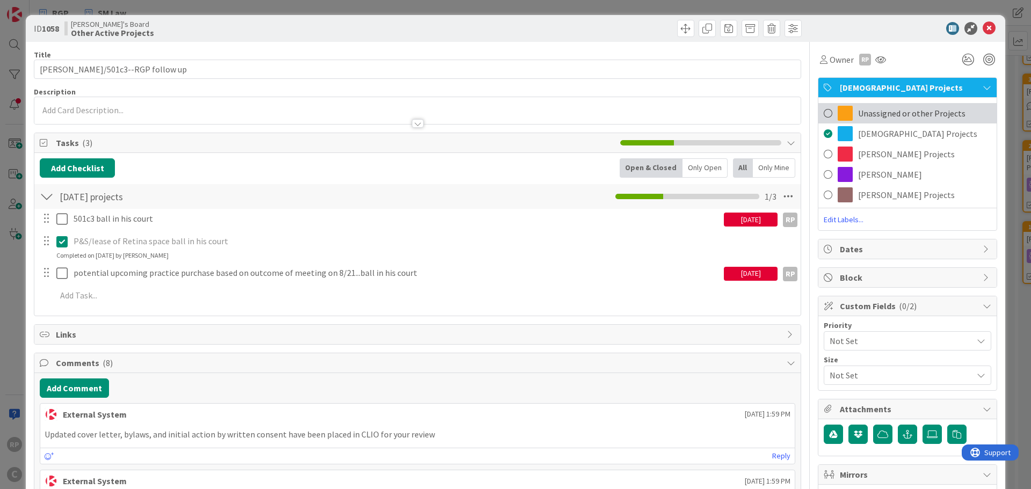
drag, startPoint x: 884, startPoint y: 110, endPoint x: 999, endPoint y: 42, distance: 133.8
click at [884, 110] on span "Unassigned or other Projects" at bounding box center [911, 113] width 107 height 13
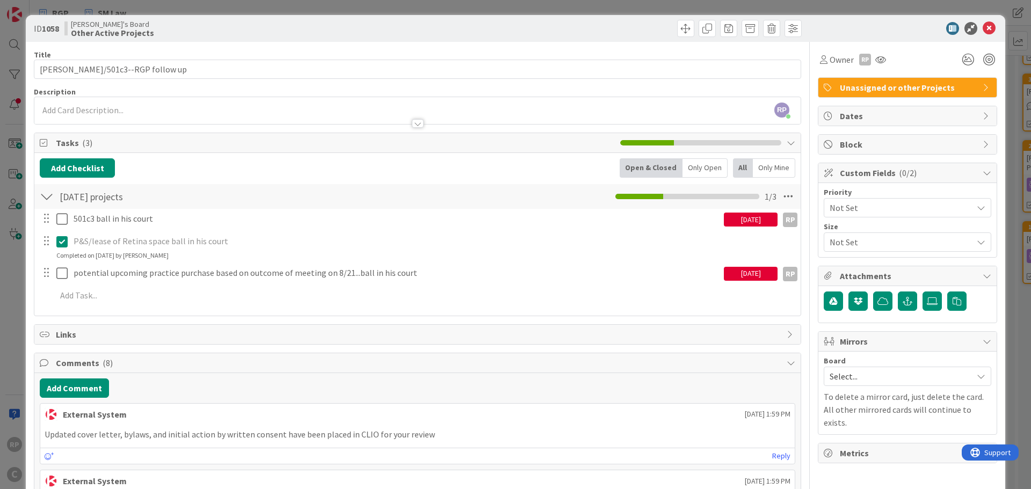
click at [989, 25] on div at bounding box center [902, 28] width 190 height 13
click at [983, 30] on icon at bounding box center [989, 28] width 13 height 13
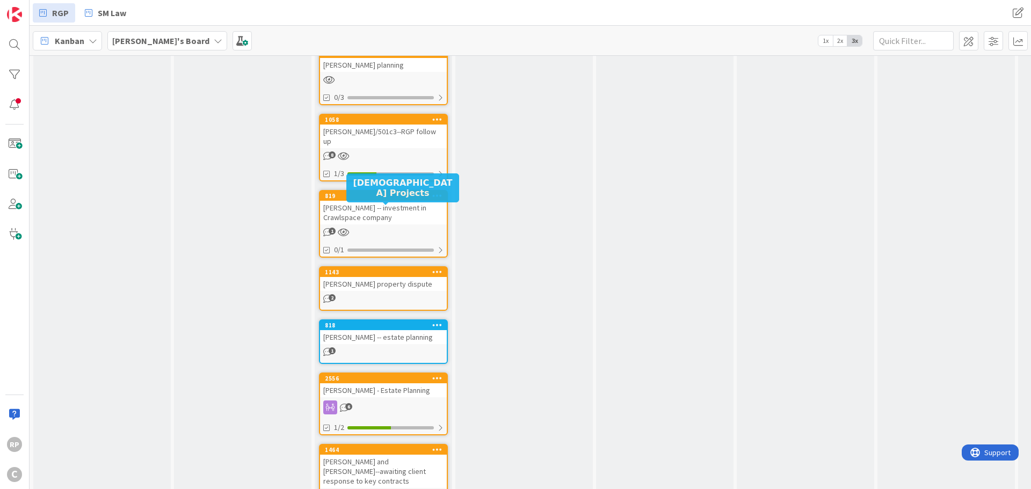
click at [388, 322] on div "818" at bounding box center [386, 326] width 122 height 8
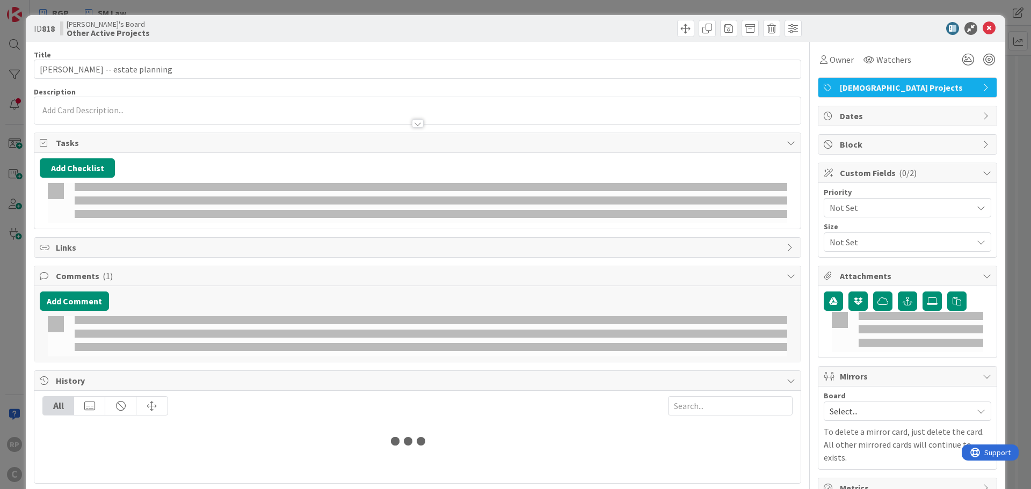
click at [903, 77] on div "Owner Watchers [DEMOGRAPHIC_DATA] Projects Dates Block Custom Fields ( 0/2 ) Pr…" at bounding box center [907, 270] width 179 height 457
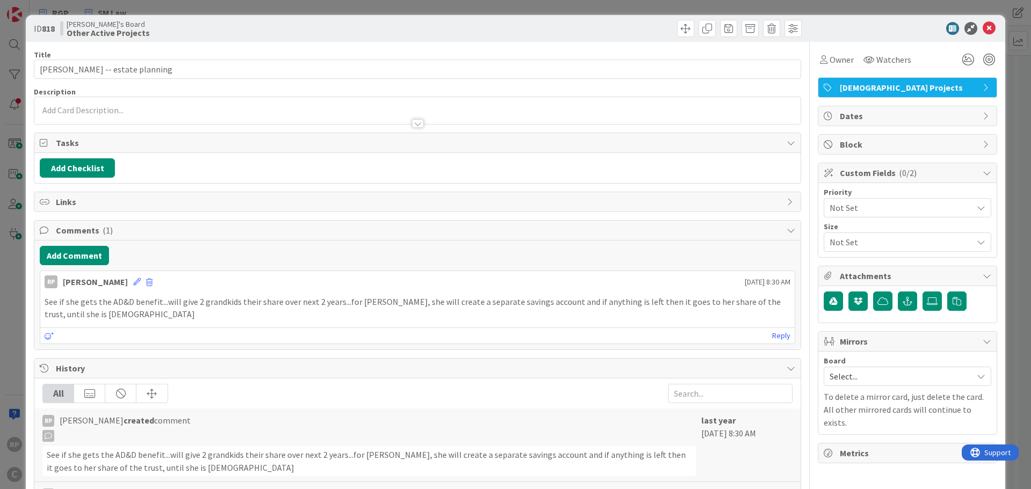
click at [904, 88] on span "[DEMOGRAPHIC_DATA] Projects" at bounding box center [908, 87] width 137 height 13
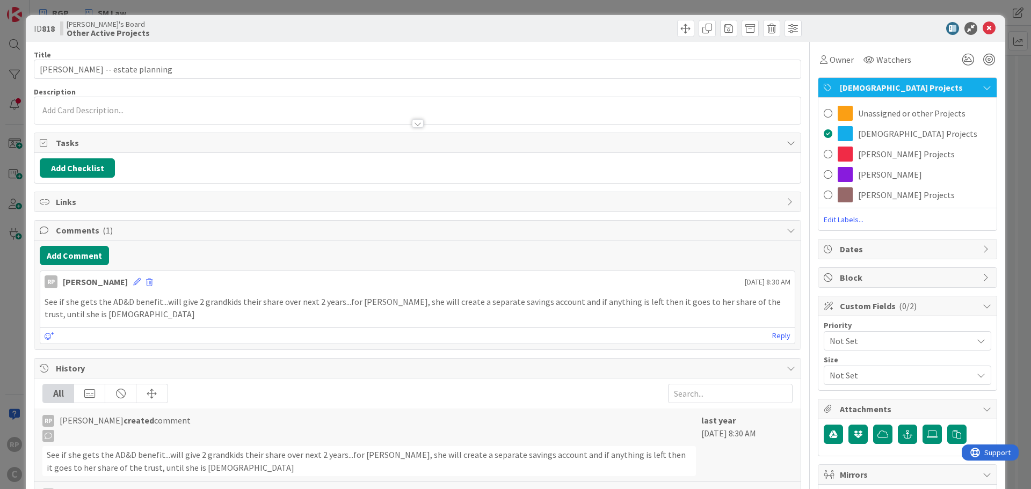
click at [893, 121] on div "Unassigned or other Projects" at bounding box center [908, 113] width 178 height 20
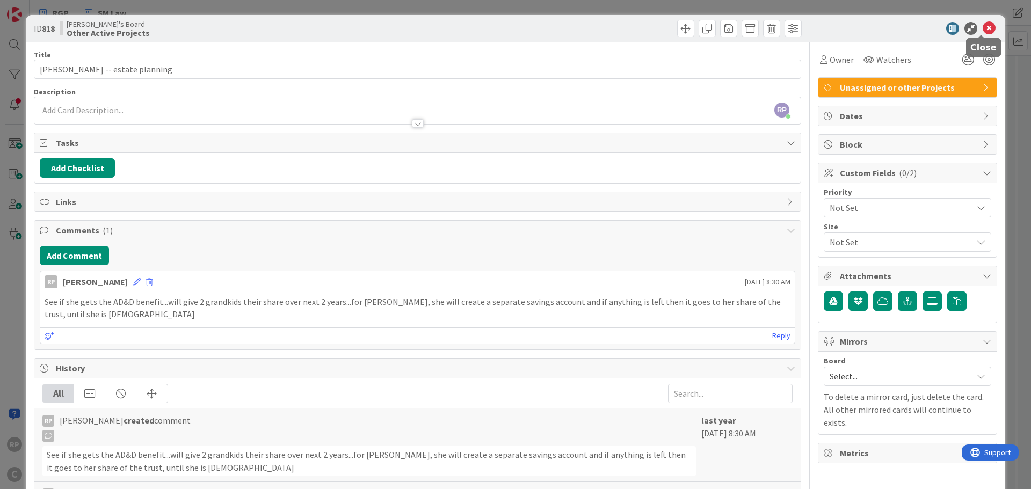
click at [983, 30] on icon at bounding box center [989, 28] width 13 height 13
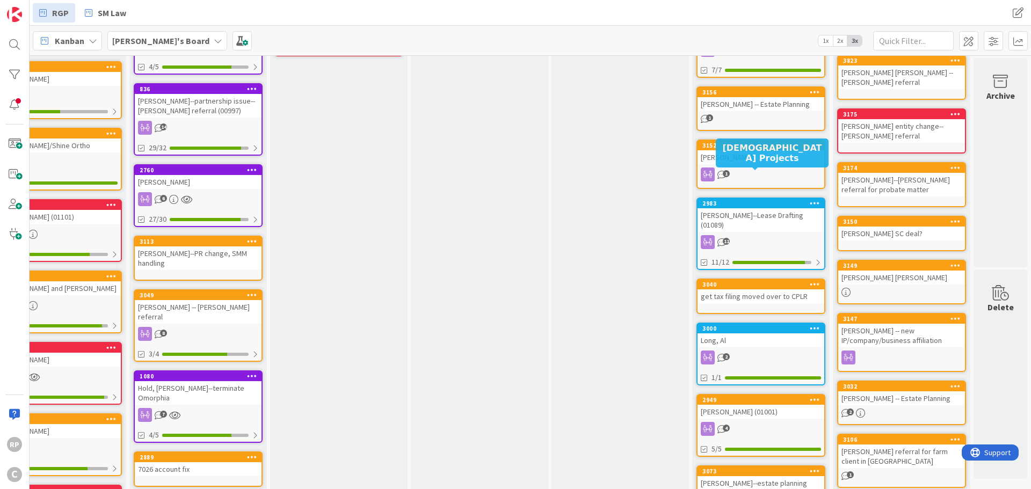
click at [730, 200] on div "2983" at bounding box center [764, 204] width 122 height 8
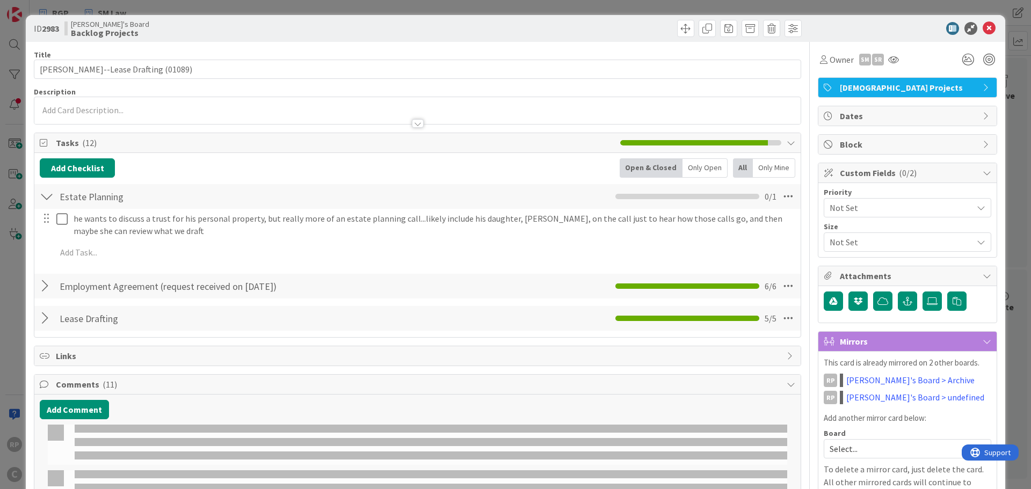
click at [933, 84] on span "[DEMOGRAPHIC_DATA] Projects" at bounding box center [908, 87] width 137 height 13
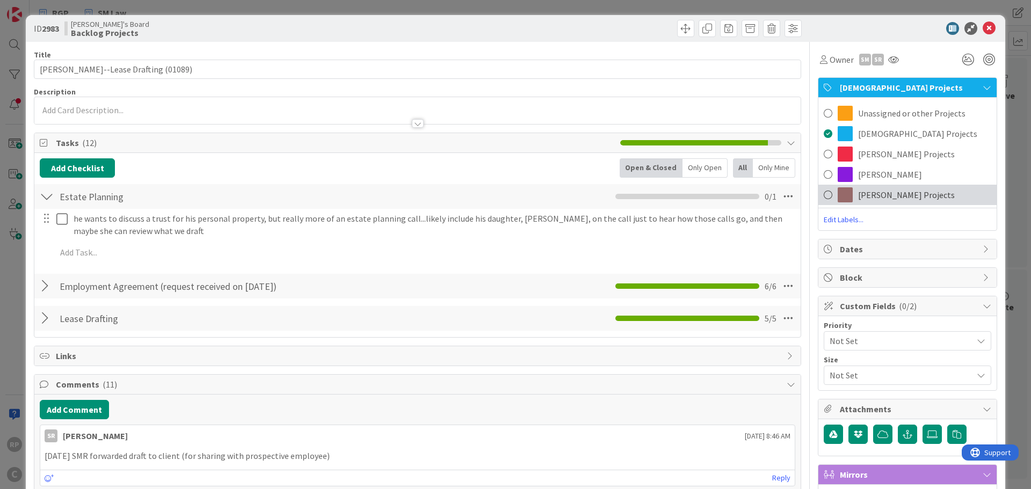
click at [882, 189] on span "[PERSON_NAME] Projects" at bounding box center [906, 195] width 97 height 13
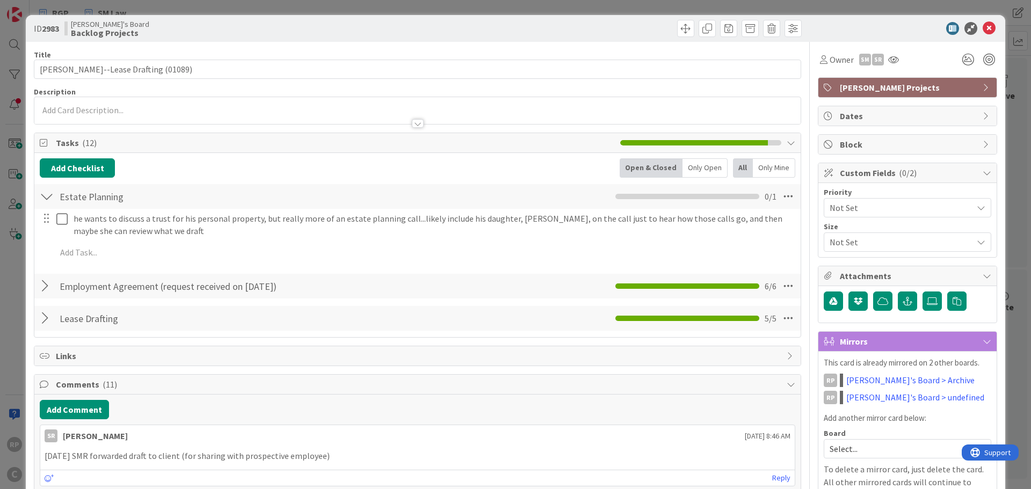
drag, startPoint x: 884, startPoint y: 189, endPoint x: 888, endPoint y: 165, distance: 23.4
click at [884, 188] on div "Priority Not Set Size Not Set" at bounding box center [908, 220] width 178 height 74
click at [885, 93] on span "[PERSON_NAME] Projects" at bounding box center [908, 87] width 137 height 13
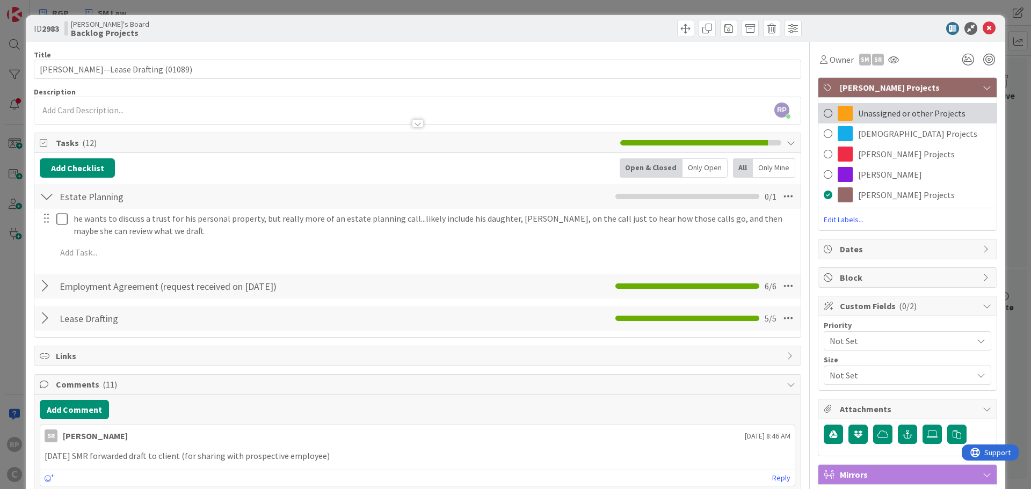
click at [880, 105] on div "Unassigned or other Projects" at bounding box center [908, 113] width 178 height 20
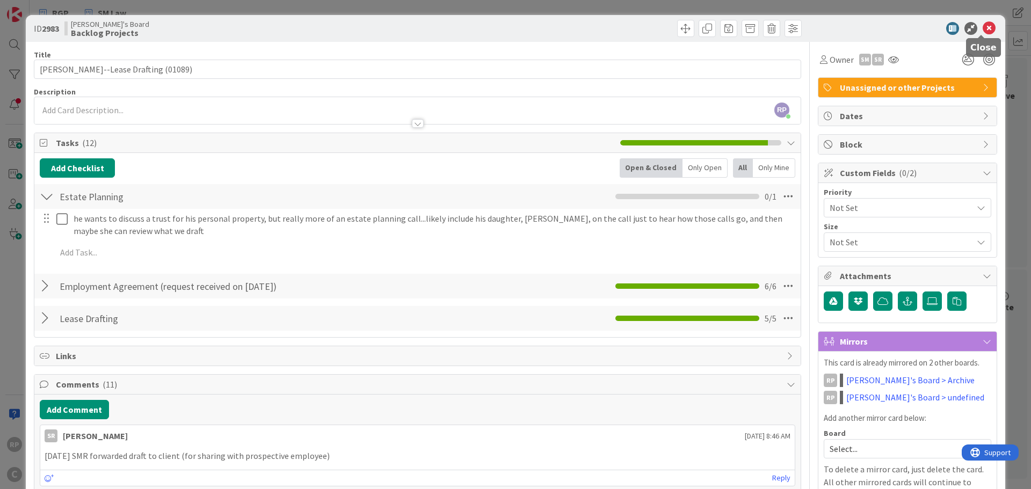
click at [983, 26] on icon at bounding box center [989, 28] width 13 height 13
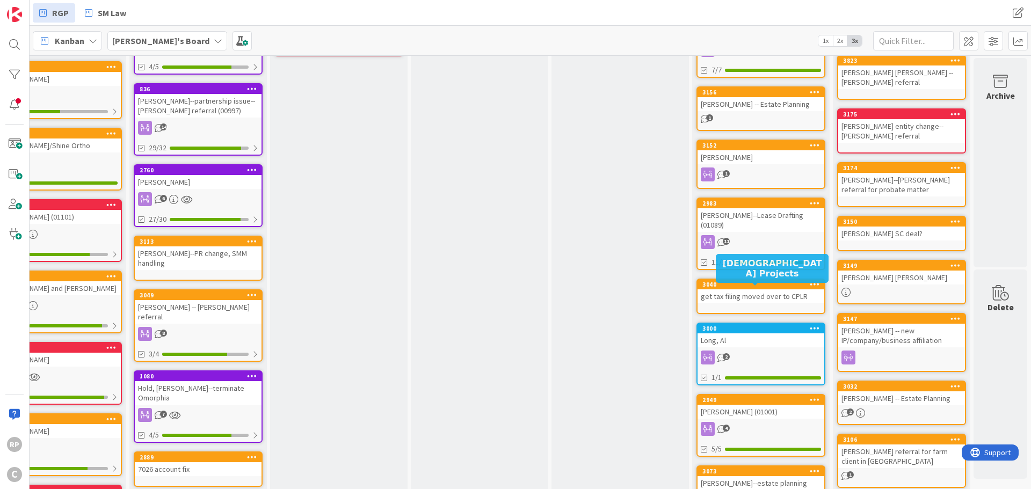
click at [749, 334] on div "Long, Al" at bounding box center [761, 341] width 127 height 14
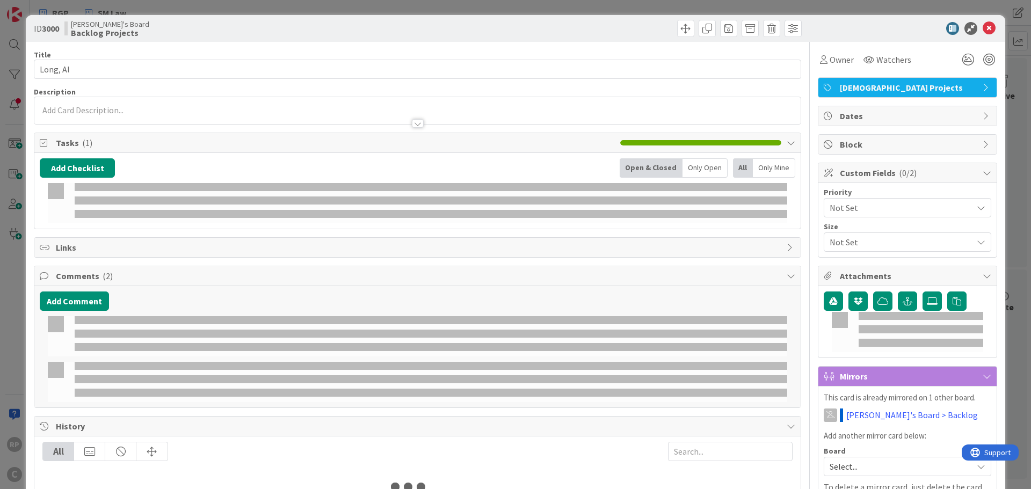
click at [874, 93] on span "[DEMOGRAPHIC_DATA] Projects" at bounding box center [908, 87] width 137 height 13
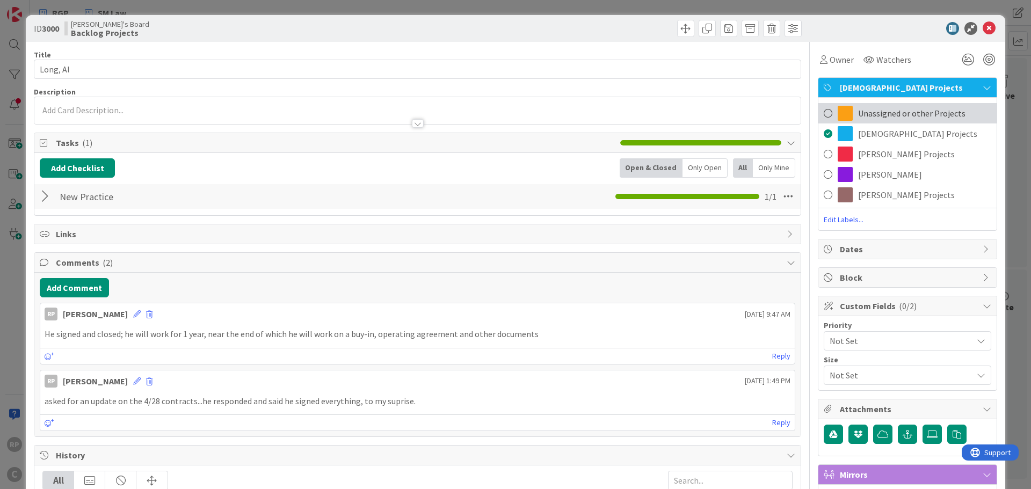
click at [877, 115] on span "Unassigned or other Projects" at bounding box center [911, 113] width 107 height 13
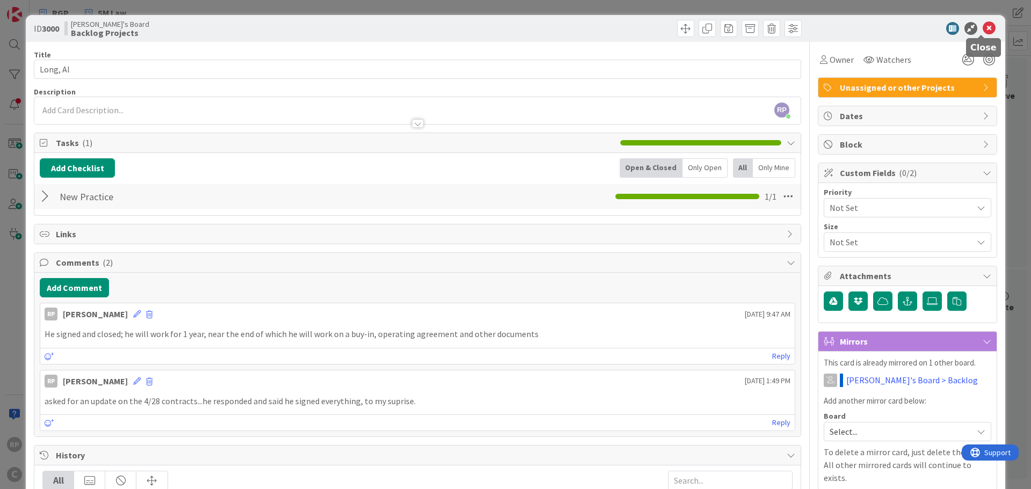
click at [987, 25] on icon at bounding box center [989, 28] width 13 height 13
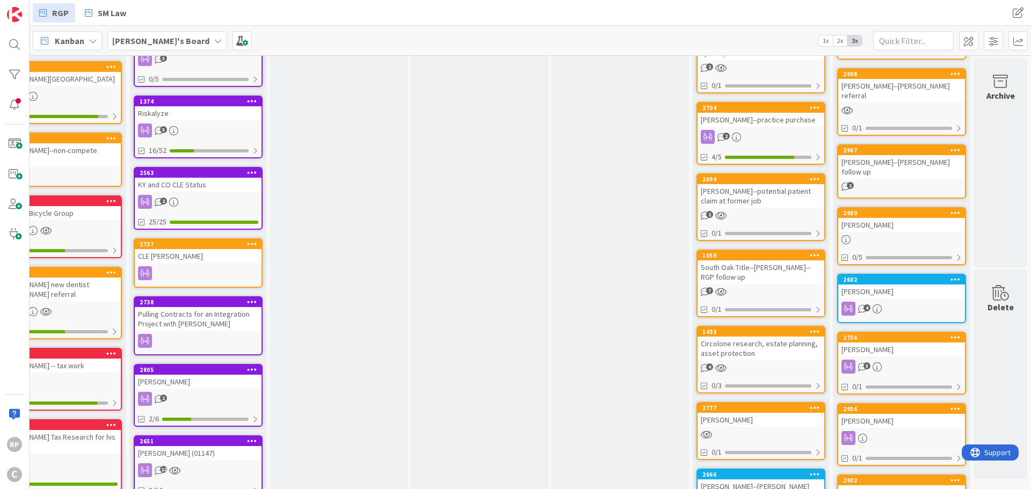
click at [850, 276] on div "2602" at bounding box center [904, 280] width 122 height 8
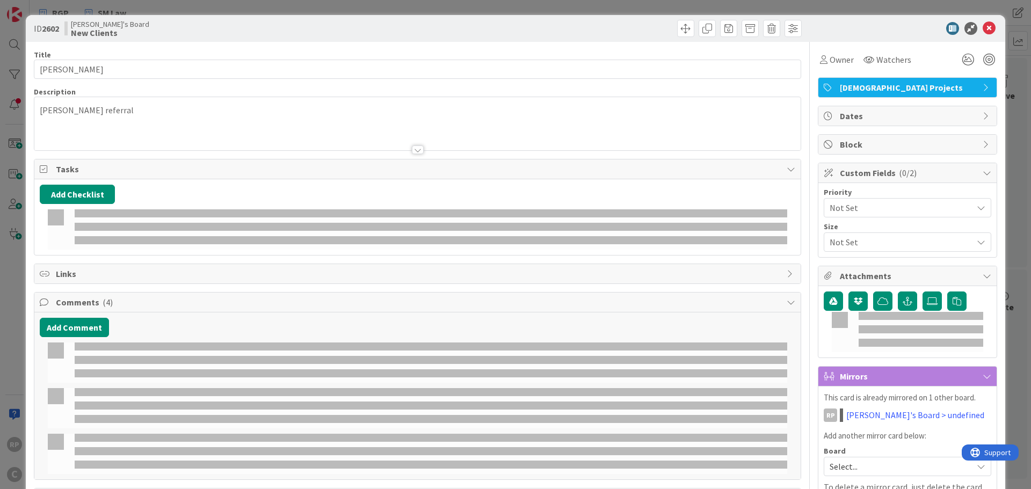
click at [894, 92] on span "[DEMOGRAPHIC_DATA] Projects" at bounding box center [908, 87] width 137 height 13
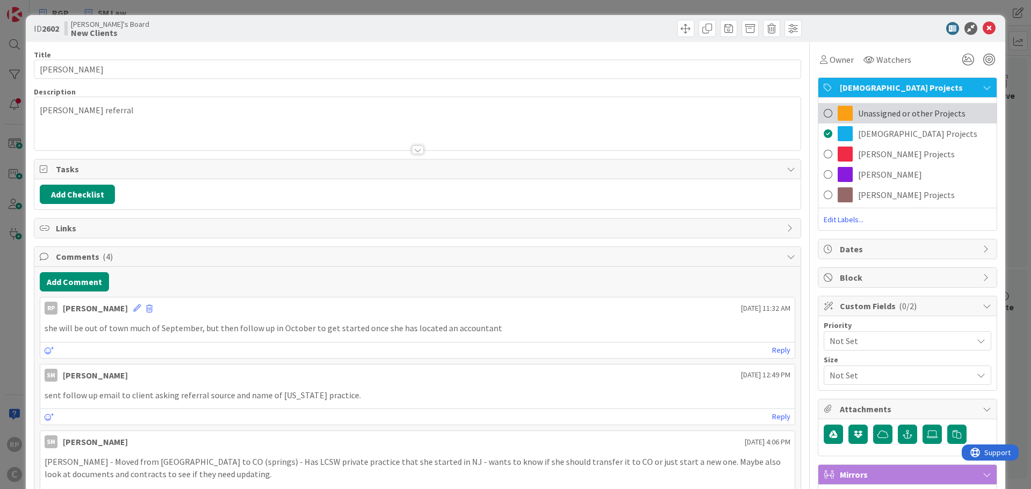
click at [893, 104] on div "Unassigned or other Projects" at bounding box center [908, 113] width 178 height 20
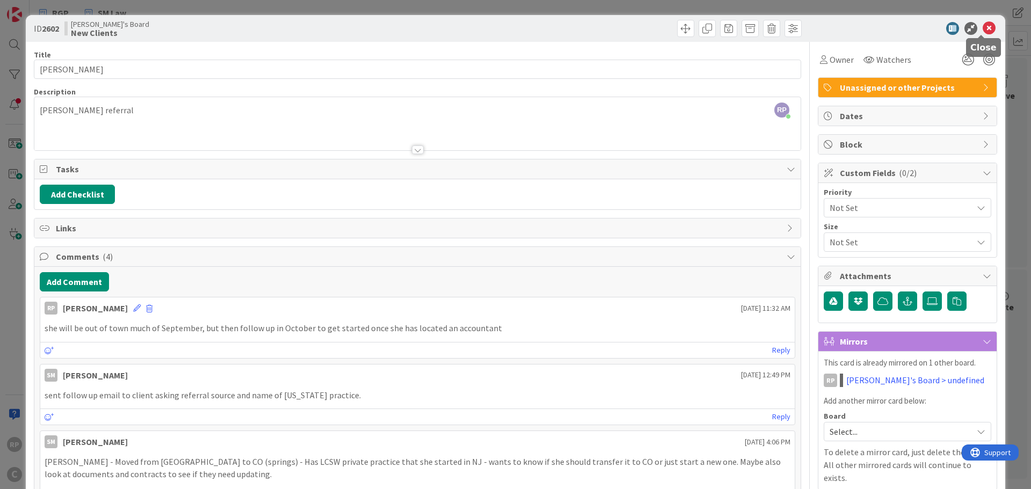
click at [983, 24] on icon at bounding box center [989, 28] width 13 height 13
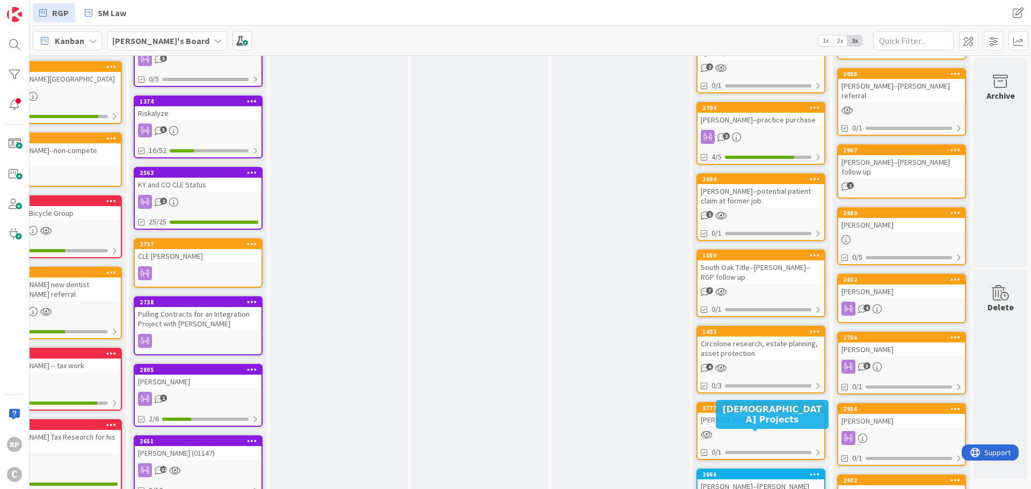
click at [749, 471] on div "2666" at bounding box center [764, 475] width 122 height 8
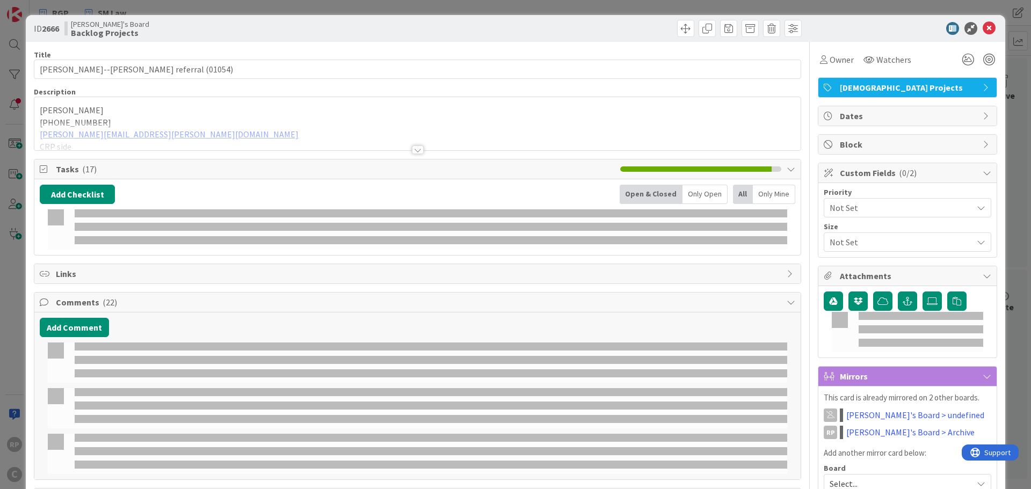
click at [893, 87] on span "[DEMOGRAPHIC_DATA] Projects" at bounding box center [908, 87] width 137 height 13
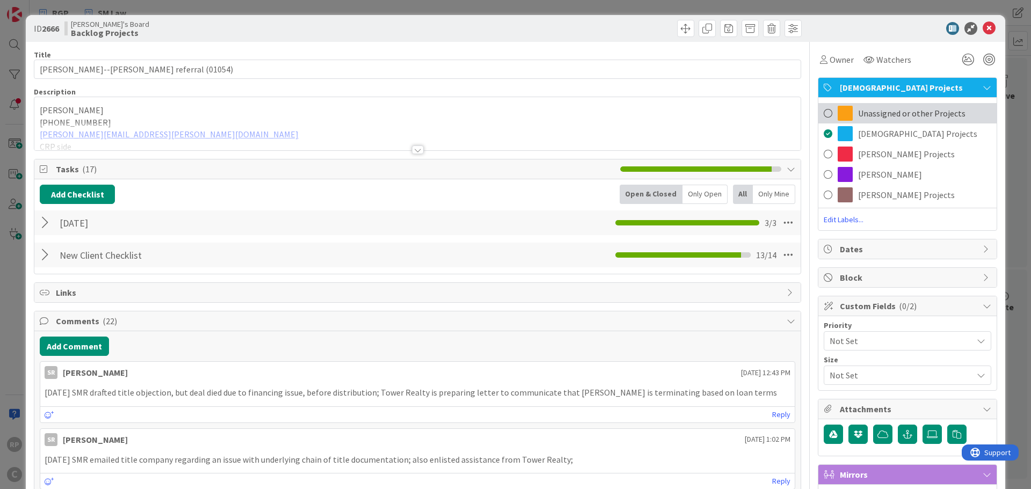
click at [888, 111] on span "Unassigned or other Projects" at bounding box center [911, 113] width 107 height 13
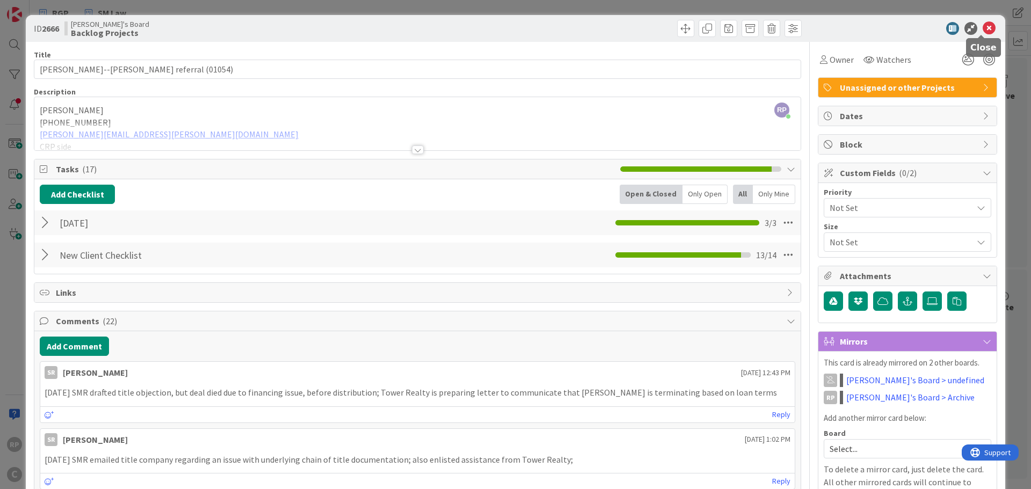
click at [989, 26] on div at bounding box center [902, 28] width 190 height 13
click at [983, 31] on icon at bounding box center [989, 28] width 13 height 13
